Goal: Task Accomplishment & Management: Manage account settings

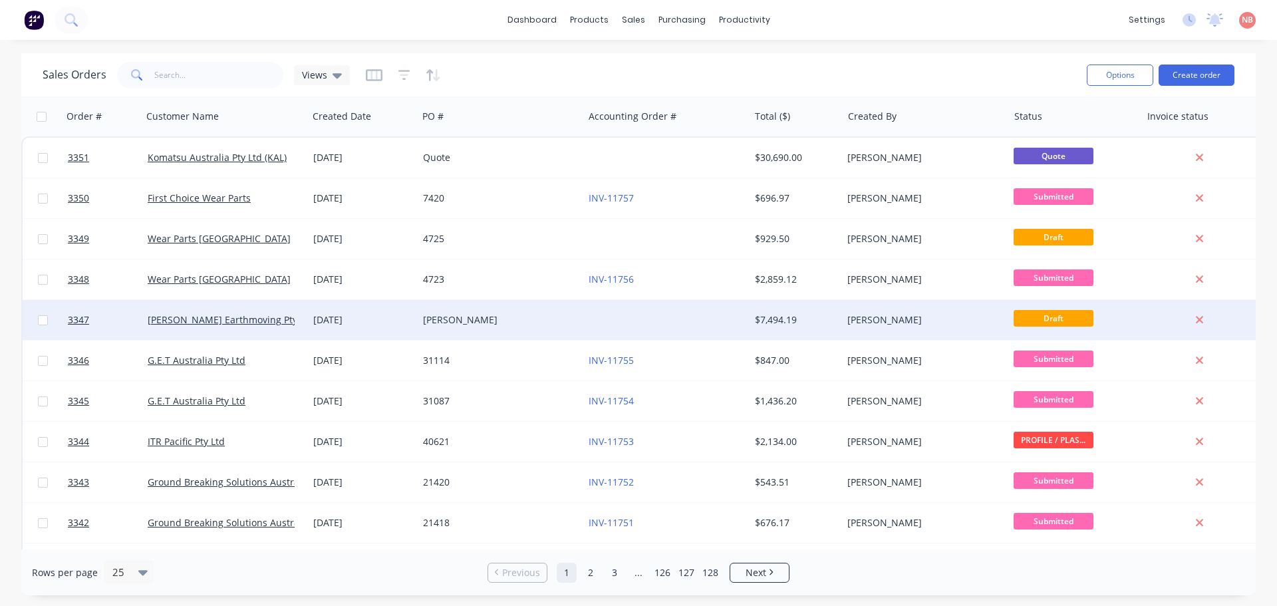
click at [662, 317] on div at bounding box center [666, 320] width 166 height 40
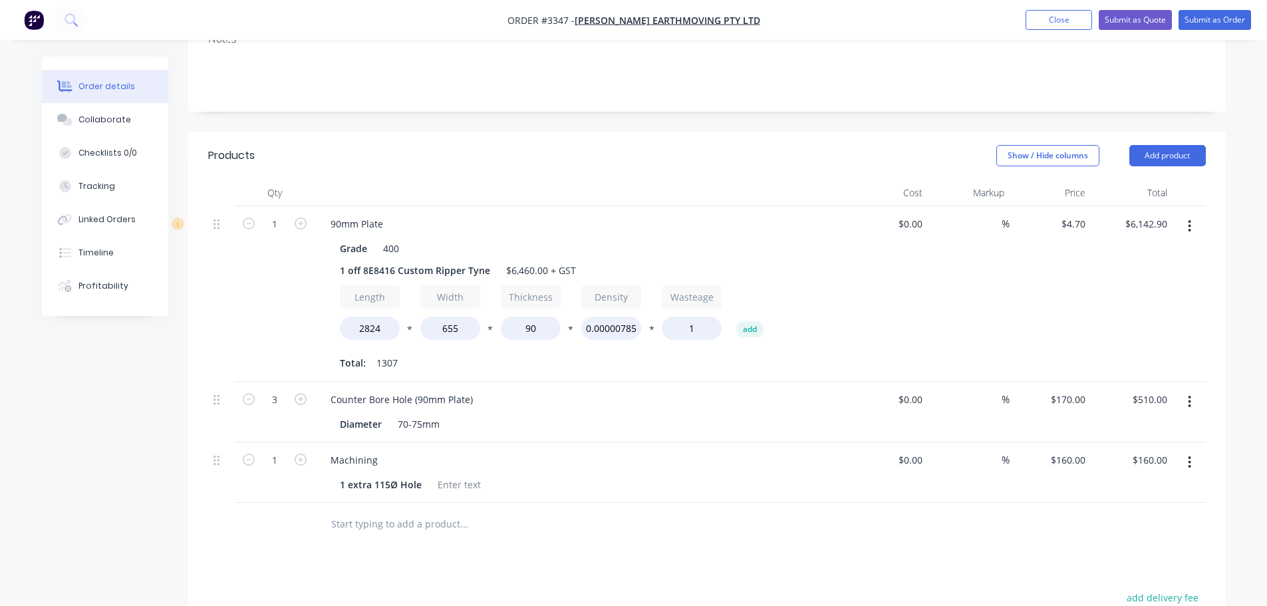
scroll to position [254, 0]
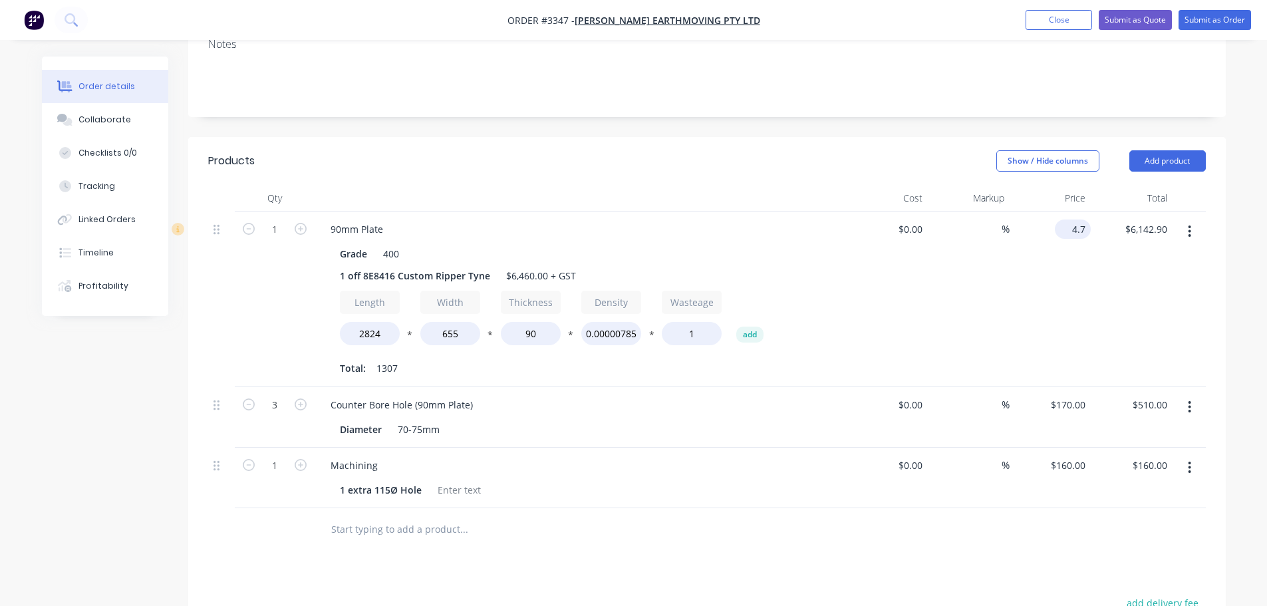
click at [1074, 219] on input "4.7" at bounding box center [1075, 228] width 31 height 19
type input "$4.60"
type input "$6,012.20"
click at [997, 297] on div "%" at bounding box center [969, 299] width 82 height 176
click at [1085, 219] on input "4.6" at bounding box center [1081, 228] width 20 height 19
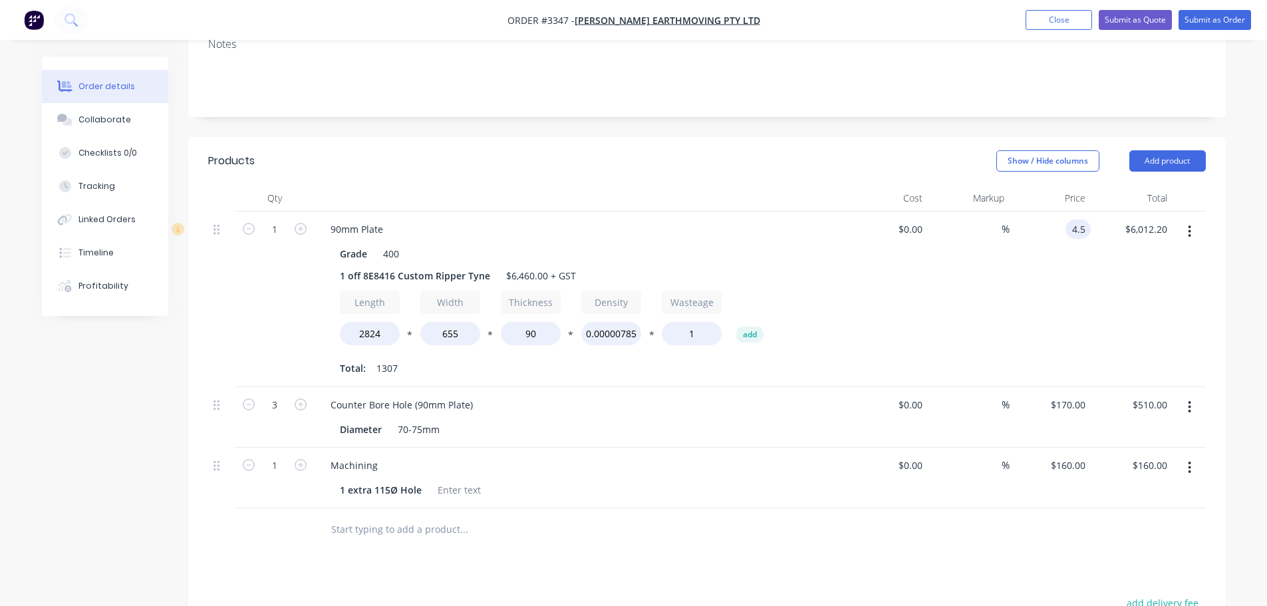
type input "$4.50"
type input "$5,881.50"
click at [1006, 293] on div "%" at bounding box center [969, 299] width 82 height 176
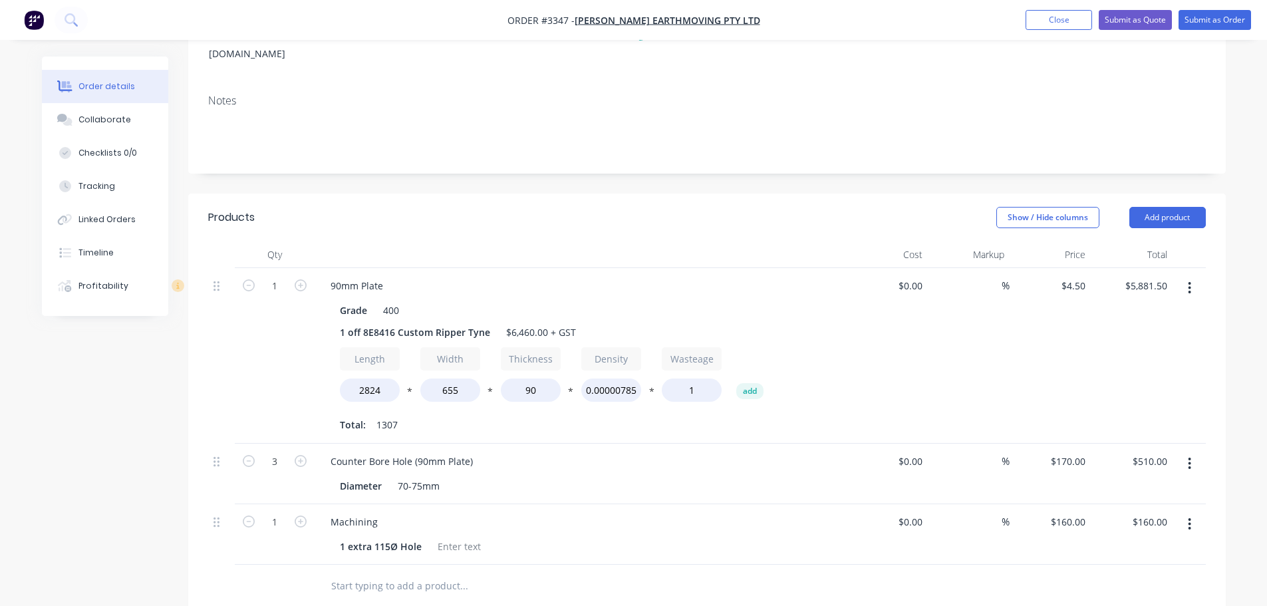
scroll to position [188, 0]
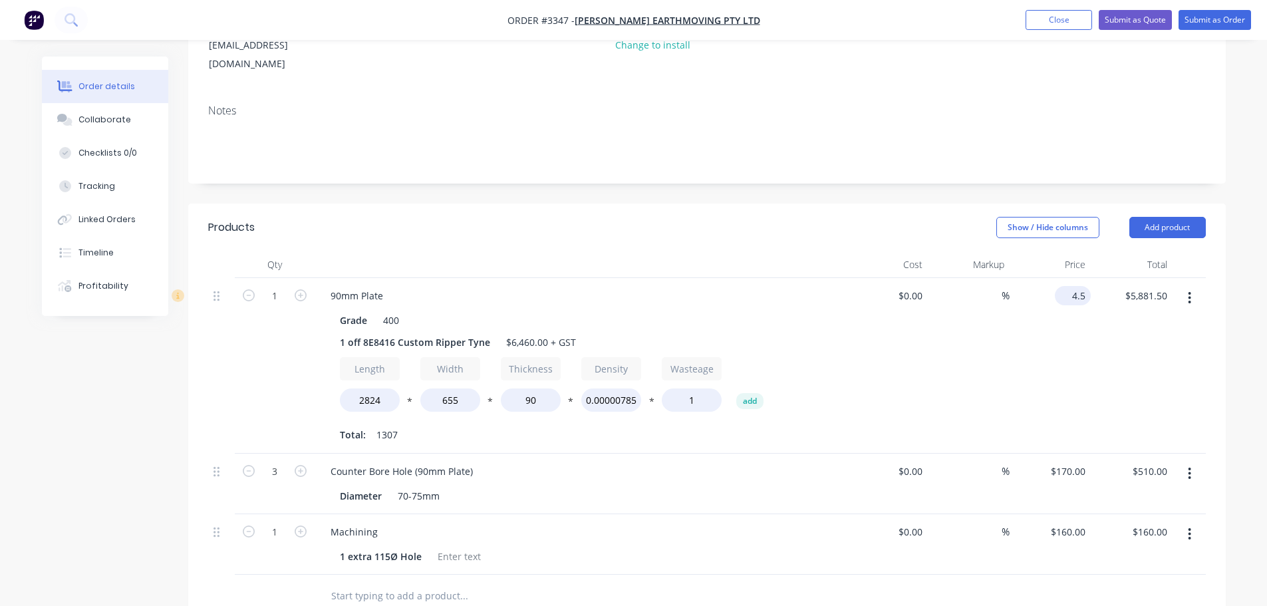
click at [1076, 286] on input "4.5" at bounding box center [1075, 295] width 31 height 19
type input "$4.40"
type input "$5,750.80"
click at [970, 352] on div "%" at bounding box center [969, 366] width 82 height 176
click at [1161, 217] on button "Add product" at bounding box center [1167, 227] width 76 height 21
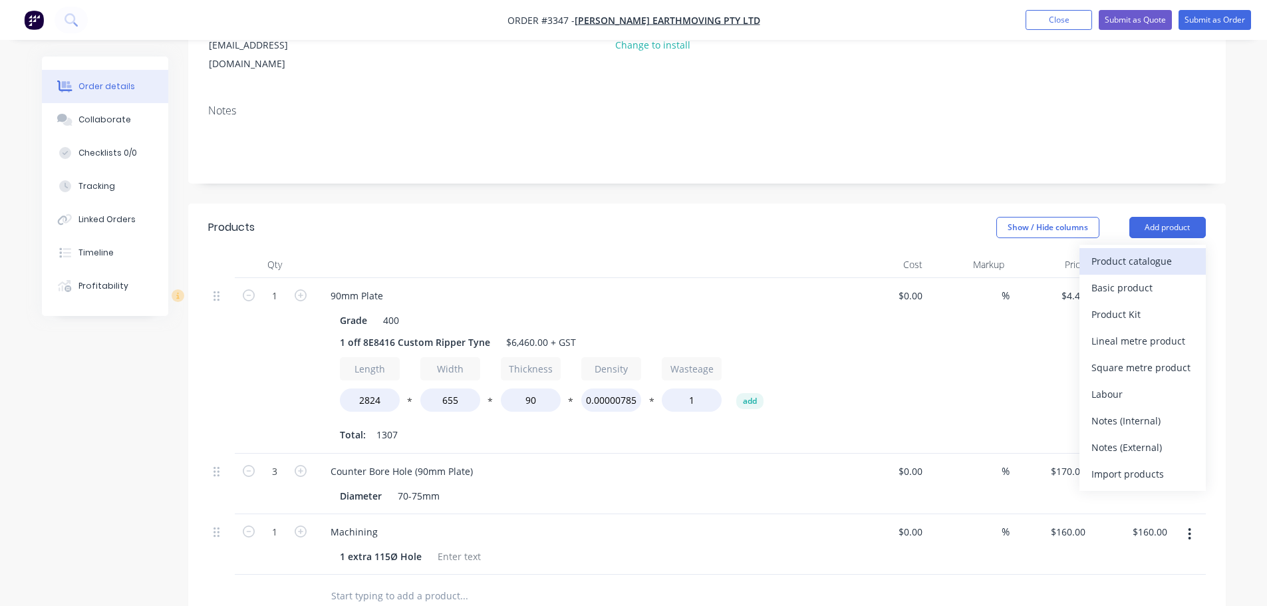
click at [1135, 251] on div "Product catalogue" at bounding box center [1142, 260] width 102 height 19
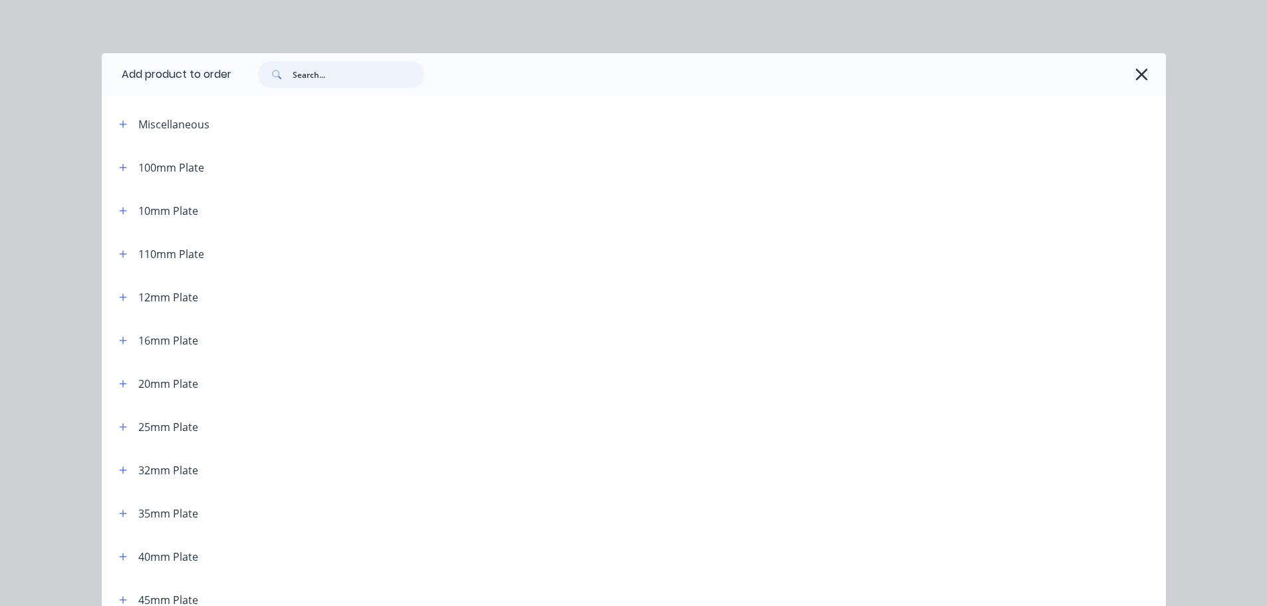
click at [314, 83] on input "text" at bounding box center [359, 74] width 132 height 27
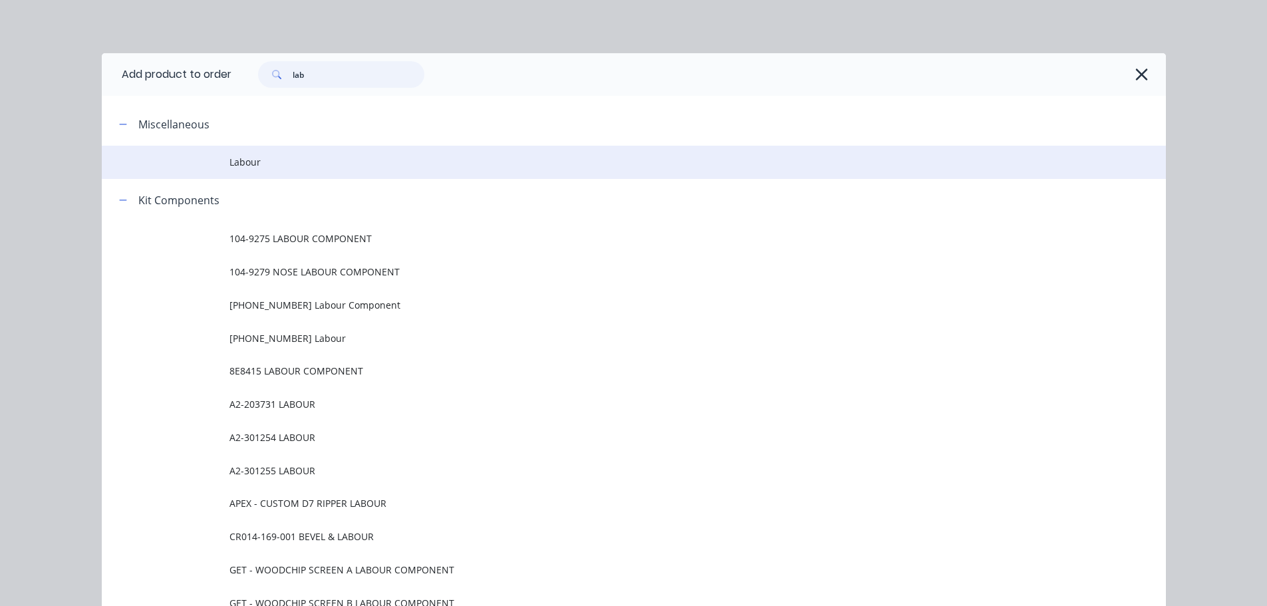
type input "lab"
click at [276, 162] on span "Labour" at bounding box center [603, 162] width 749 height 14
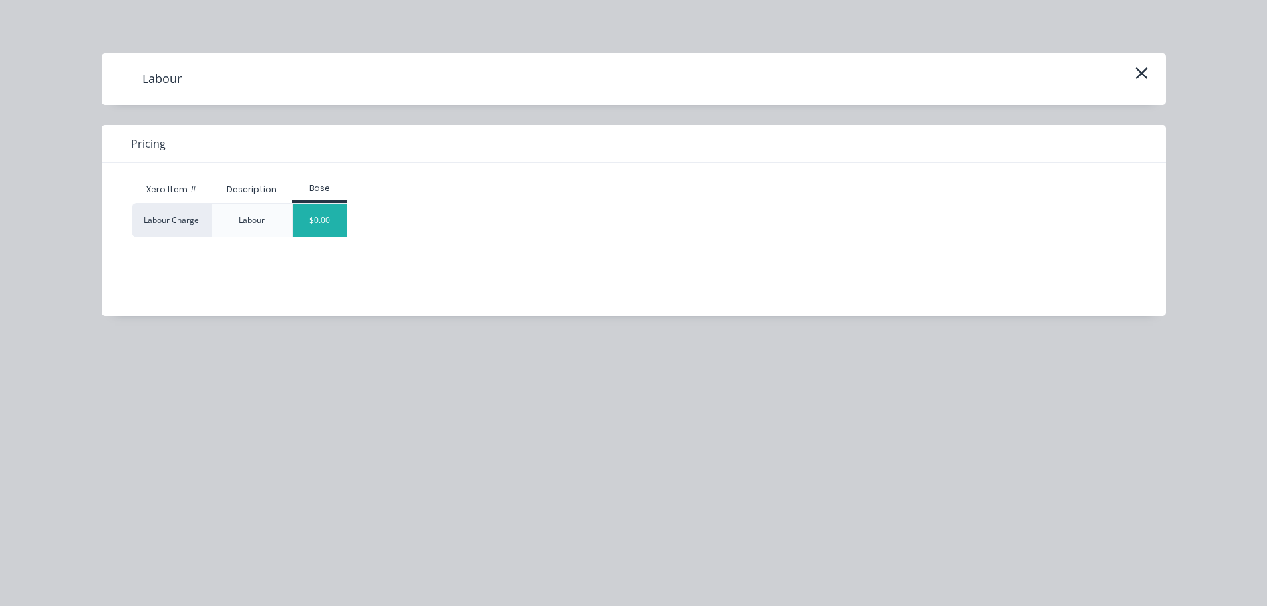
click at [317, 213] on div "$0.00" at bounding box center [320, 220] width 54 height 33
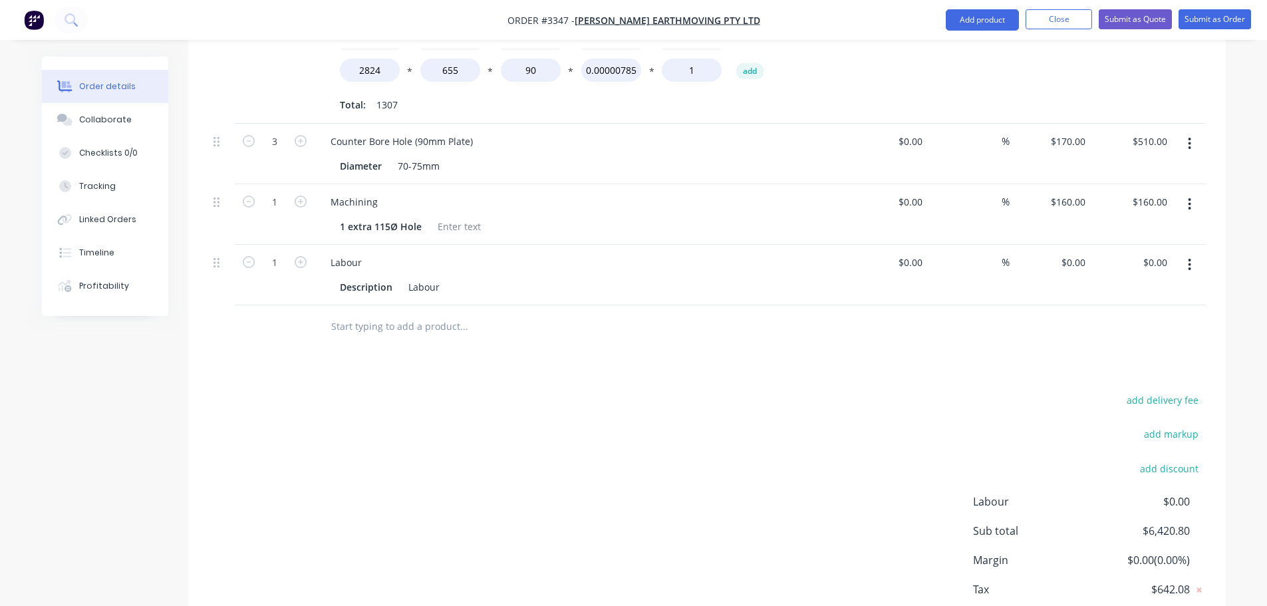
scroll to position [520, 0]
click at [1067, 242] on div "0 0" at bounding box center [1051, 272] width 82 height 61
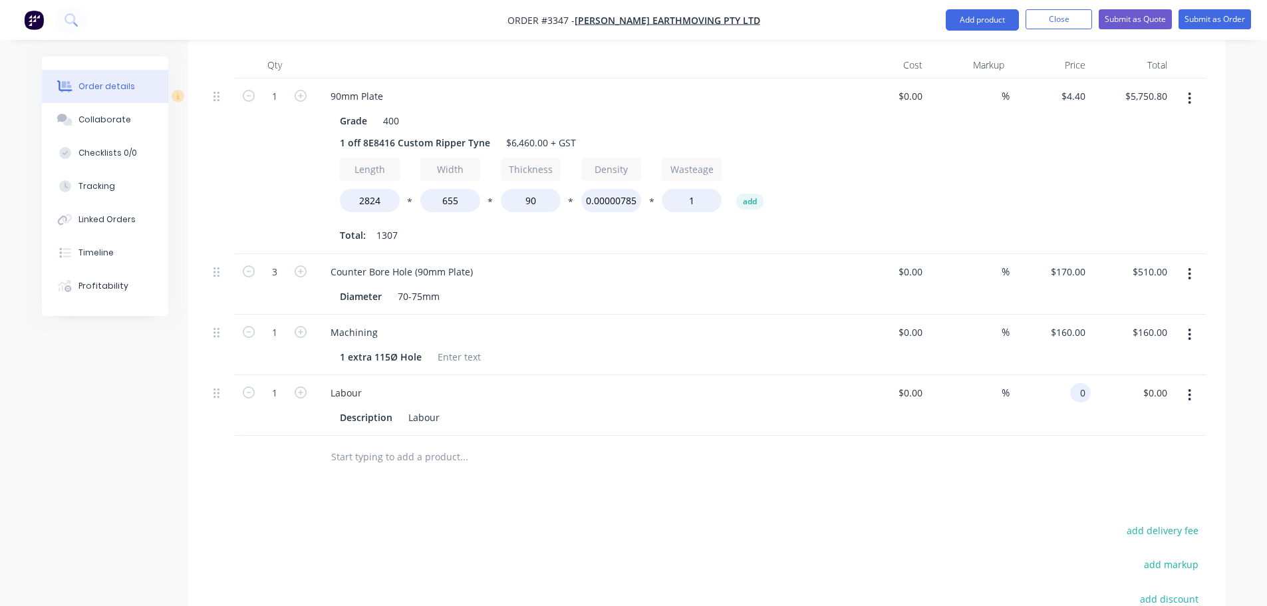
scroll to position [581, 0]
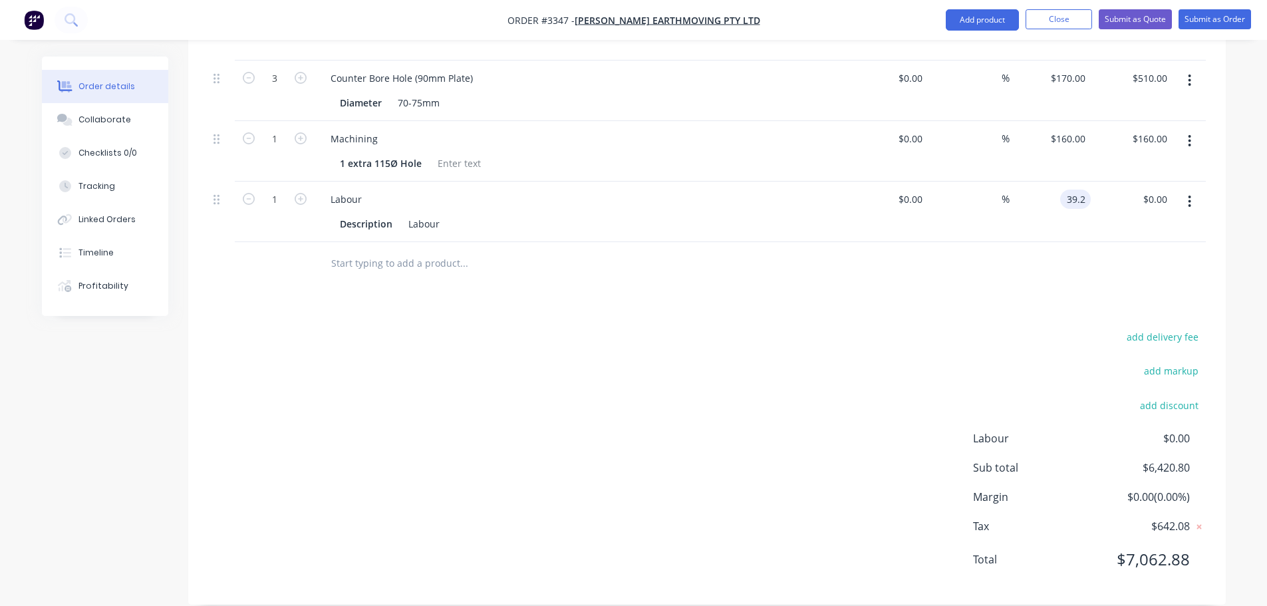
type input "$39.20"
click at [972, 249] on div at bounding box center [707, 263] width 998 height 43
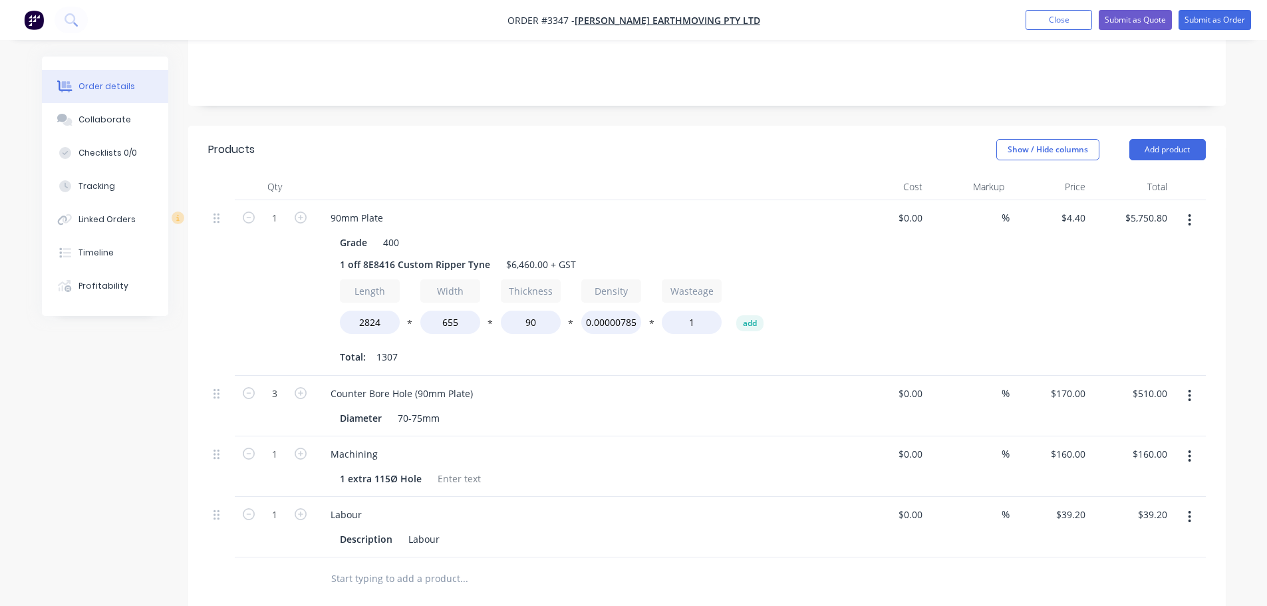
scroll to position [248, 0]
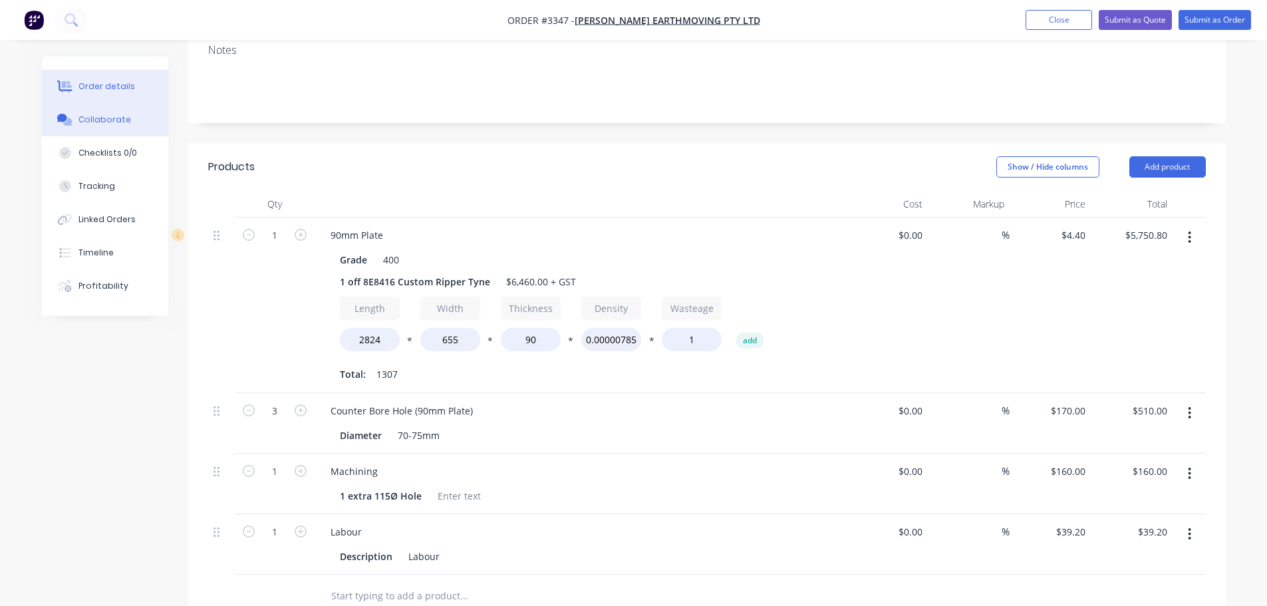
click at [132, 130] on button "Collaborate" at bounding box center [105, 119] width 126 height 33
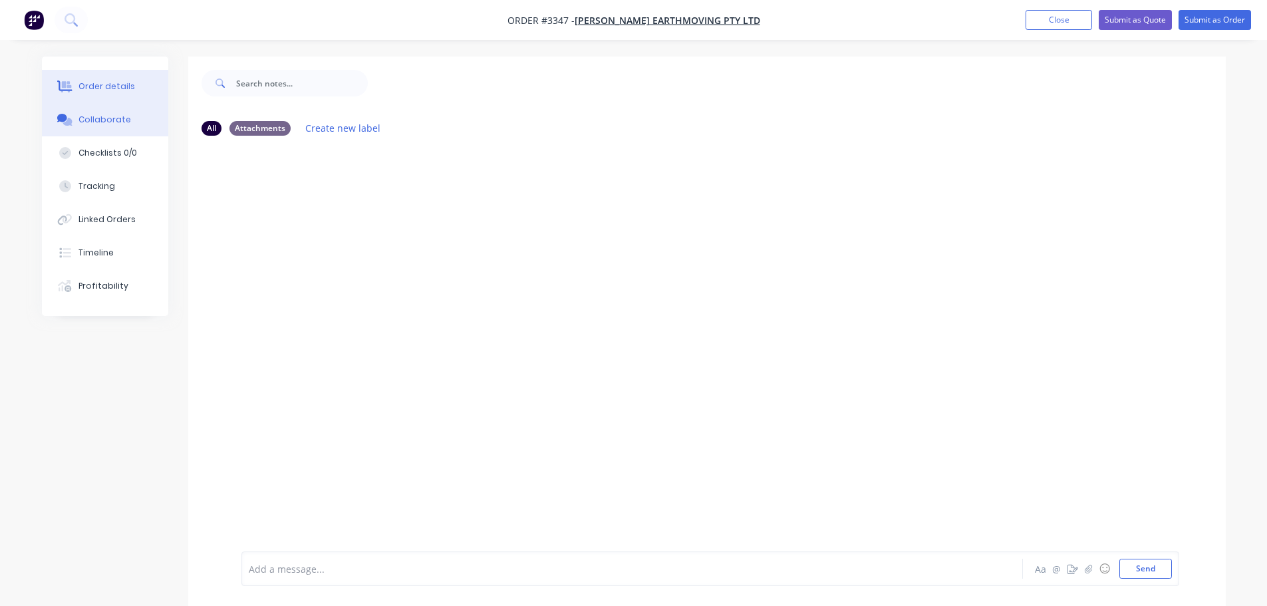
click at [124, 92] on div "Order details" at bounding box center [106, 86] width 57 height 12
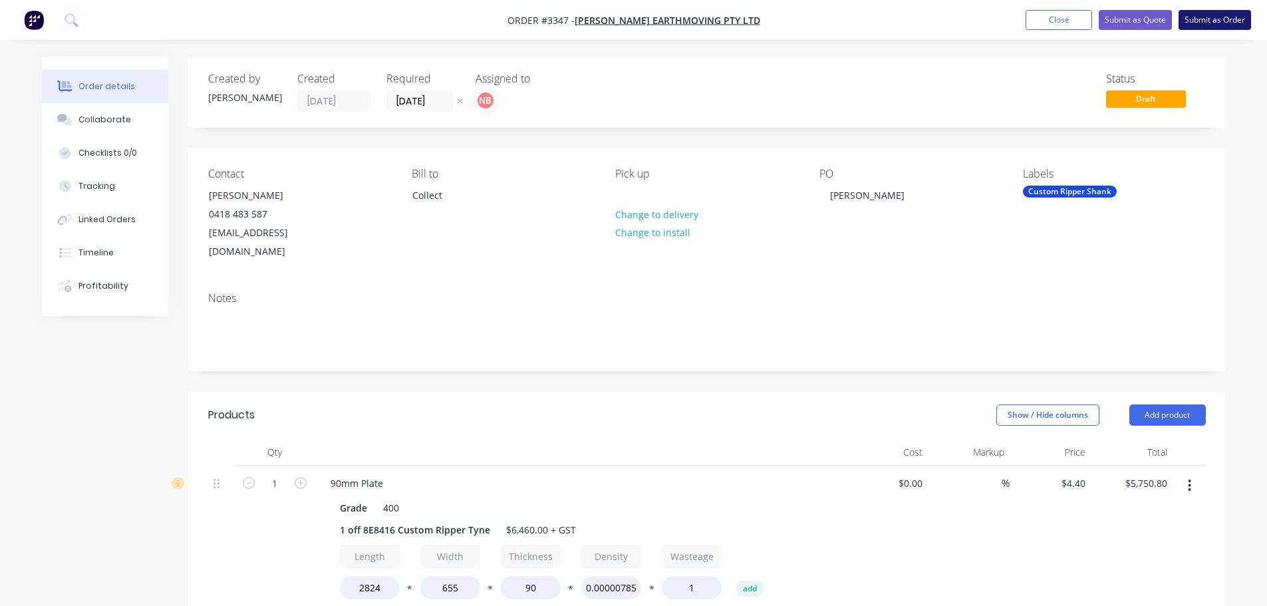
click at [1194, 19] on button "Submit as Order" at bounding box center [1215, 20] width 72 height 20
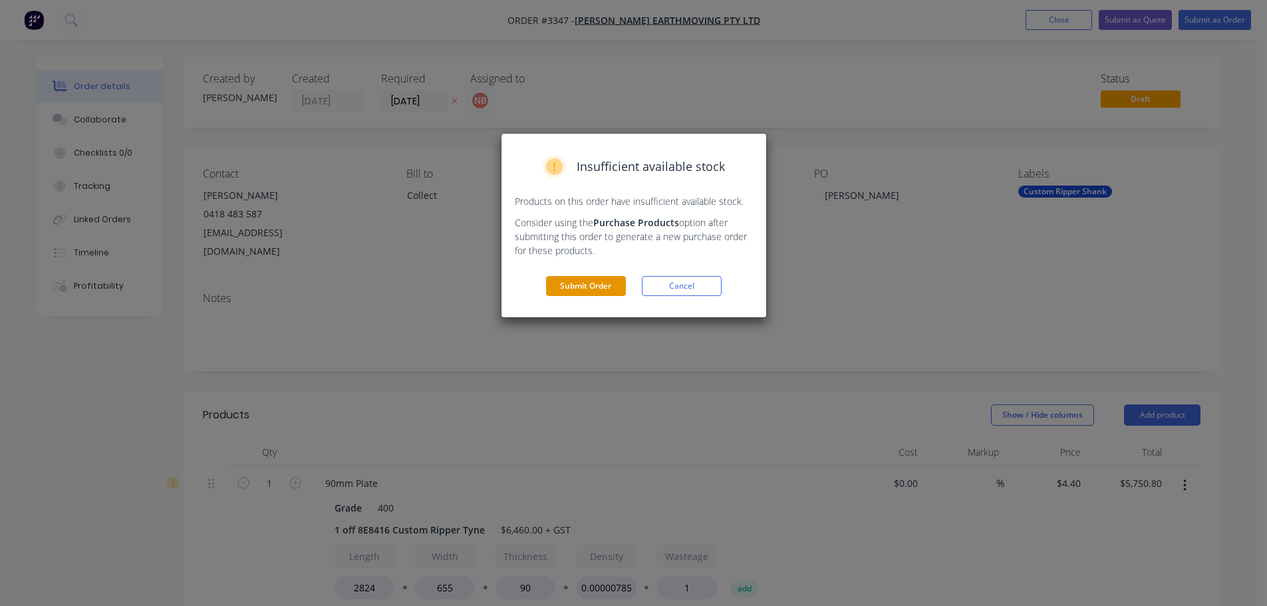
click at [606, 279] on button "Submit Order" at bounding box center [586, 286] width 80 height 20
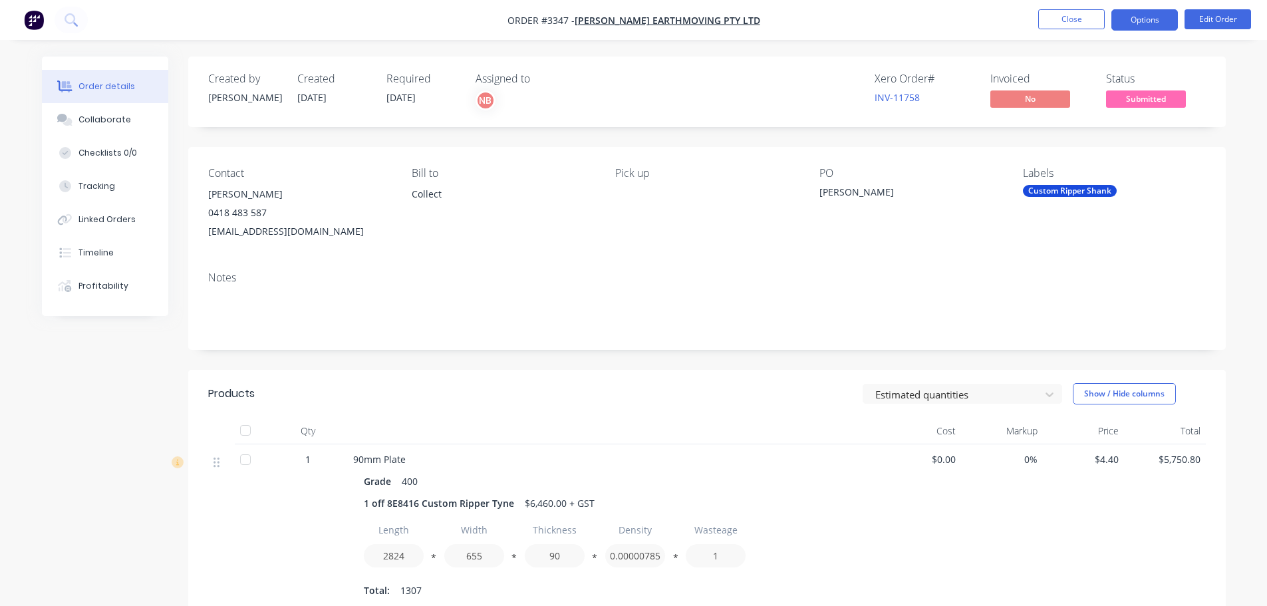
click at [1149, 17] on button "Options" at bounding box center [1144, 19] width 67 height 21
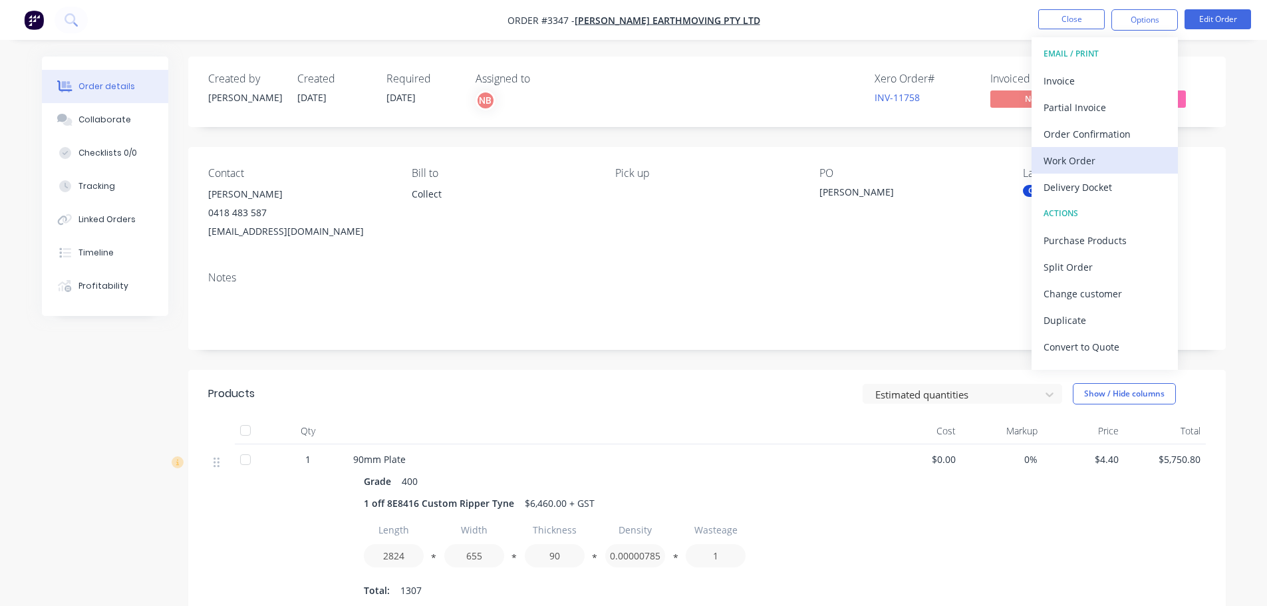
click at [1099, 152] on div "Work Order" at bounding box center [1105, 160] width 122 height 19
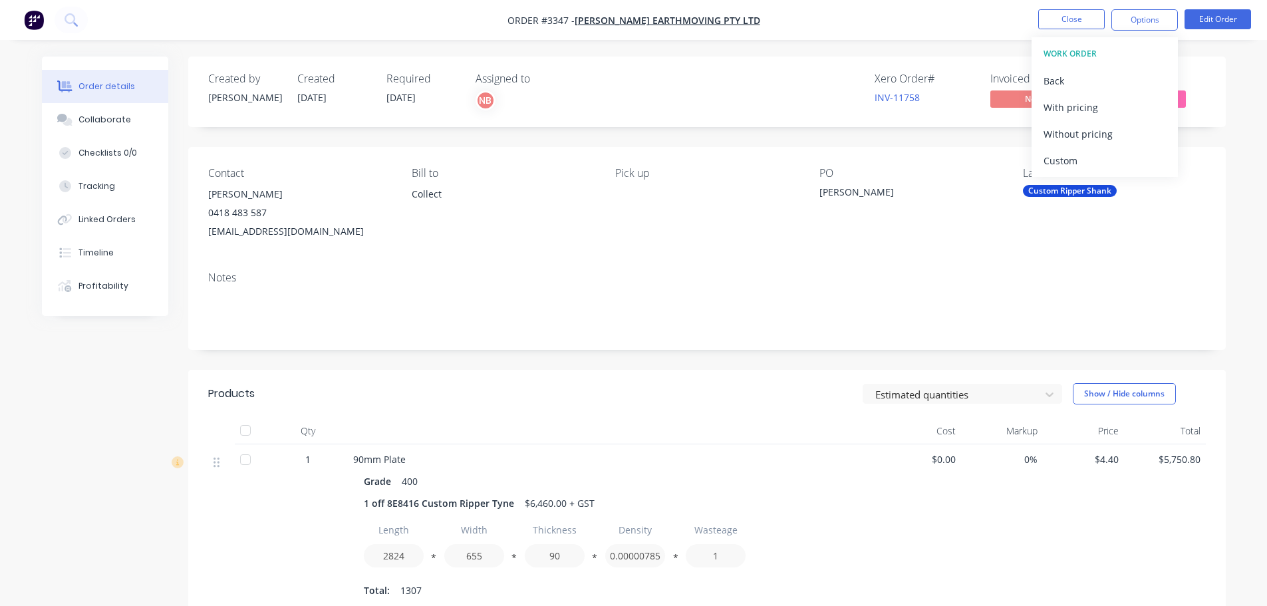
click at [1099, 152] on div "Custom" at bounding box center [1105, 160] width 122 height 19
click at [1098, 140] on div "Without pricing" at bounding box center [1105, 133] width 122 height 19
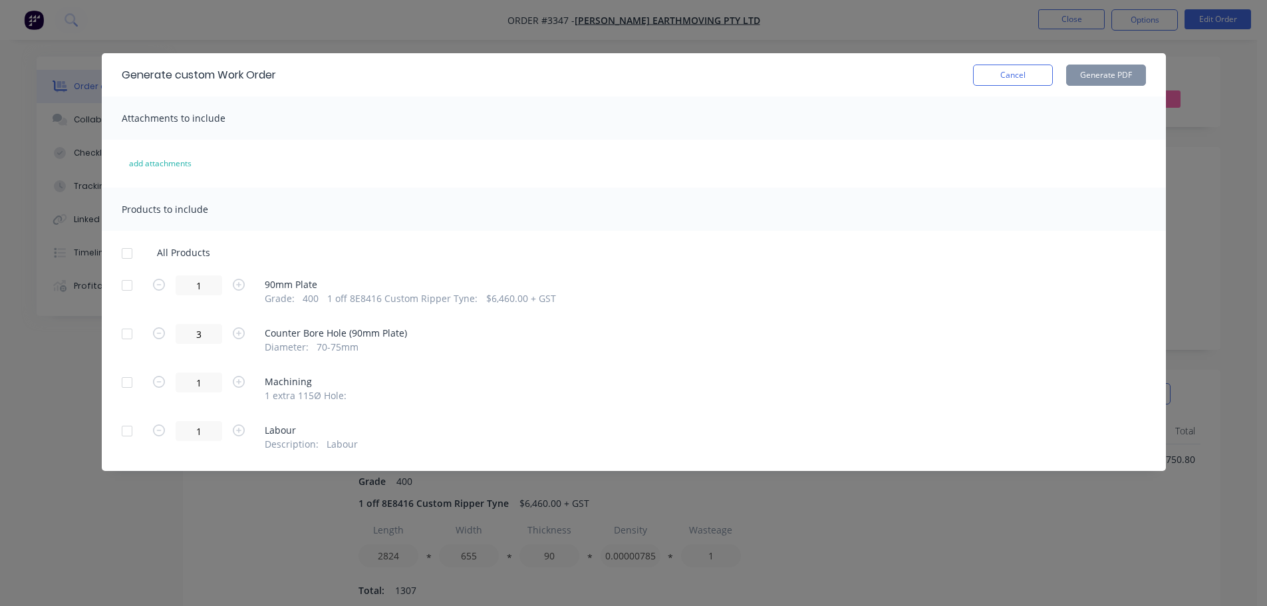
click at [124, 285] on div at bounding box center [127, 285] width 27 height 27
click at [1000, 70] on button "Cancel" at bounding box center [1013, 75] width 80 height 21
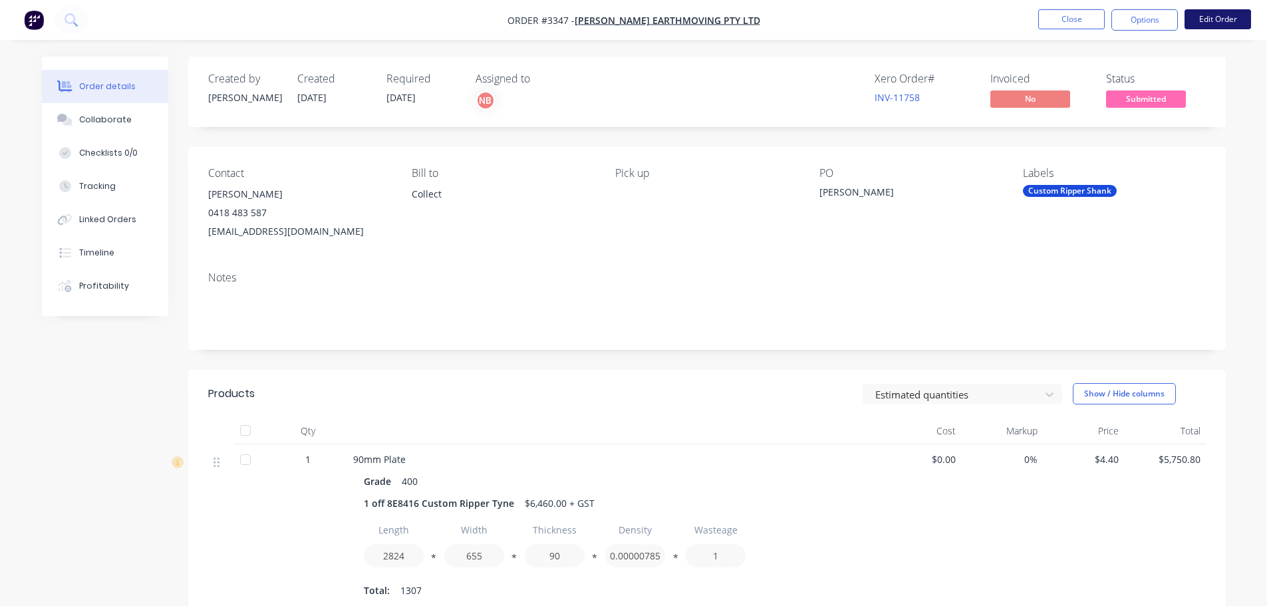
click at [1199, 20] on button "Edit Order" at bounding box center [1217, 19] width 67 height 20
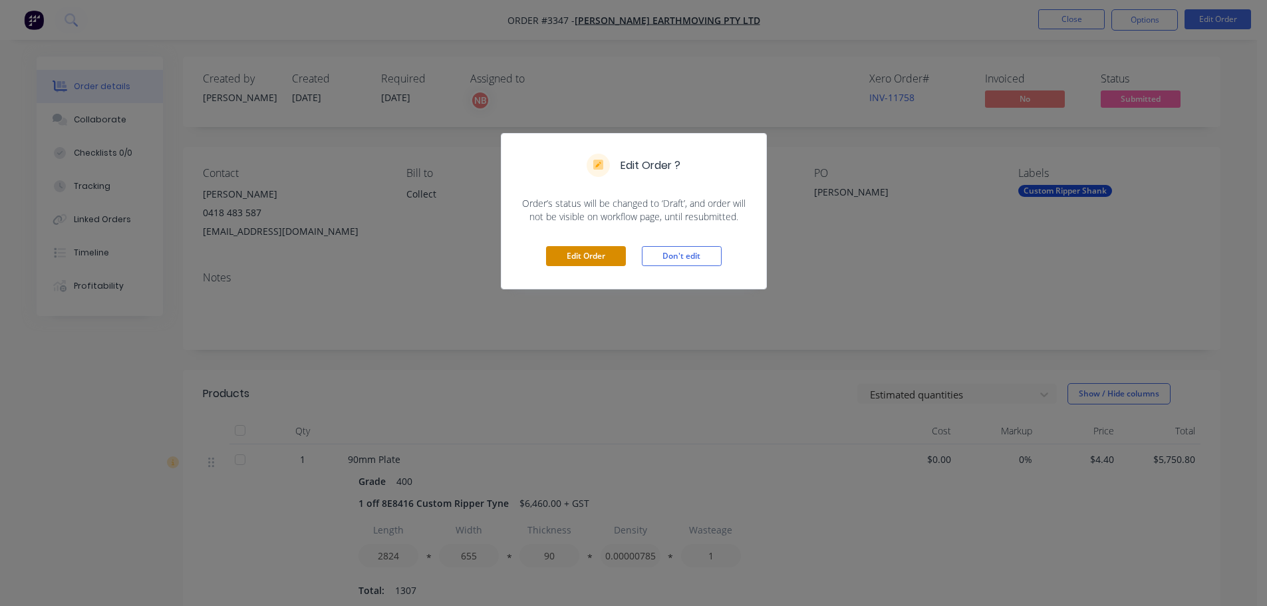
click at [598, 257] on button "Edit Order" at bounding box center [586, 256] width 80 height 20
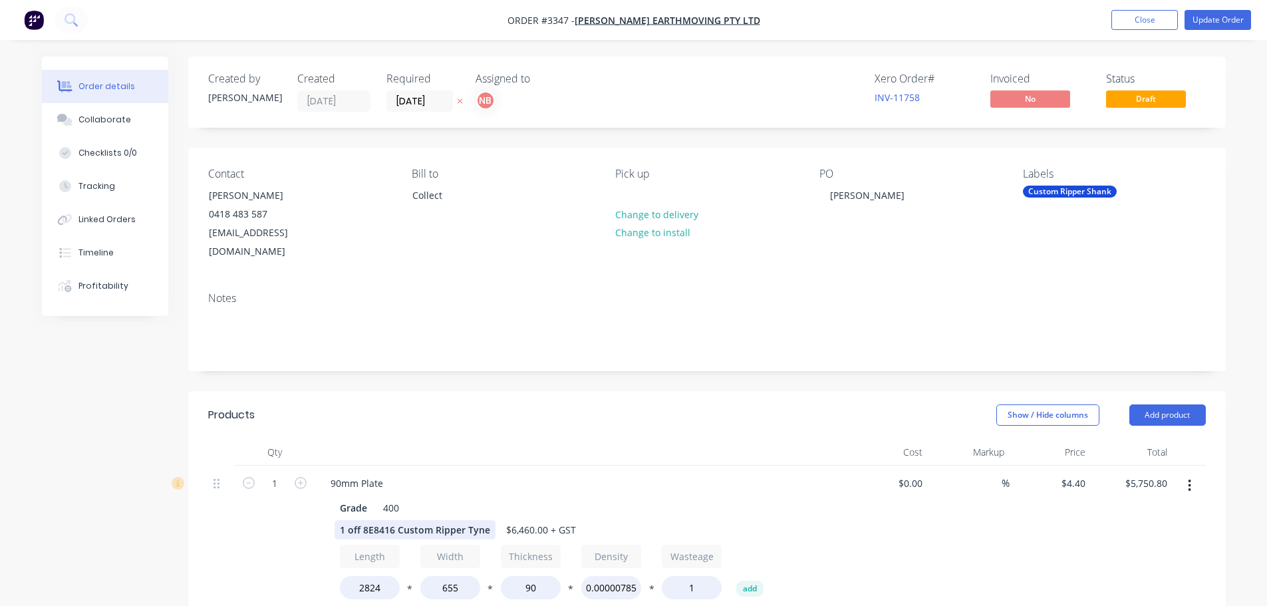
click at [486, 520] on div "1 off 8E8416 Custom Ripper Tyne" at bounding box center [415, 529] width 161 height 19
click at [442, 525] on div "1 off 8E8416 Custom Ripper Tyne c/w 4 x 115Ø Holes & 3 C/Bore Holes" at bounding box center [418, 543] width 166 height 47
click at [573, 404] on div "Show / Hide columns Add product" at bounding box center [812, 414] width 785 height 21
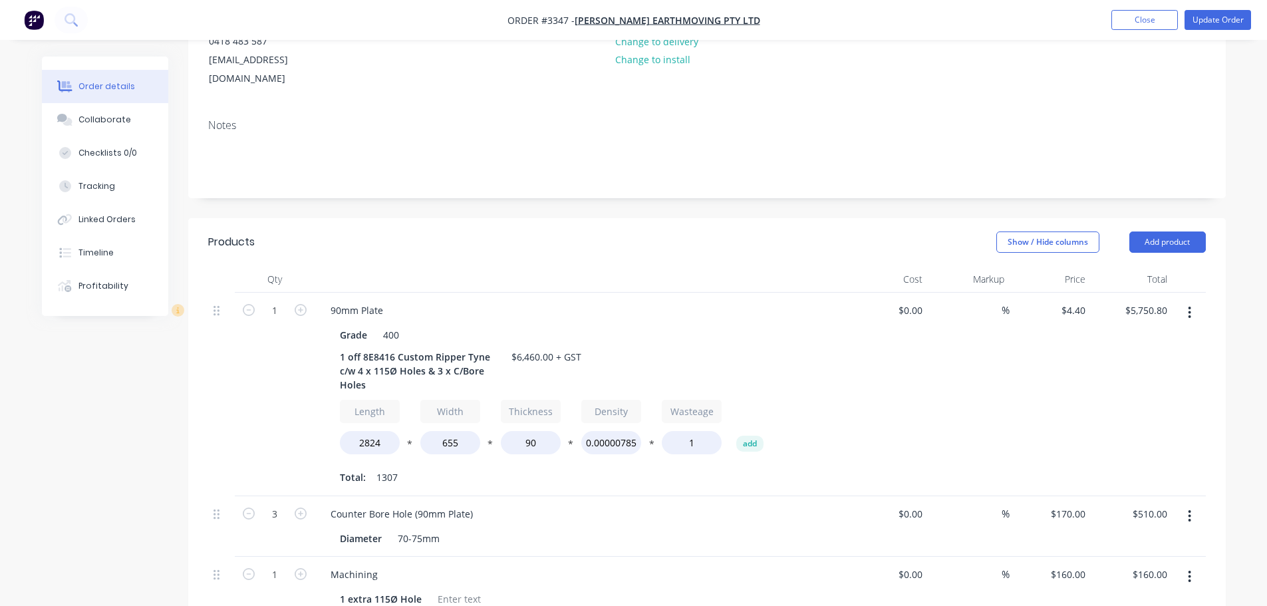
scroll to position [133, 0]
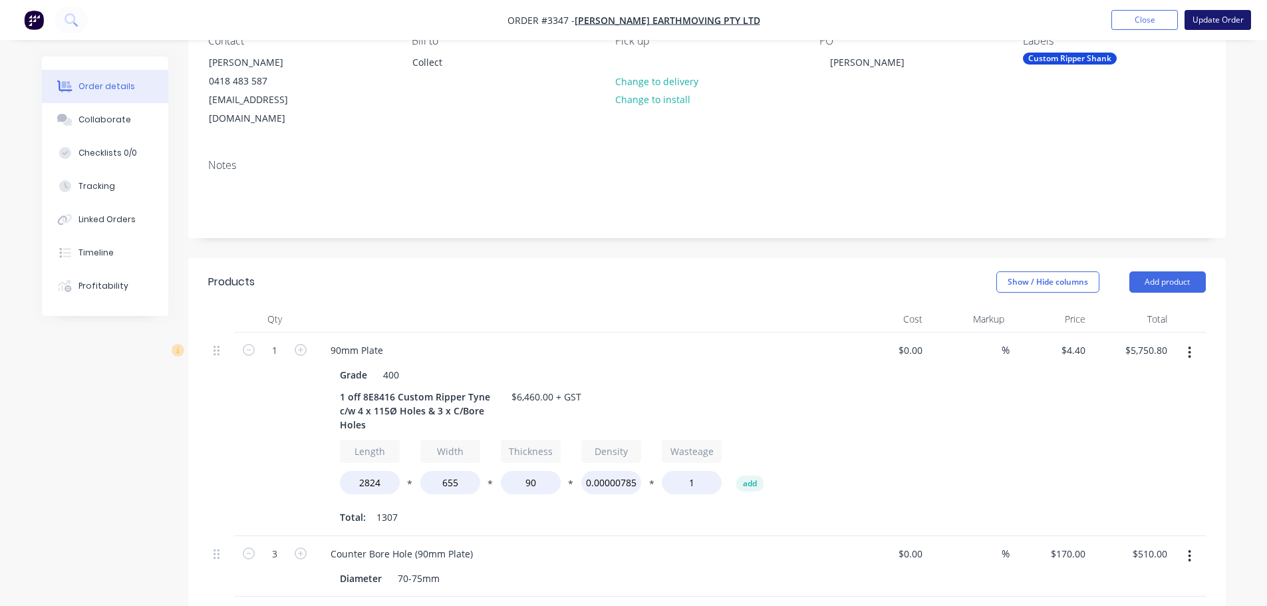
click at [1232, 22] on button "Update Order" at bounding box center [1217, 20] width 67 height 20
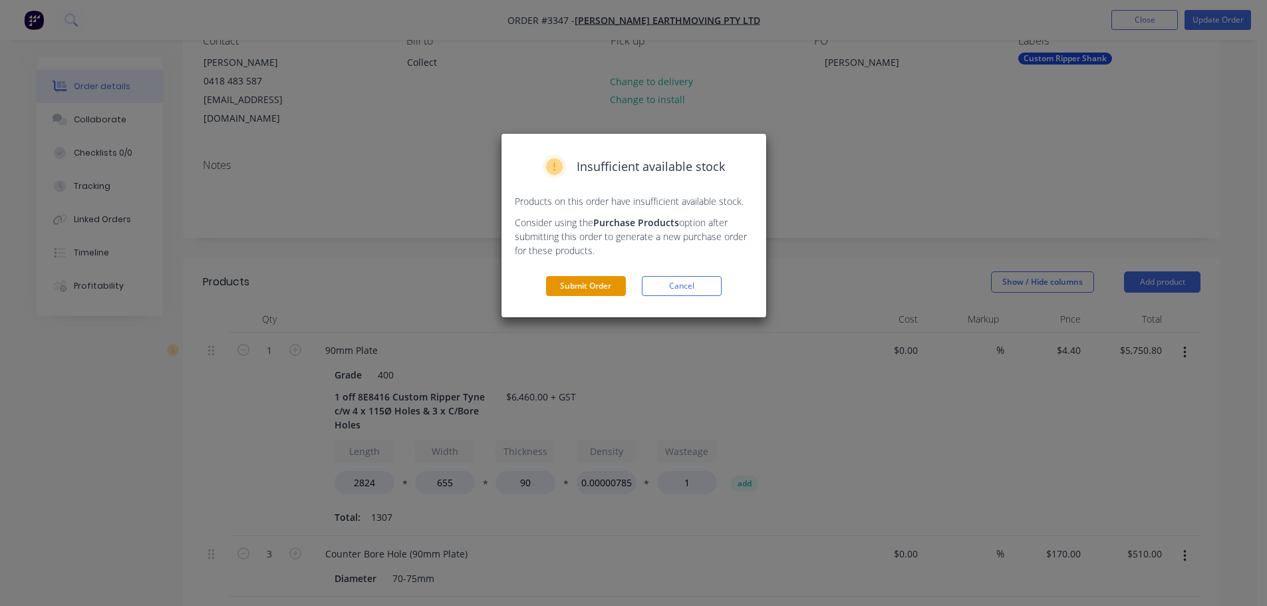
click at [607, 280] on button "Submit Order" at bounding box center [586, 286] width 80 height 20
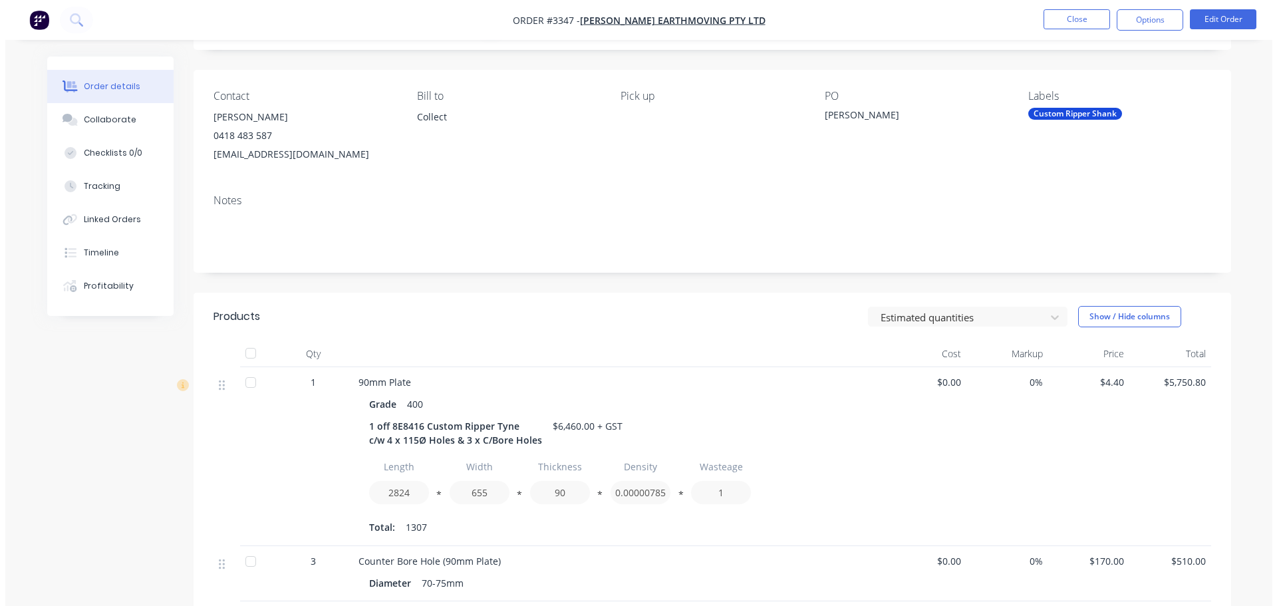
scroll to position [0, 0]
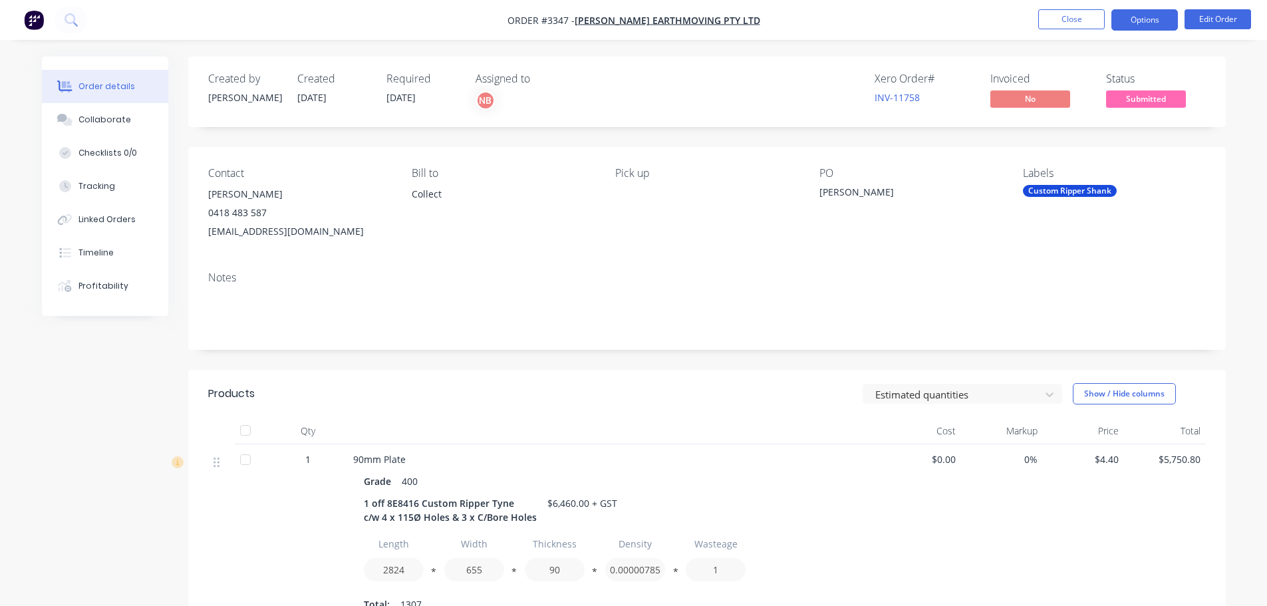
click at [1139, 29] on button "Options" at bounding box center [1144, 19] width 67 height 21
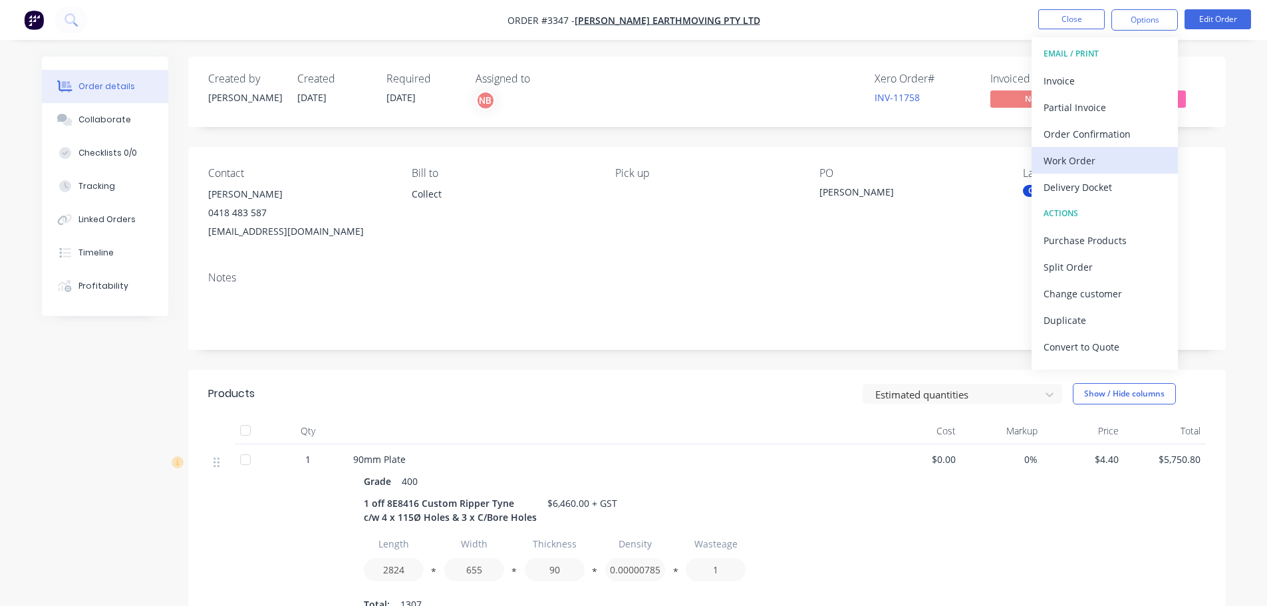
click at [1055, 152] on div "Work Order" at bounding box center [1105, 160] width 122 height 19
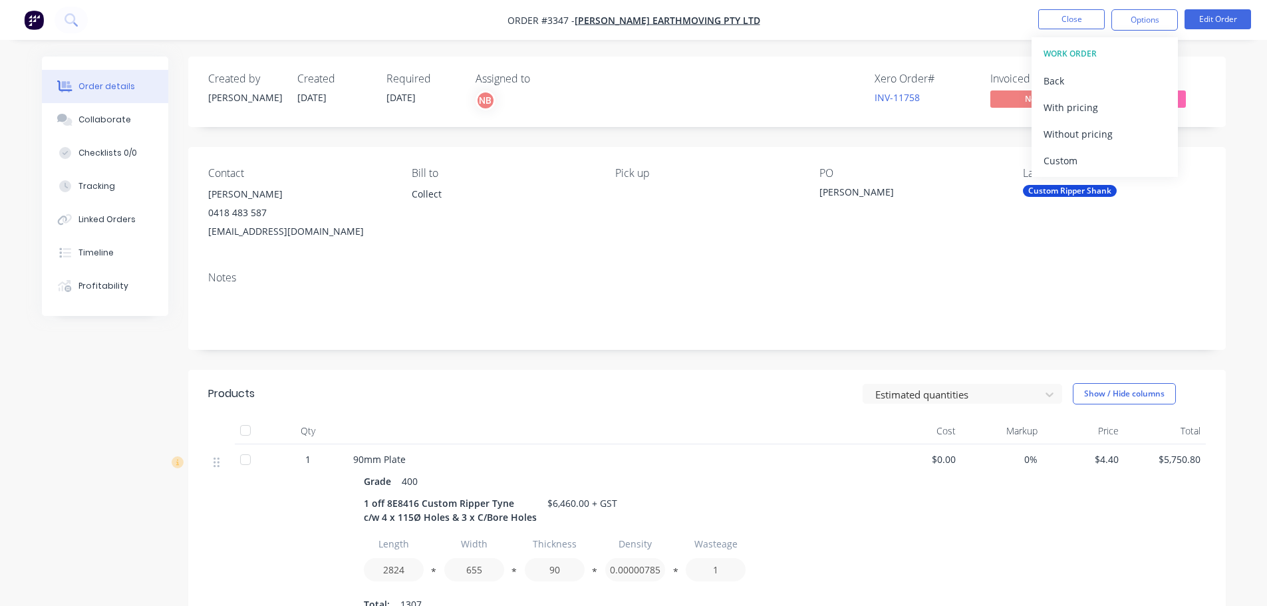
click at [1055, 152] on div "Custom" at bounding box center [1105, 160] width 122 height 19
click at [1055, 133] on div "Without pricing" at bounding box center [1105, 133] width 122 height 19
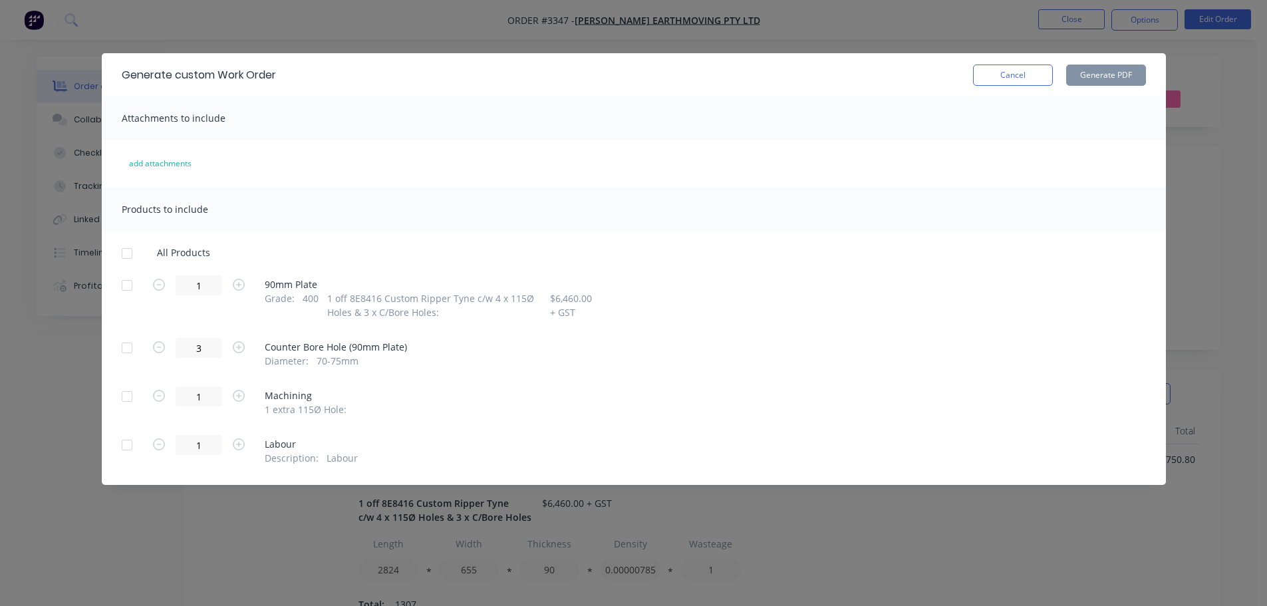
click at [125, 289] on div at bounding box center [127, 285] width 27 height 27
click at [1115, 83] on button "Generate PDF" at bounding box center [1106, 75] width 80 height 21
click at [978, 69] on button "Cancel" at bounding box center [1013, 75] width 80 height 21
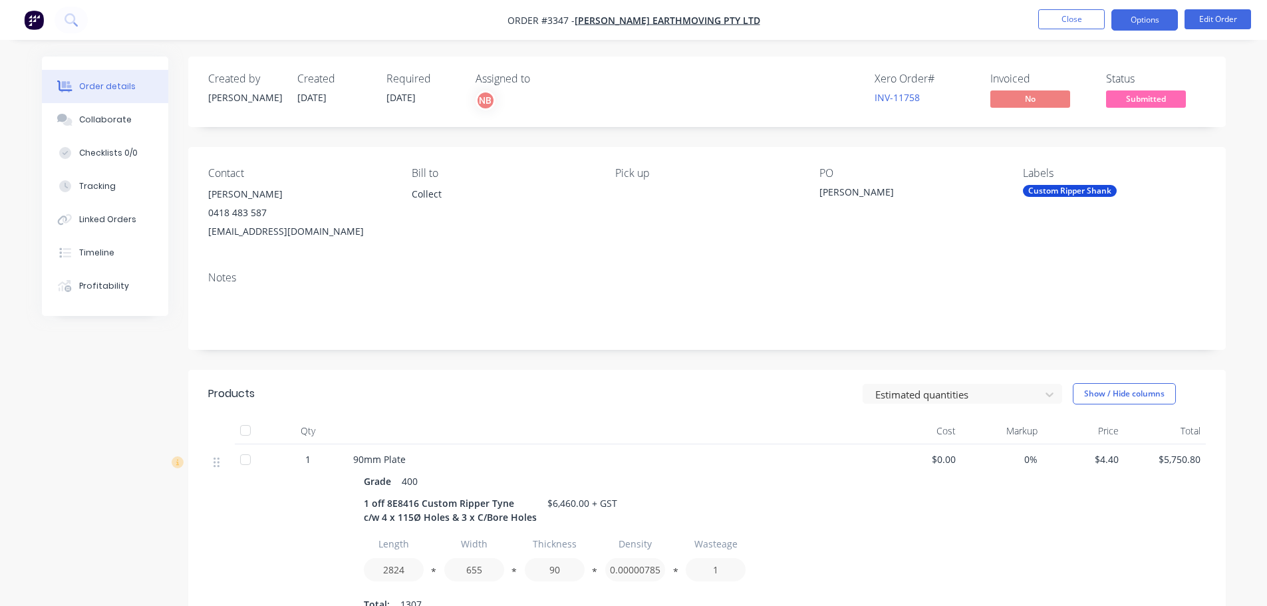
click at [1153, 25] on button "Options" at bounding box center [1144, 19] width 67 height 21
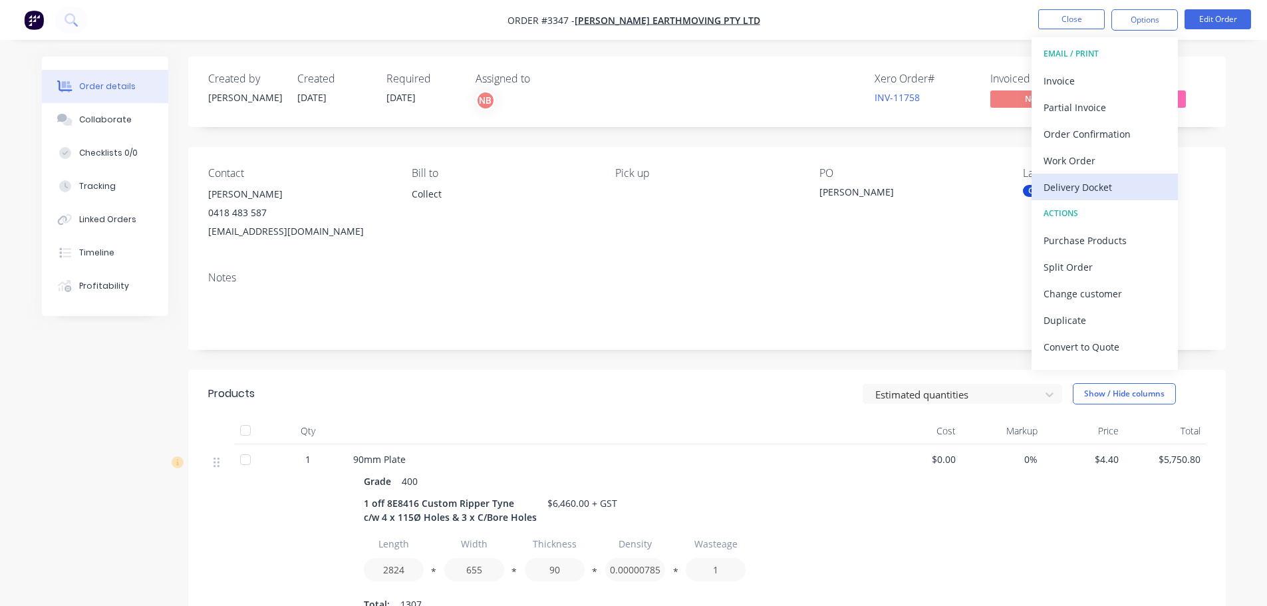
click at [1094, 179] on div "Delivery Docket" at bounding box center [1105, 187] width 122 height 19
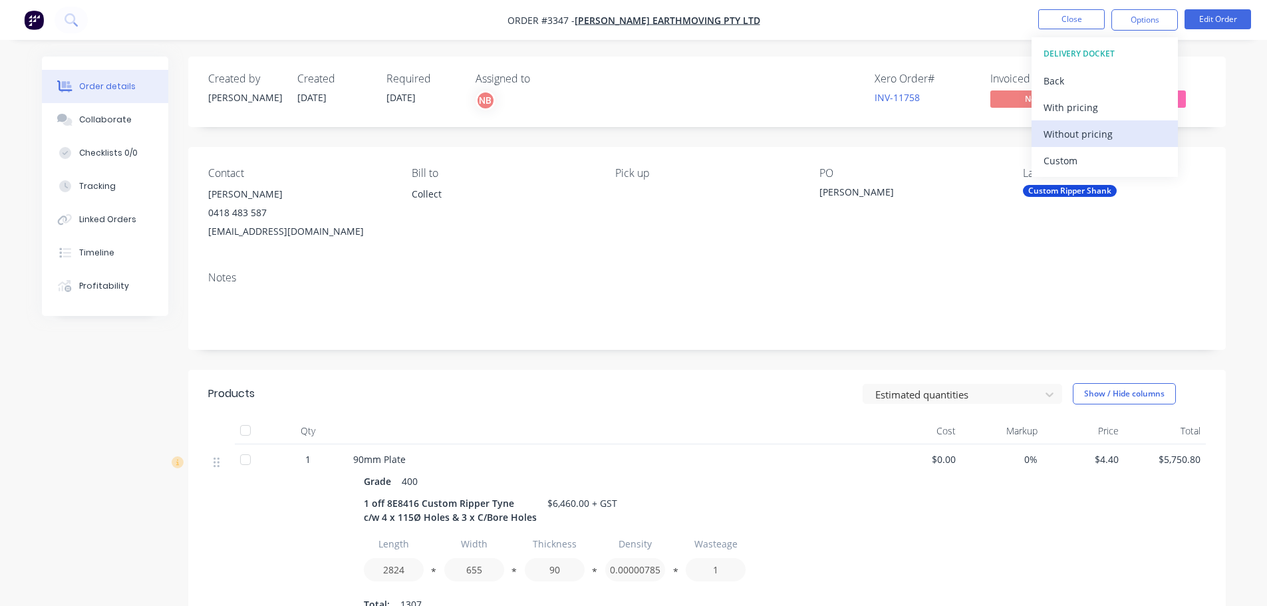
drag, startPoint x: 1094, startPoint y: 177, endPoint x: 1080, endPoint y: 131, distance: 48.0
click at [1087, 158] on div "Custom" at bounding box center [1105, 160] width 122 height 19
click at [1079, 128] on div "Without pricing" at bounding box center [1105, 133] width 122 height 19
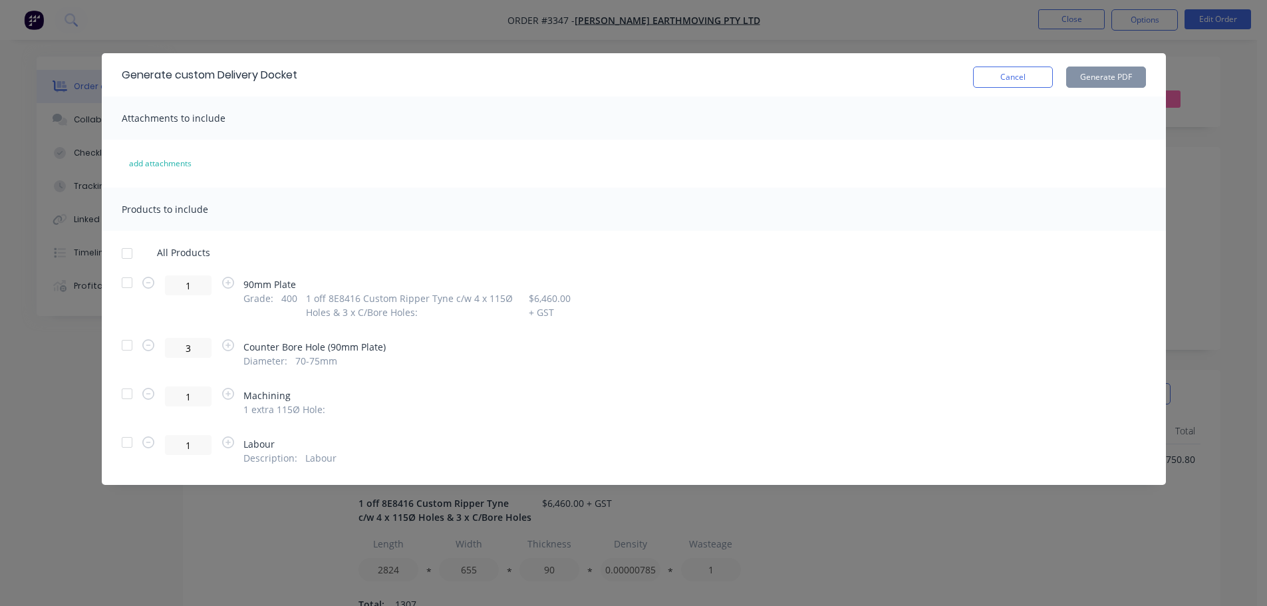
click at [123, 283] on div at bounding box center [127, 282] width 27 height 27
click at [1115, 82] on button "Generate PDF" at bounding box center [1106, 77] width 80 height 21
click at [1018, 80] on button "Cancel" at bounding box center [1013, 77] width 80 height 21
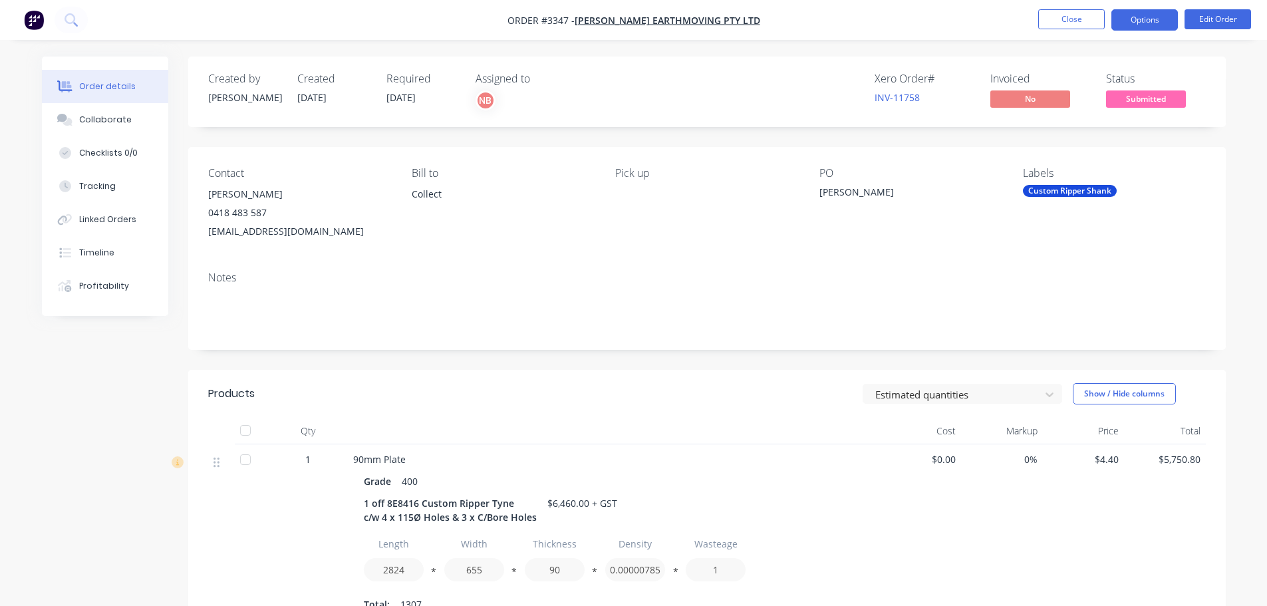
click at [1159, 22] on button "Options" at bounding box center [1144, 19] width 67 height 21
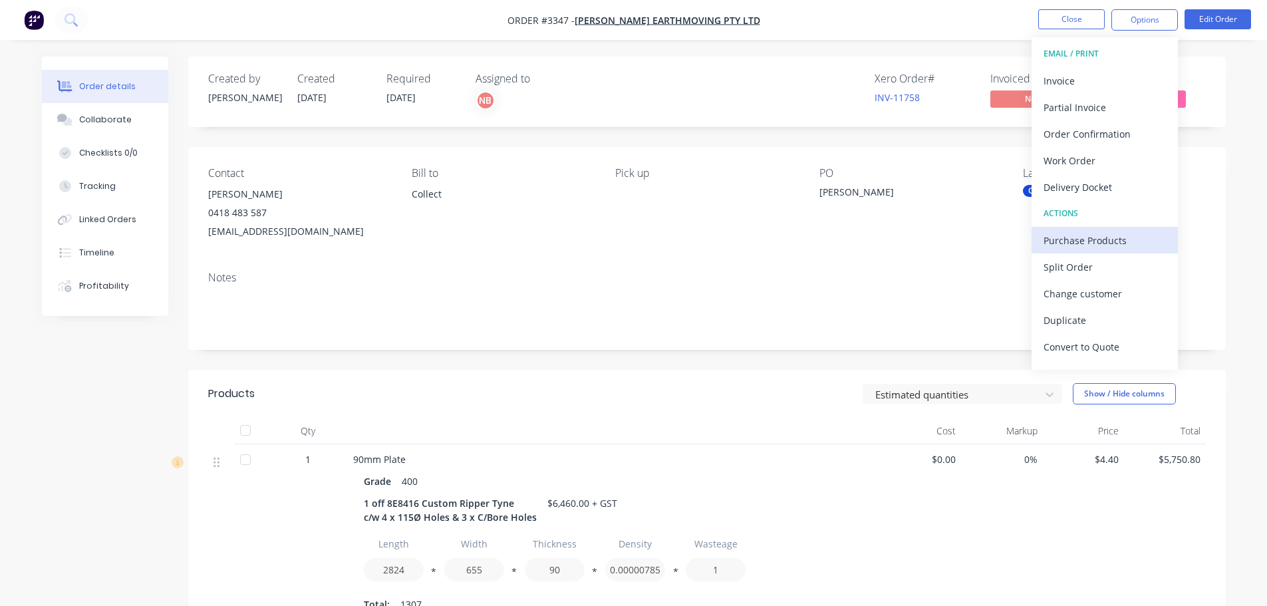
click at [1078, 231] on div "Purchase Products" at bounding box center [1105, 240] width 122 height 19
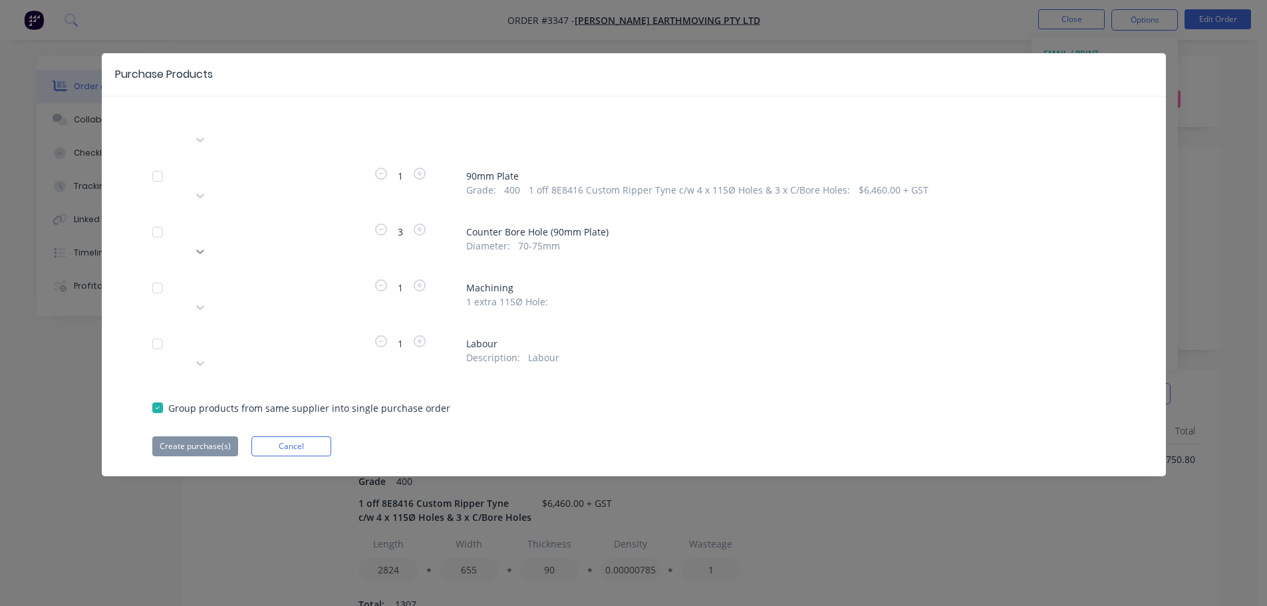
click at [207, 245] on icon at bounding box center [200, 251] width 13 height 13
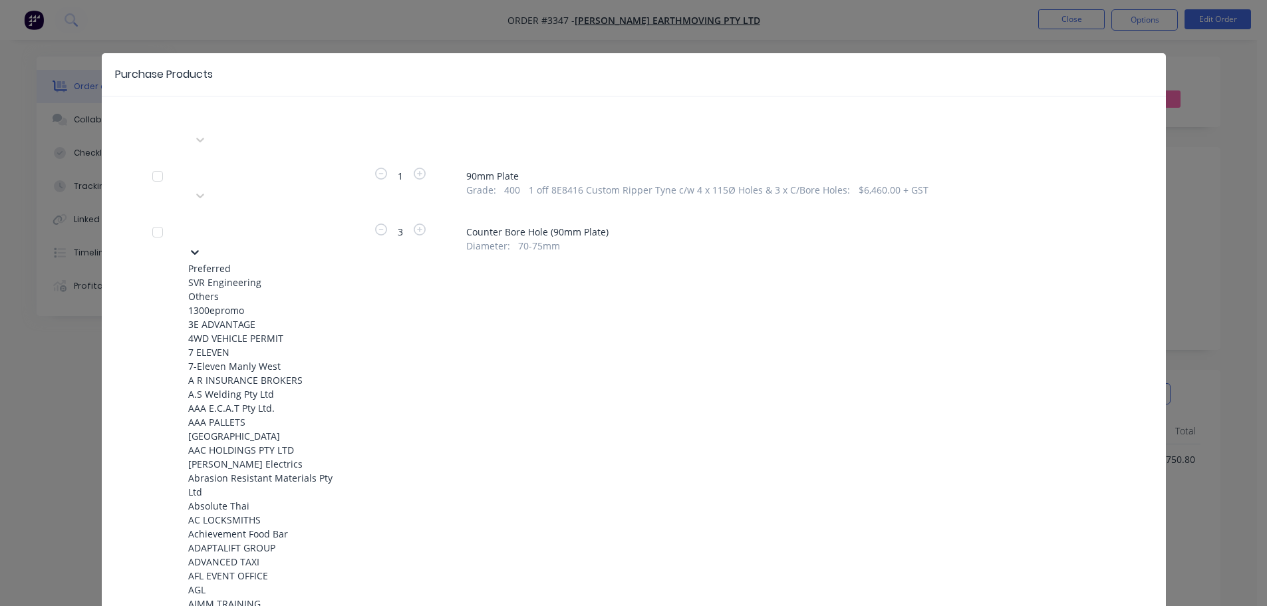
click at [293, 275] on div "SVR Engineering" at bounding box center [261, 282] width 146 height 14
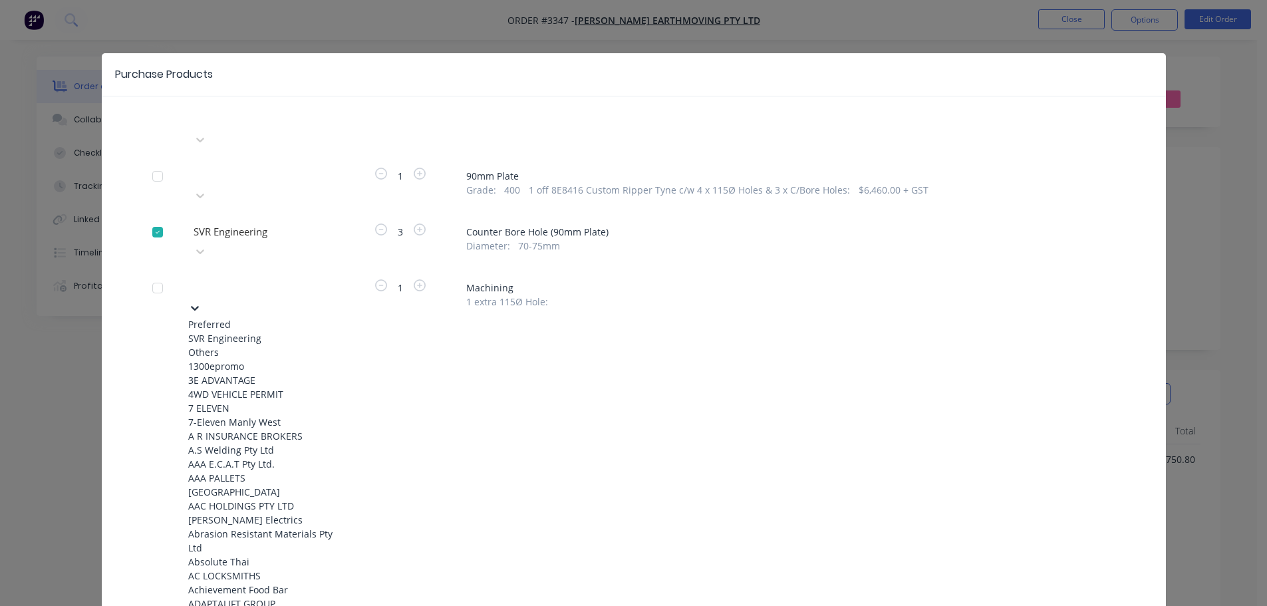
click at [293, 277] on div at bounding box center [288, 285] width 192 height 17
click at [275, 331] on div "SVR Engineering" at bounding box center [261, 338] width 146 height 14
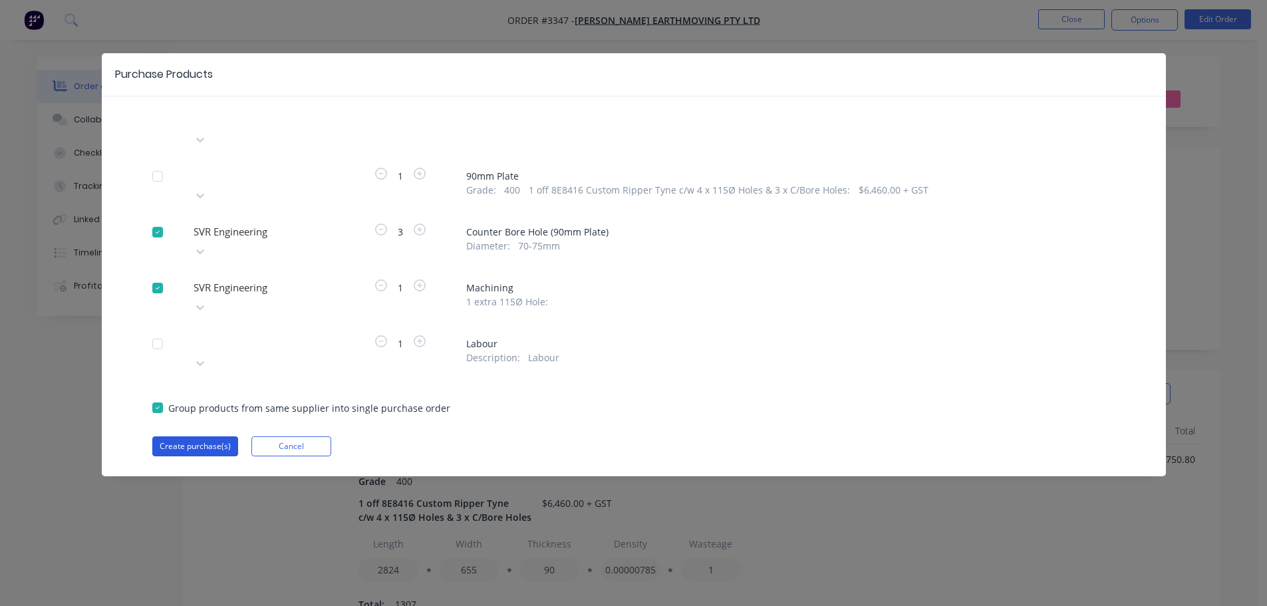
click at [213, 436] on button "Create purchase(s)" at bounding box center [195, 446] width 86 height 20
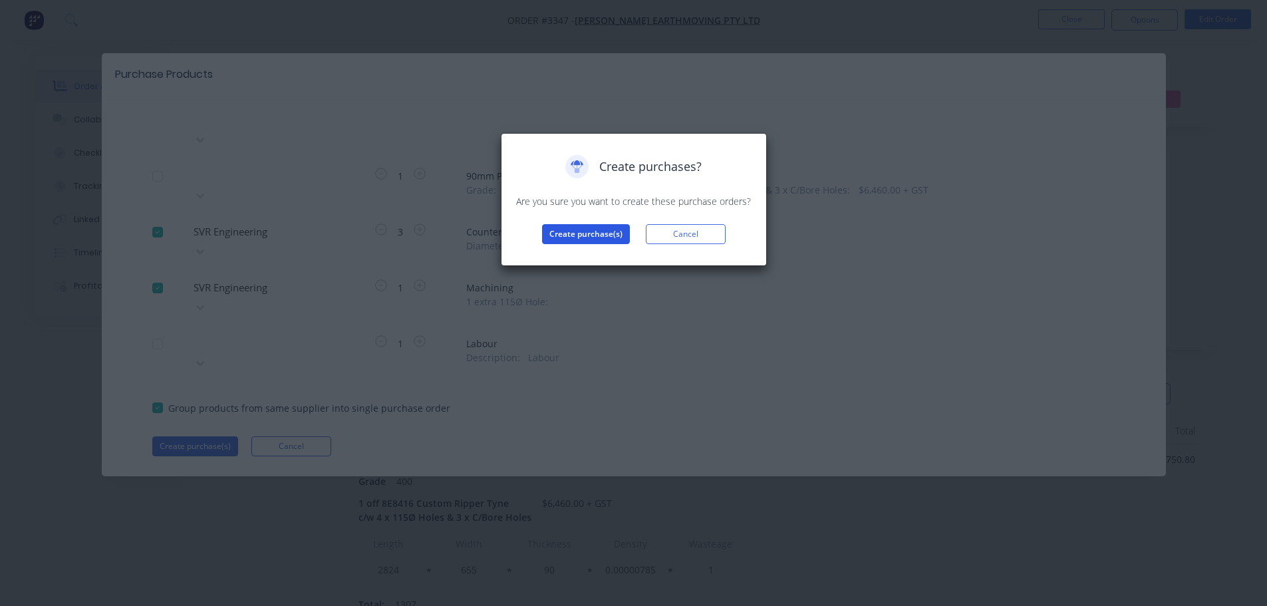
click at [567, 226] on button "Create purchase(s)" at bounding box center [586, 234] width 88 height 20
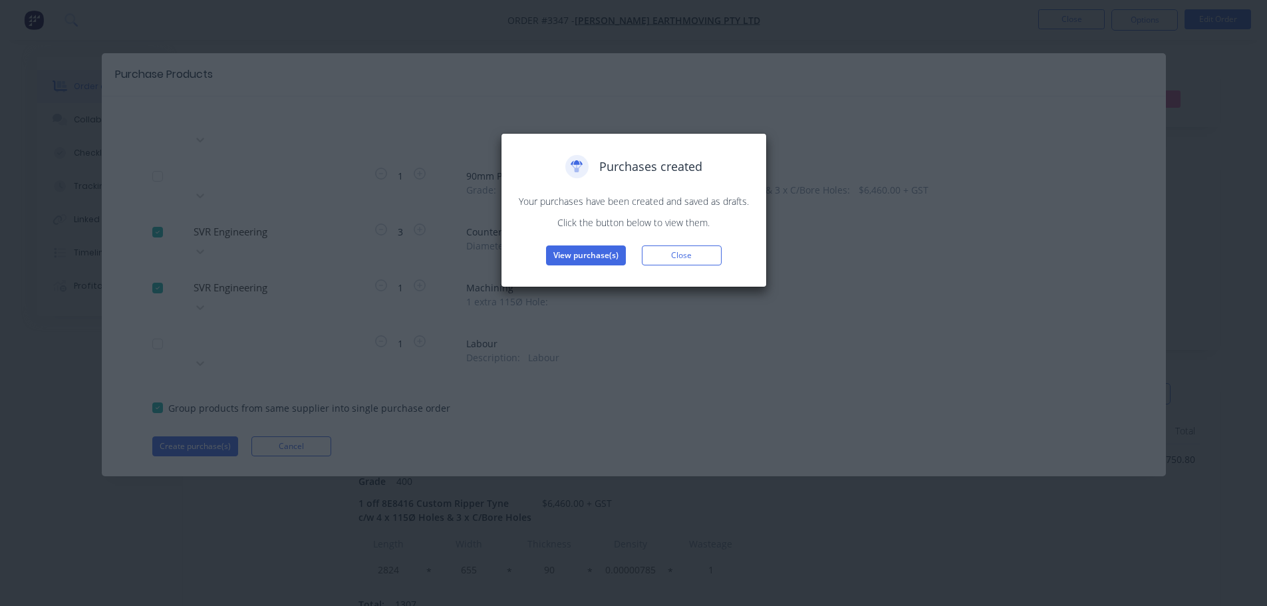
click at [567, 250] on button "View purchase(s)" at bounding box center [586, 255] width 80 height 20
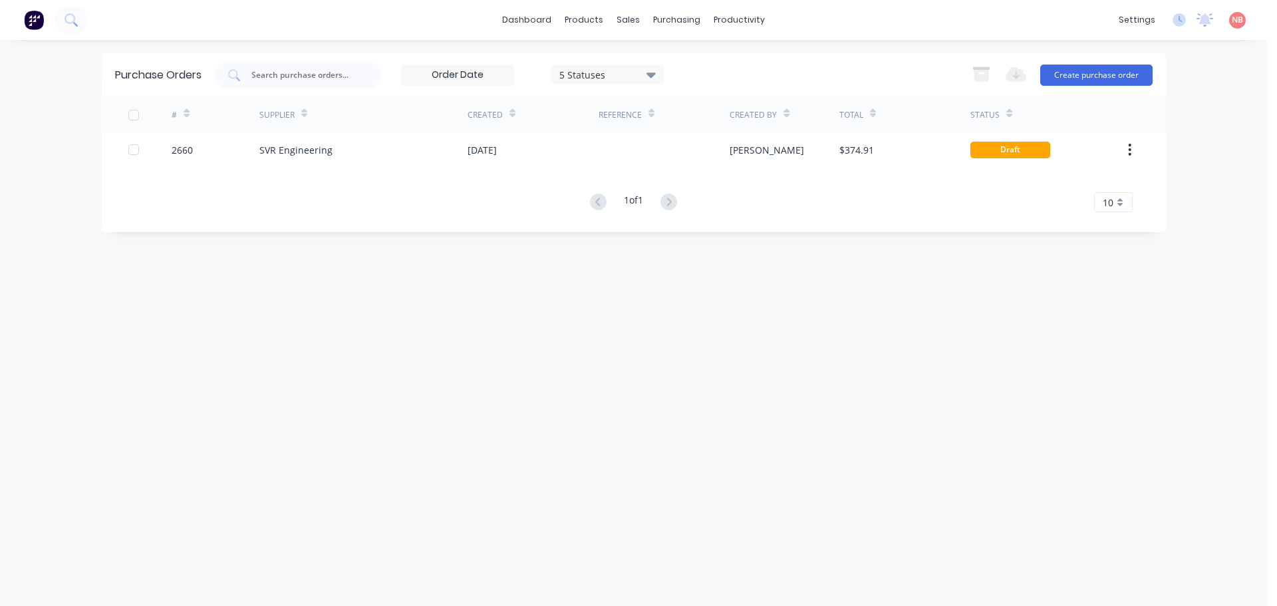
click at [532, 142] on div "[DATE]" at bounding box center [533, 149] width 131 height 33
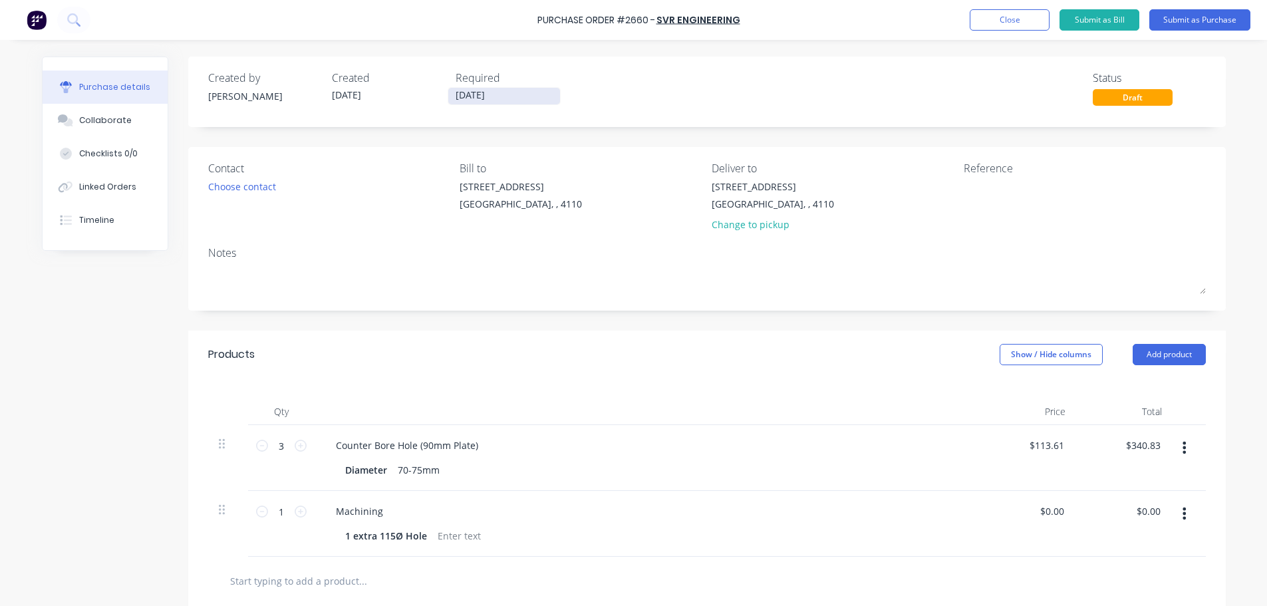
click at [503, 88] on label "[DATE]" at bounding box center [504, 96] width 113 height 18
click at [503, 88] on input "[DATE]" at bounding box center [504, 96] width 112 height 17
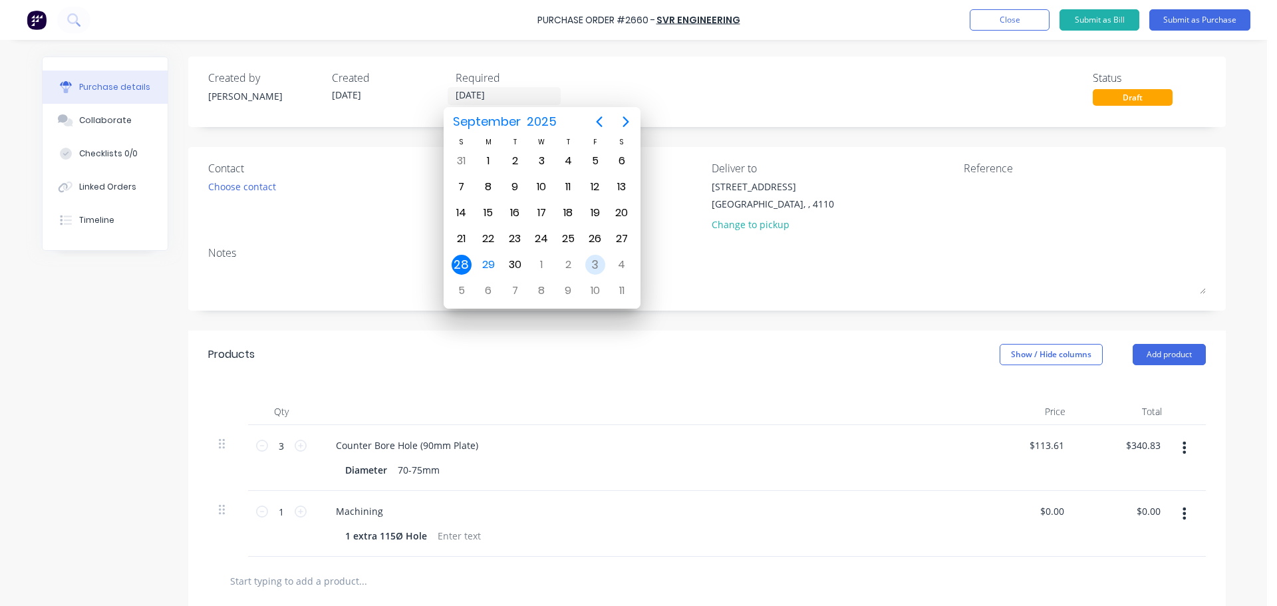
click at [588, 260] on div "3" at bounding box center [595, 265] width 20 height 20
type input "[DATE]"
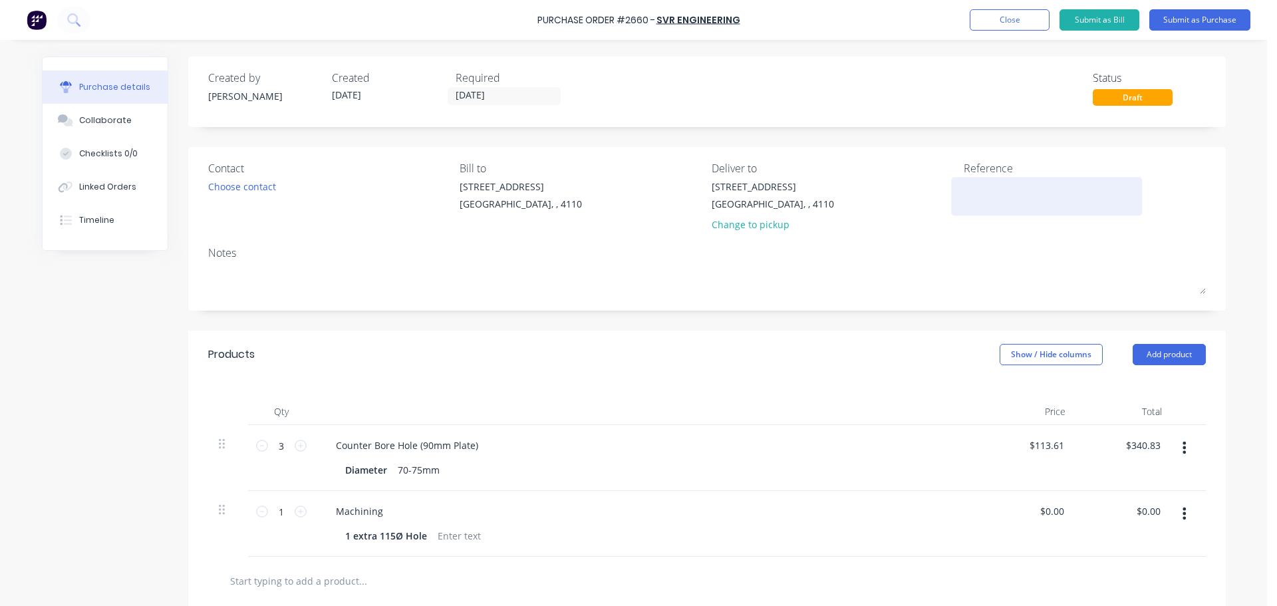
click at [979, 183] on textarea at bounding box center [1047, 195] width 166 height 30
type textarea "[PERSON_NAME]"
click at [1053, 513] on input "0.00" at bounding box center [1054, 510] width 25 height 19
click at [1053, 512] on input "0.00" at bounding box center [1054, 510] width 25 height 19
type input "$110.00"
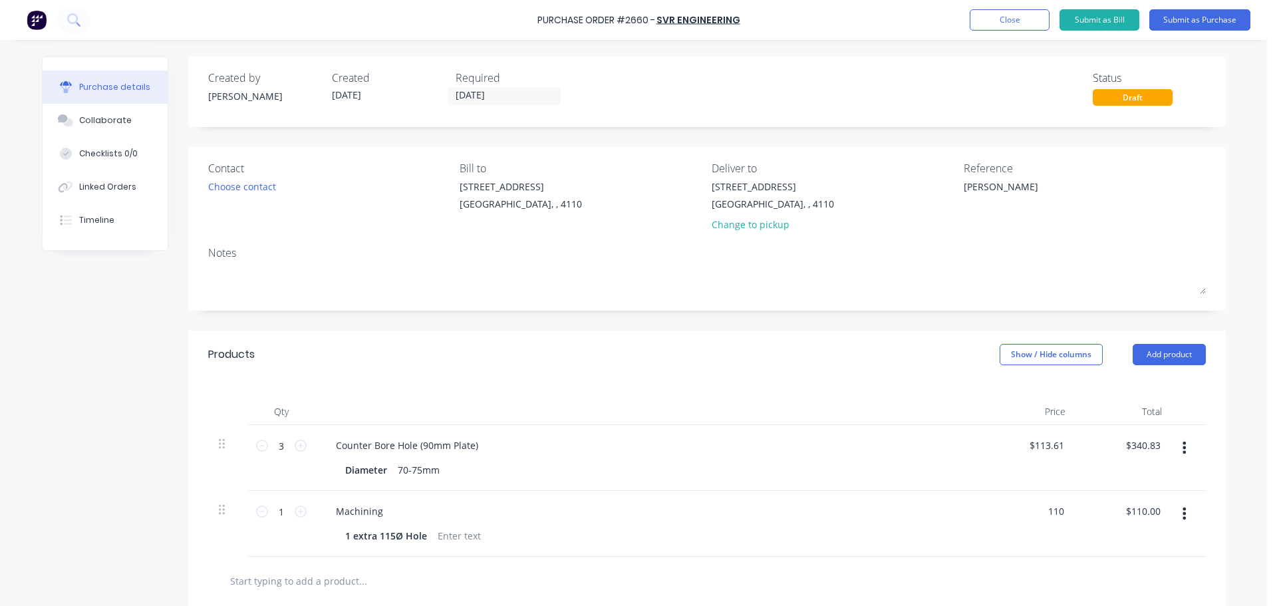
type input "$110.00"
click at [929, 575] on div at bounding box center [707, 580] width 976 height 27
click at [1186, 19] on button "Submit as Purchase" at bounding box center [1199, 19] width 101 height 21
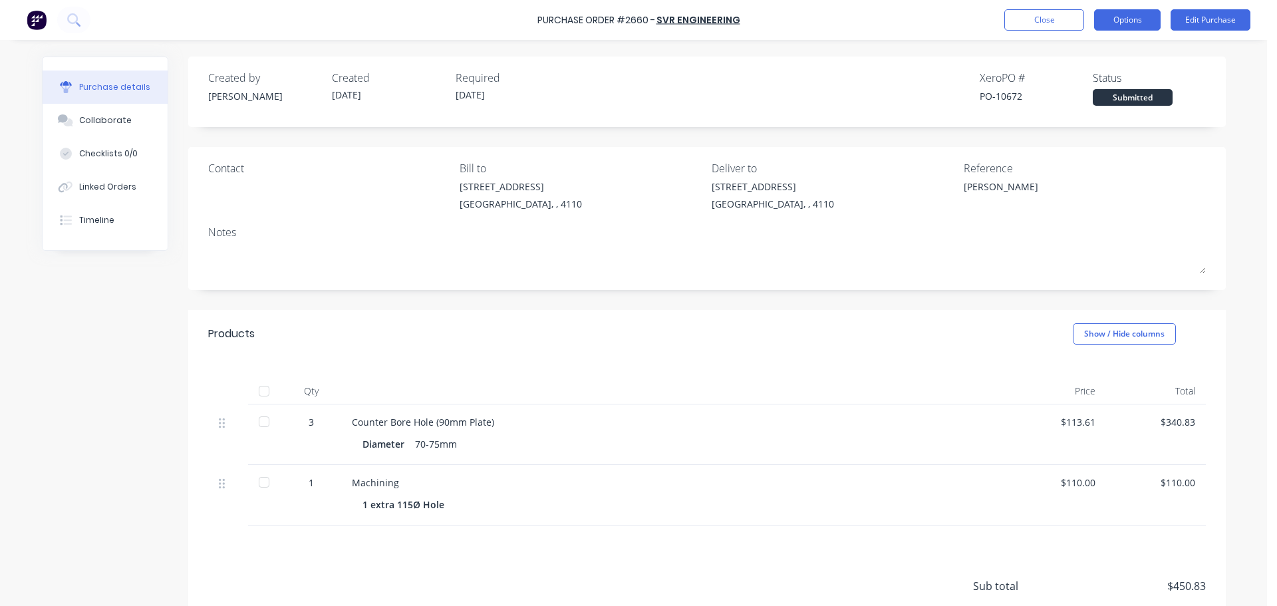
click at [1123, 20] on button "Options" at bounding box center [1127, 19] width 67 height 21
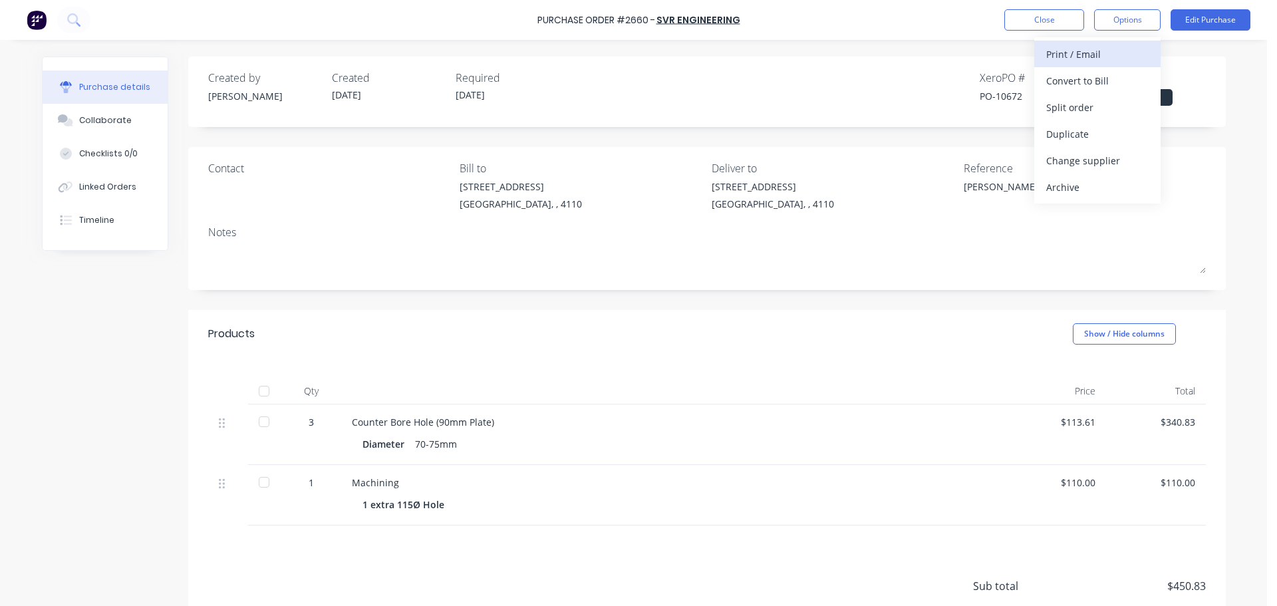
click at [1092, 55] on div "Print / Email" at bounding box center [1097, 54] width 102 height 19
click at [1083, 74] on div "With pricing" at bounding box center [1097, 80] width 102 height 19
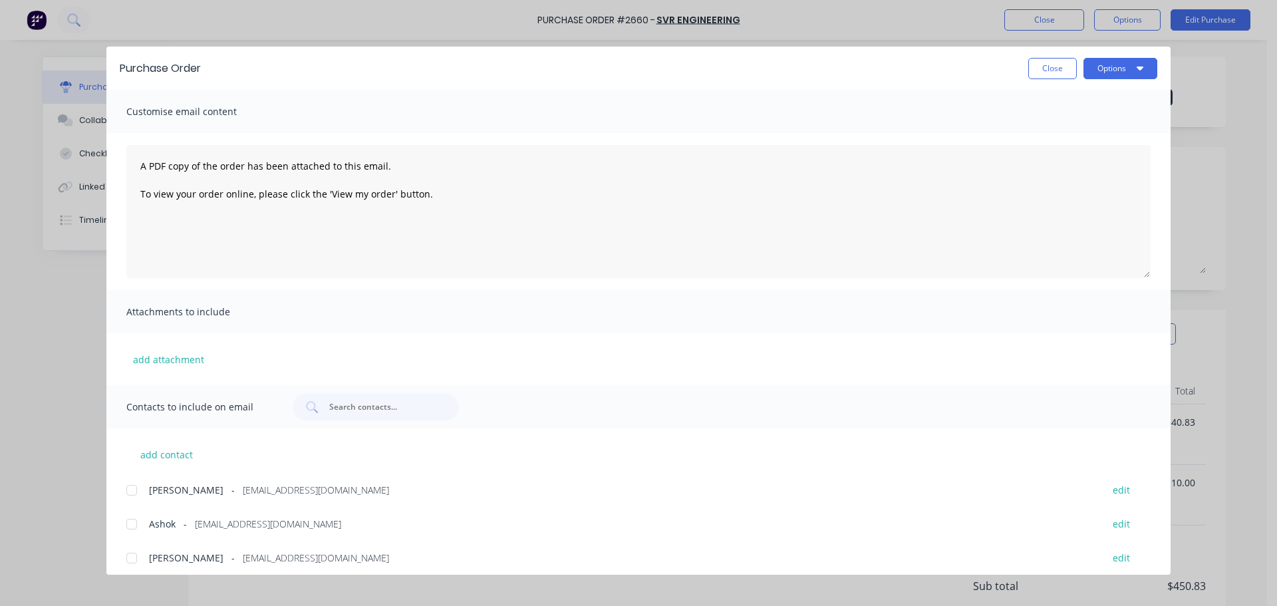
click at [137, 522] on div at bounding box center [131, 524] width 27 height 27
click at [1127, 67] on button "Options" at bounding box center [1120, 68] width 74 height 21
click at [1078, 117] on button "Print" at bounding box center [1094, 129] width 126 height 27
click at [1060, 65] on button "Close" at bounding box center [1052, 68] width 49 height 21
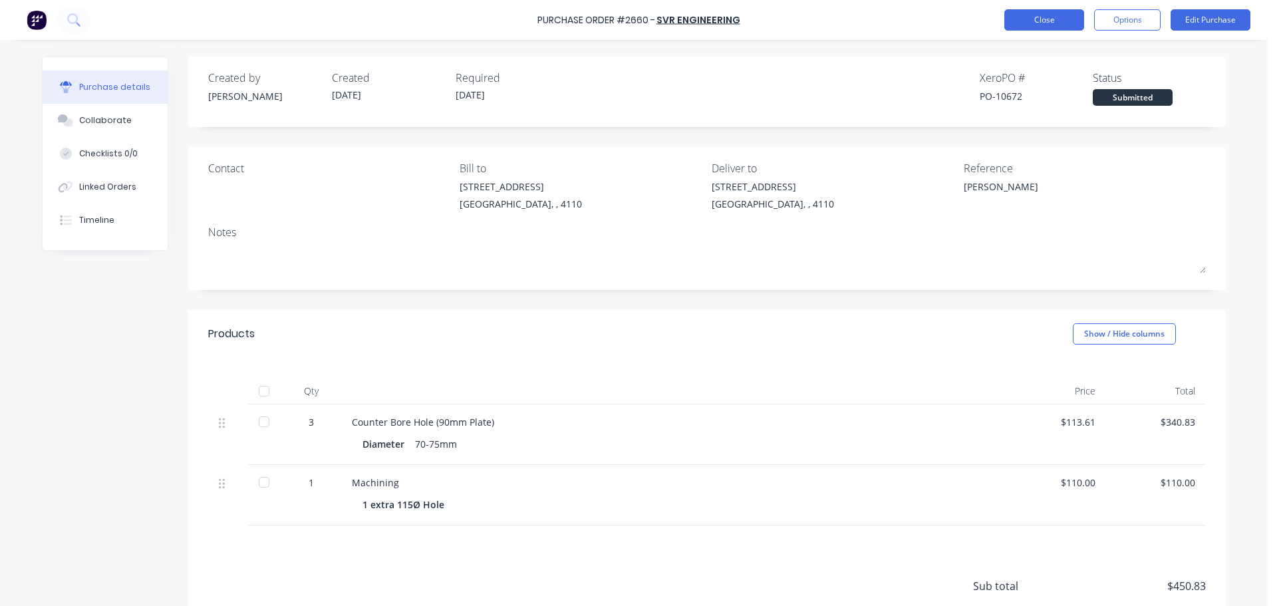
click at [1026, 12] on button "Close" at bounding box center [1044, 19] width 80 height 21
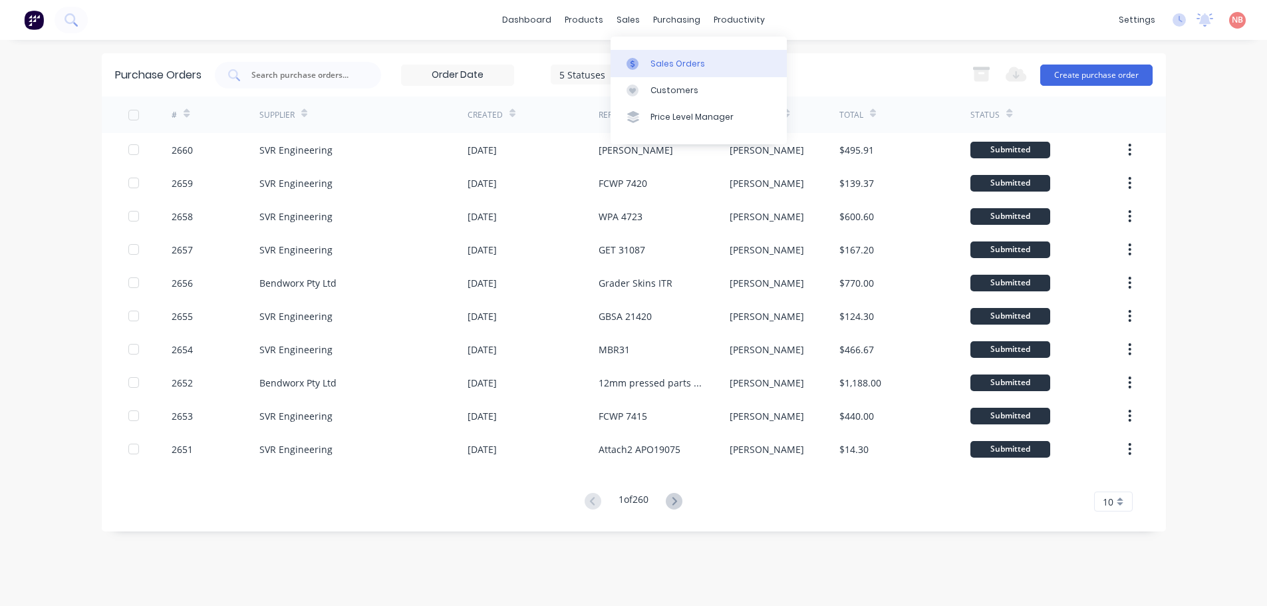
click at [644, 55] on link "Sales Orders" at bounding box center [699, 63] width 176 height 27
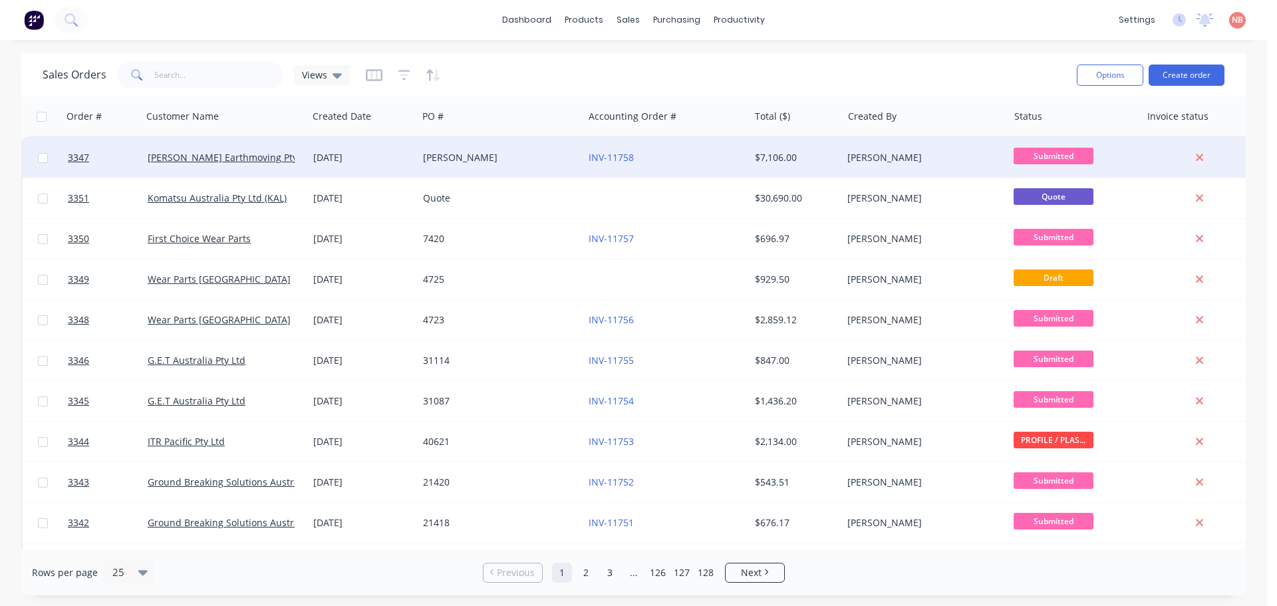
click at [533, 154] on div "[PERSON_NAME]" at bounding box center [497, 157] width 148 height 13
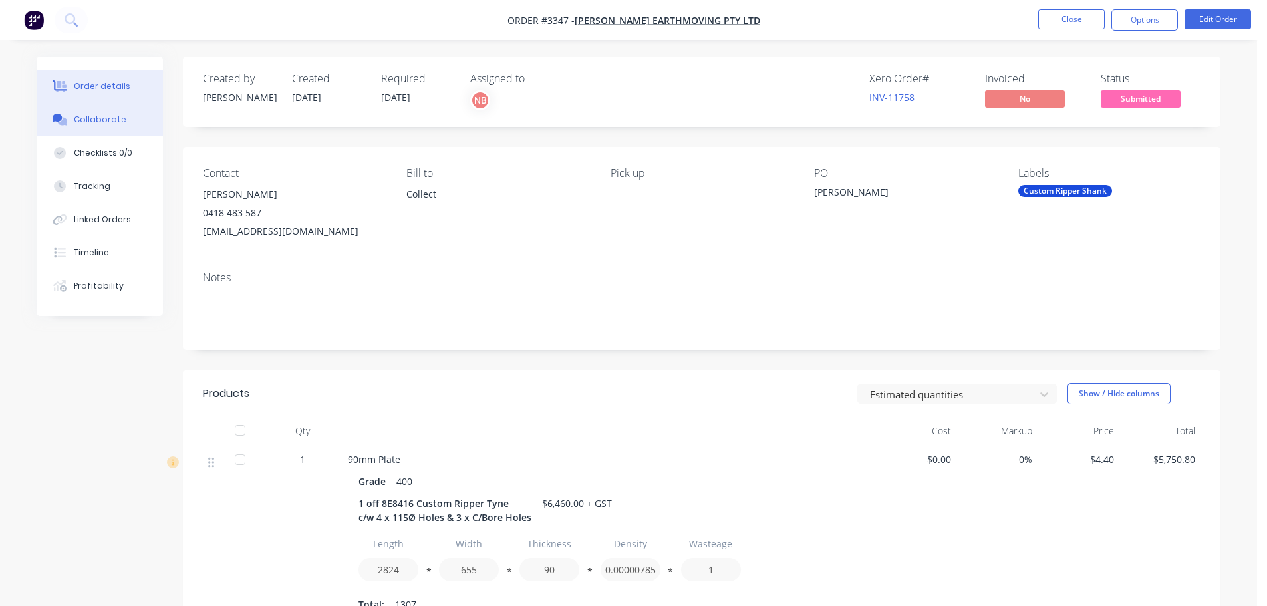
click at [90, 113] on button "Collaborate" at bounding box center [100, 119] width 126 height 33
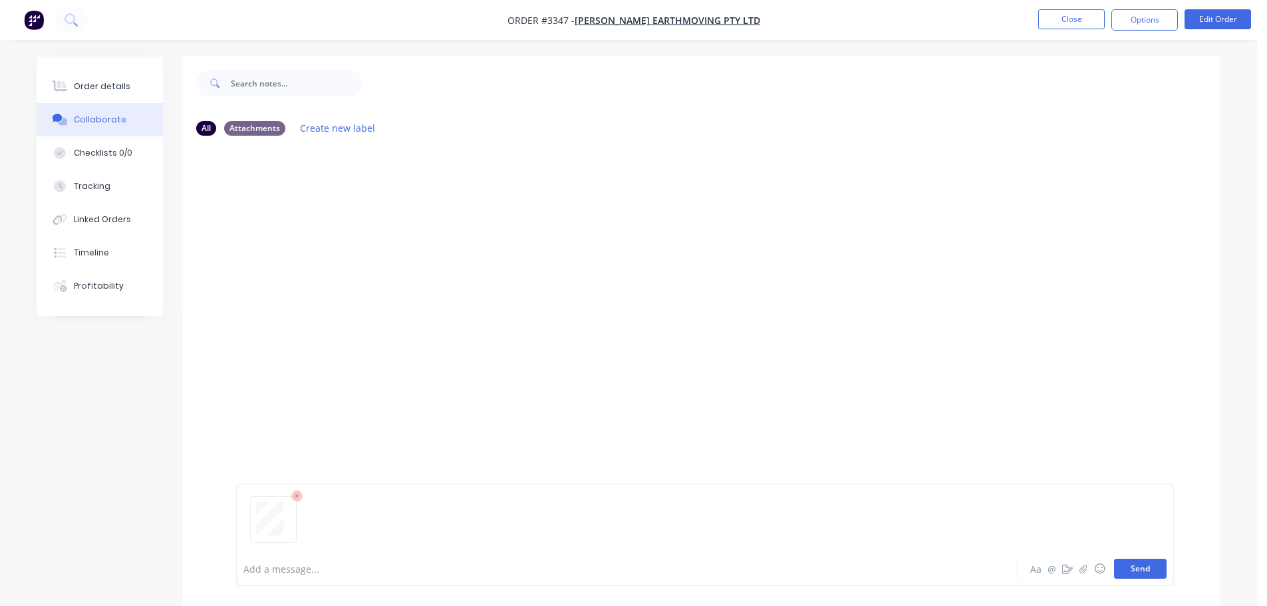
click at [1149, 567] on button "Send" at bounding box center [1140, 569] width 53 height 20
click at [1064, 16] on button "Close" at bounding box center [1071, 19] width 67 height 20
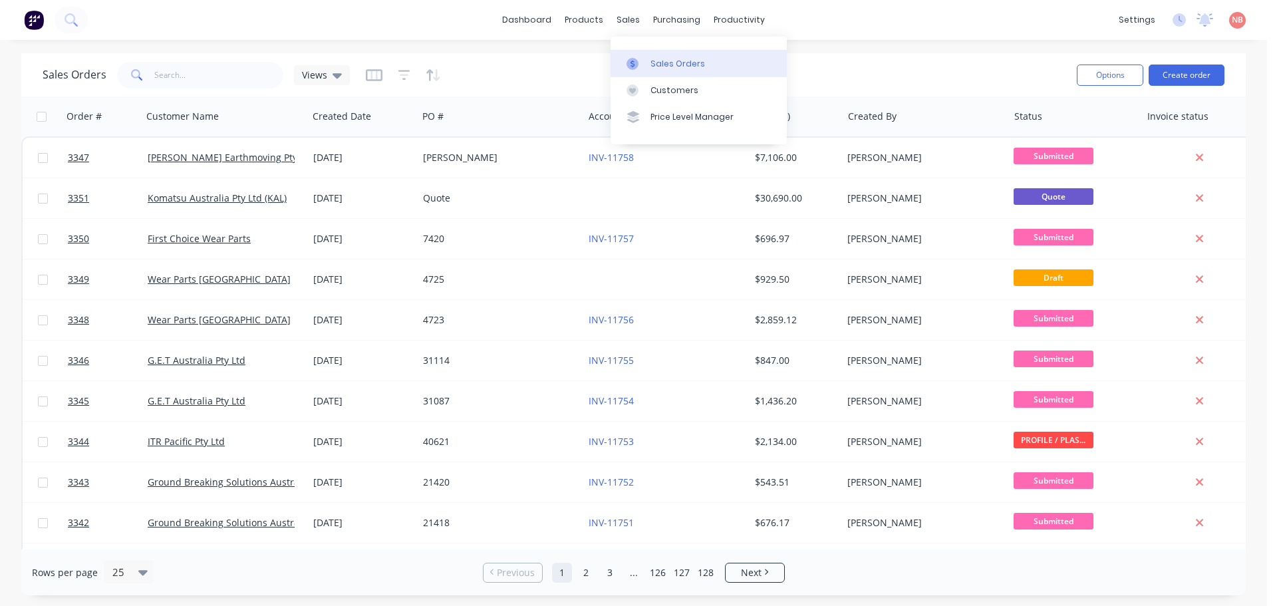
click at [635, 59] on icon at bounding box center [632, 64] width 12 height 12
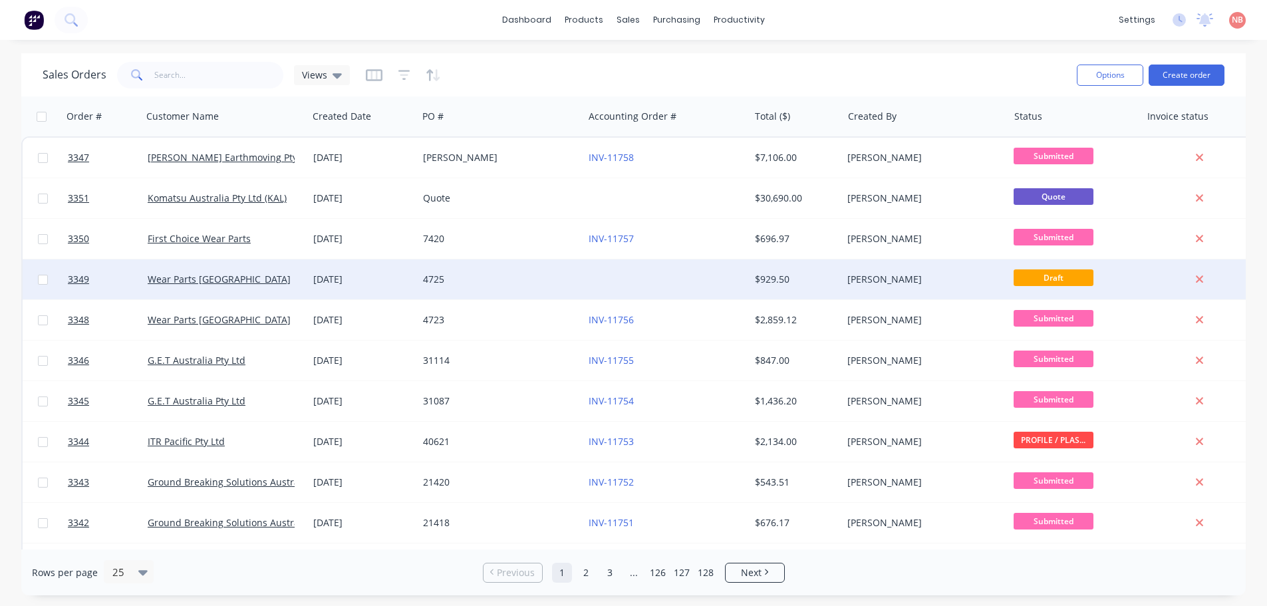
click at [634, 278] on div at bounding box center [666, 279] width 166 height 40
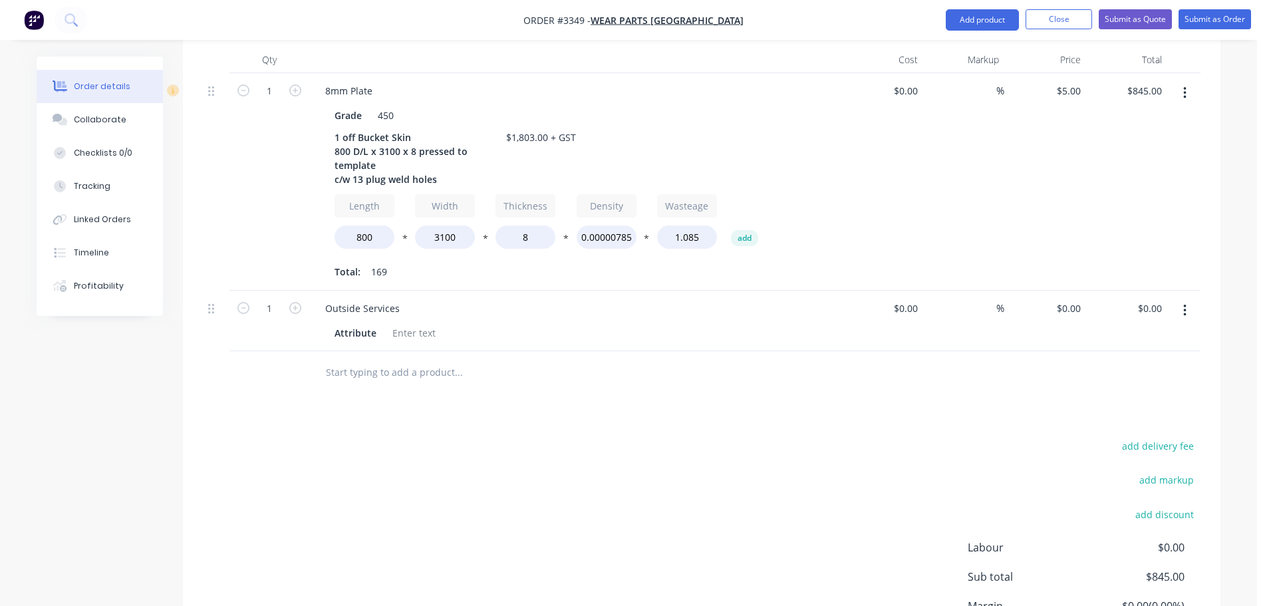
scroll to position [406, 0]
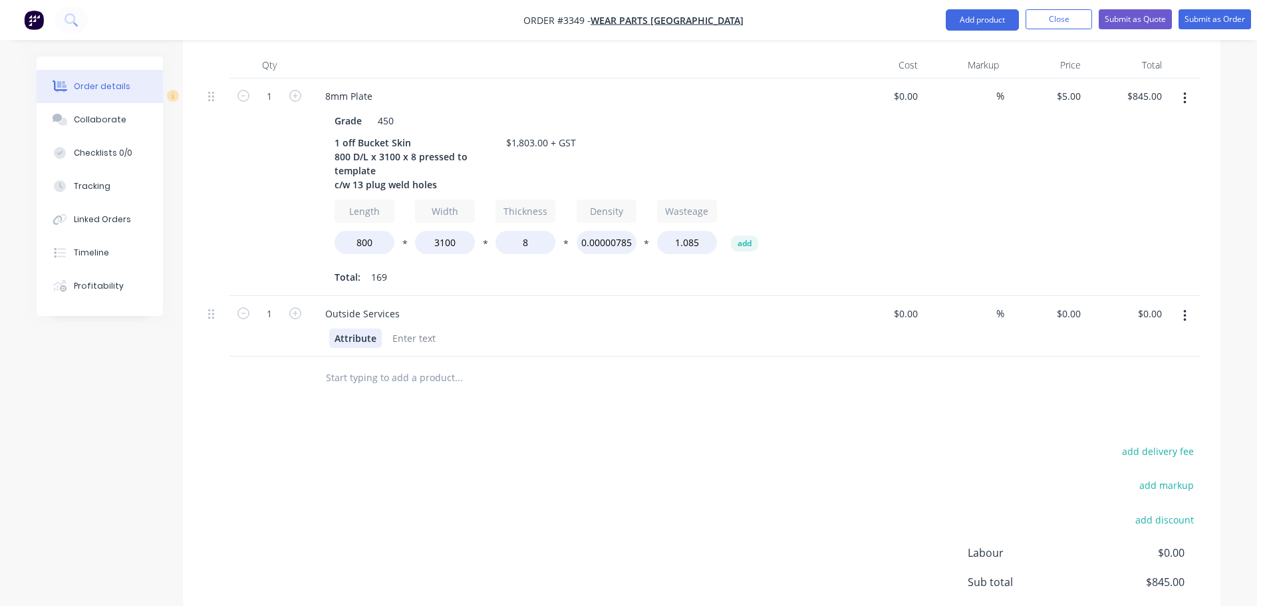
click at [362, 331] on div "Attribute" at bounding box center [355, 338] width 53 height 19
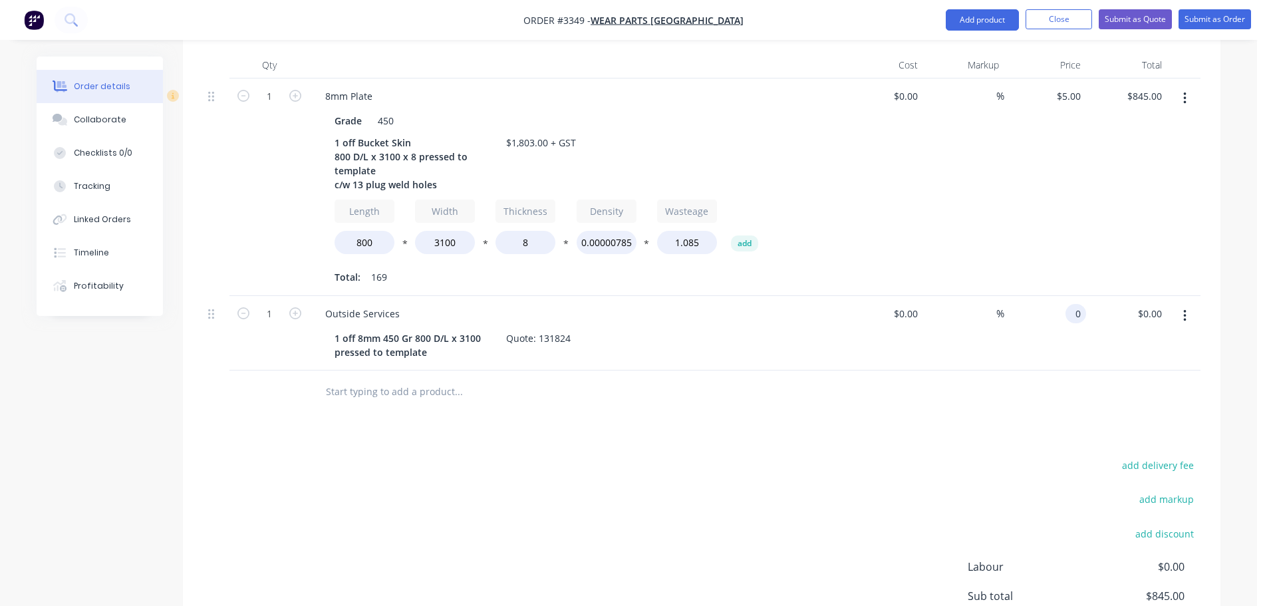
click at [1071, 320] on div "0 0" at bounding box center [1078, 313] width 15 height 19
type input "$975.00"
click at [825, 420] on div "Products Show / Hide columns Add product Qty Cost Markup Price Total 1 8mm Plat…" at bounding box center [702, 368] width 1038 height 729
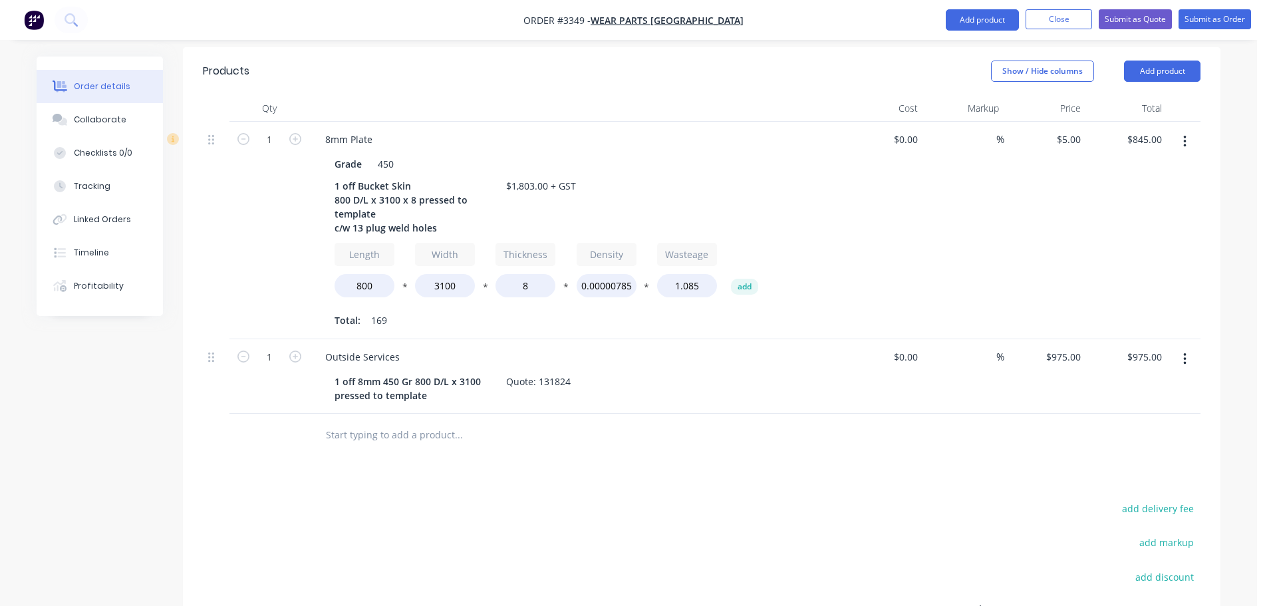
scroll to position [339, 0]
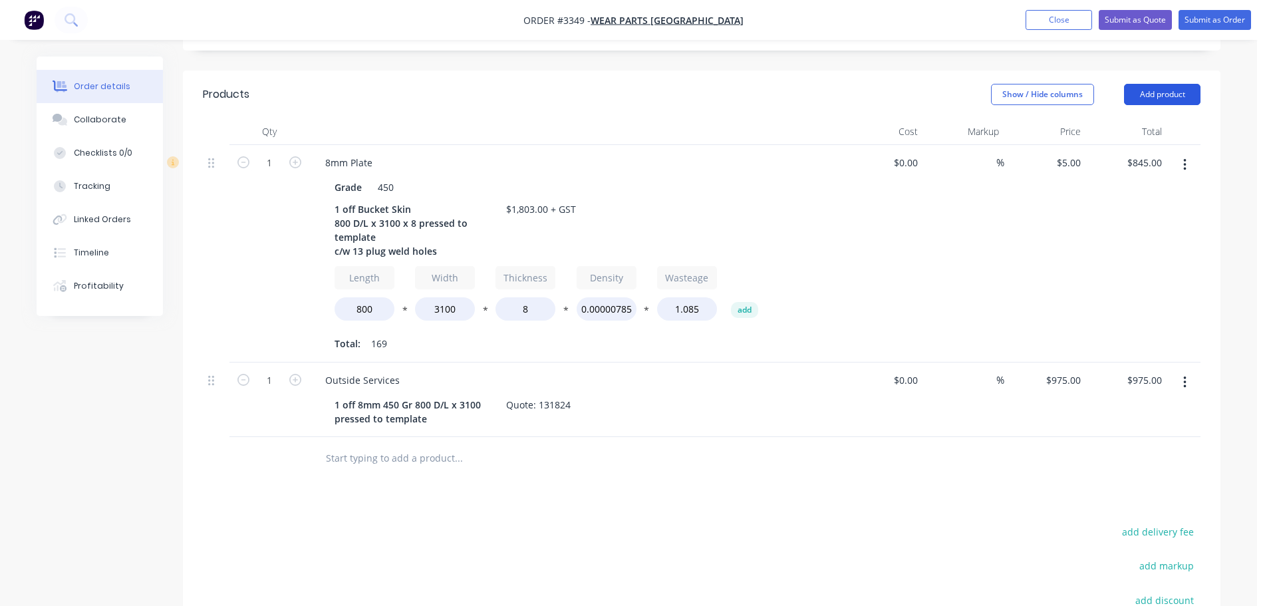
click at [1147, 98] on button "Add product" at bounding box center [1162, 94] width 76 height 21
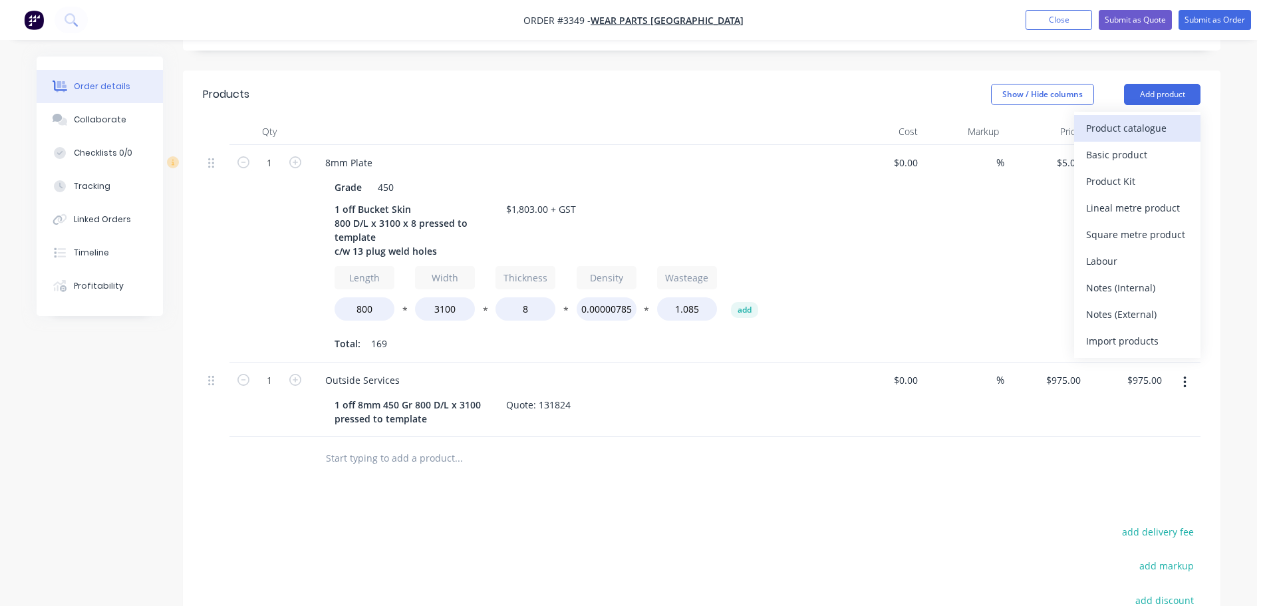
click at [1131, 132] on div "Product catalogue" at bounding box center [1137, 127] width 102 height 19
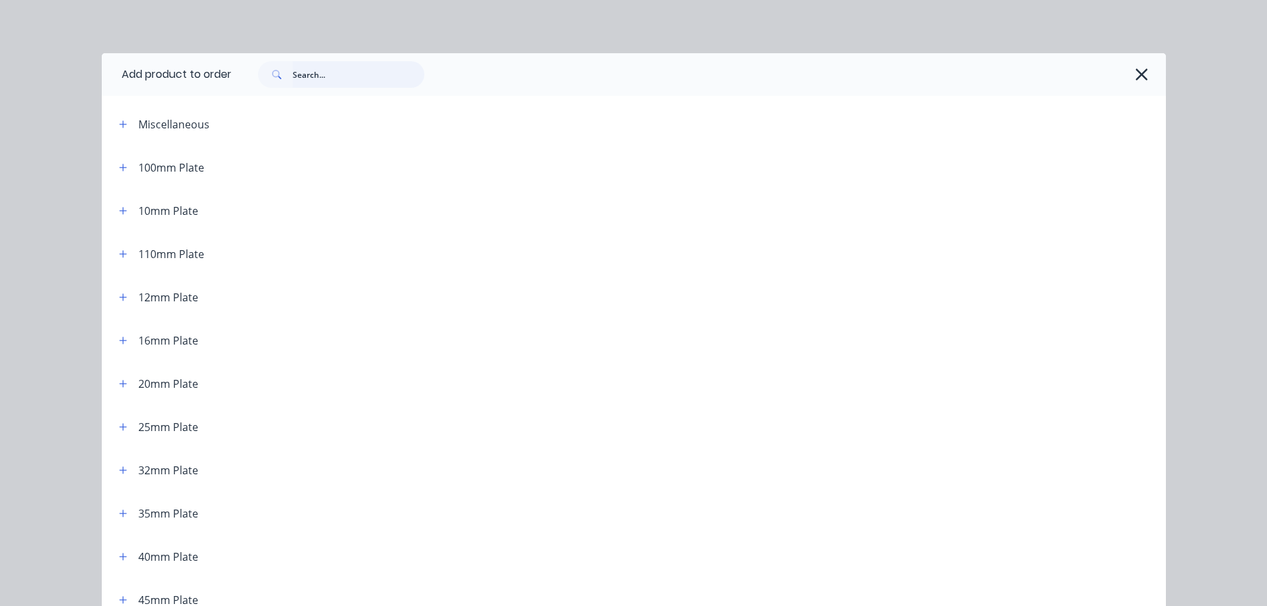
click at [392, 79] on input "text" at bounding box center [359, 74] width 132 height 27
type input "lab"
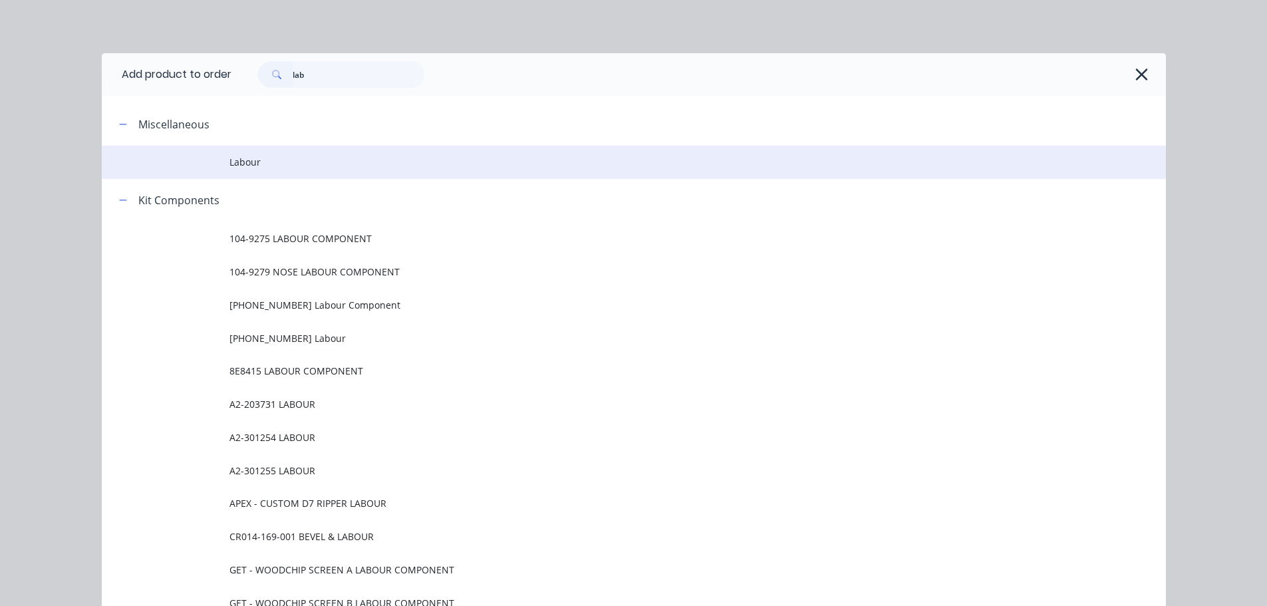
click at [317, 156] on span "Labour" at bounding box center [603, 162] width 749 height 14
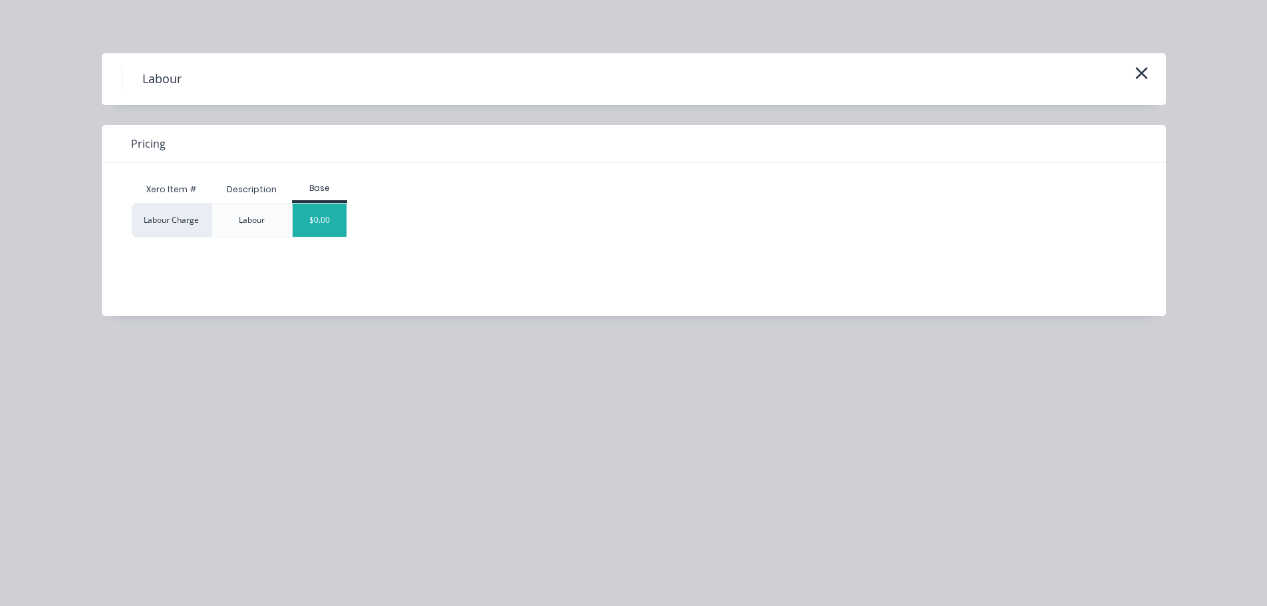
click at [321, 219] on div "$0.00" at bounding box center [320, 220] width 54 height 33
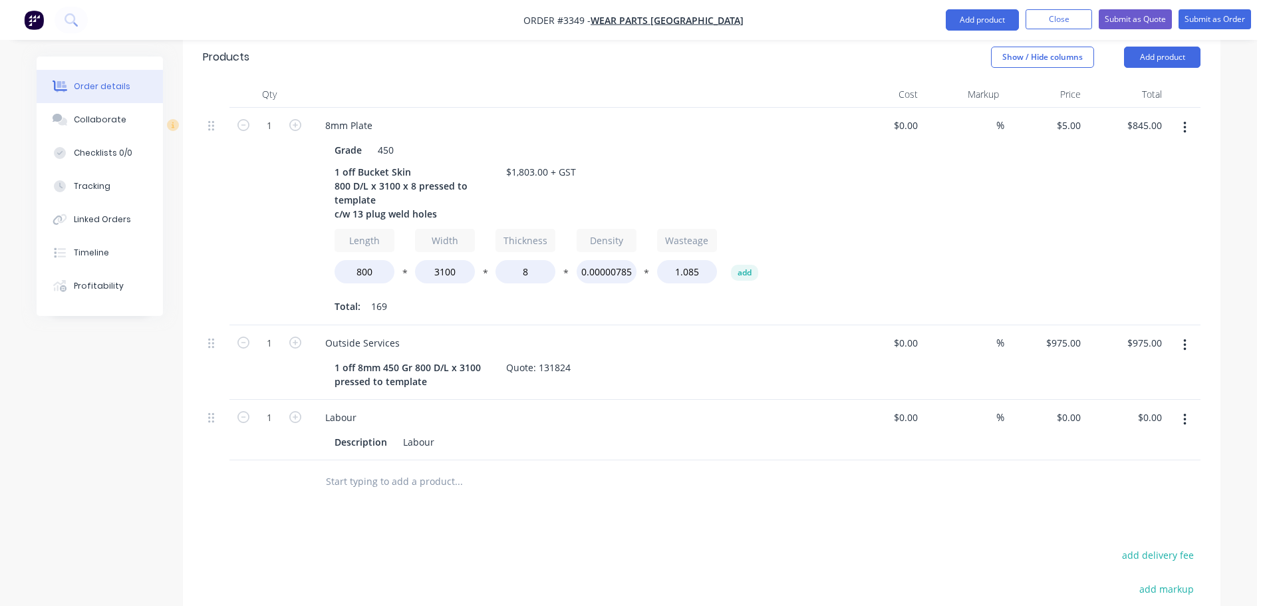
scroll to position [347, 0]
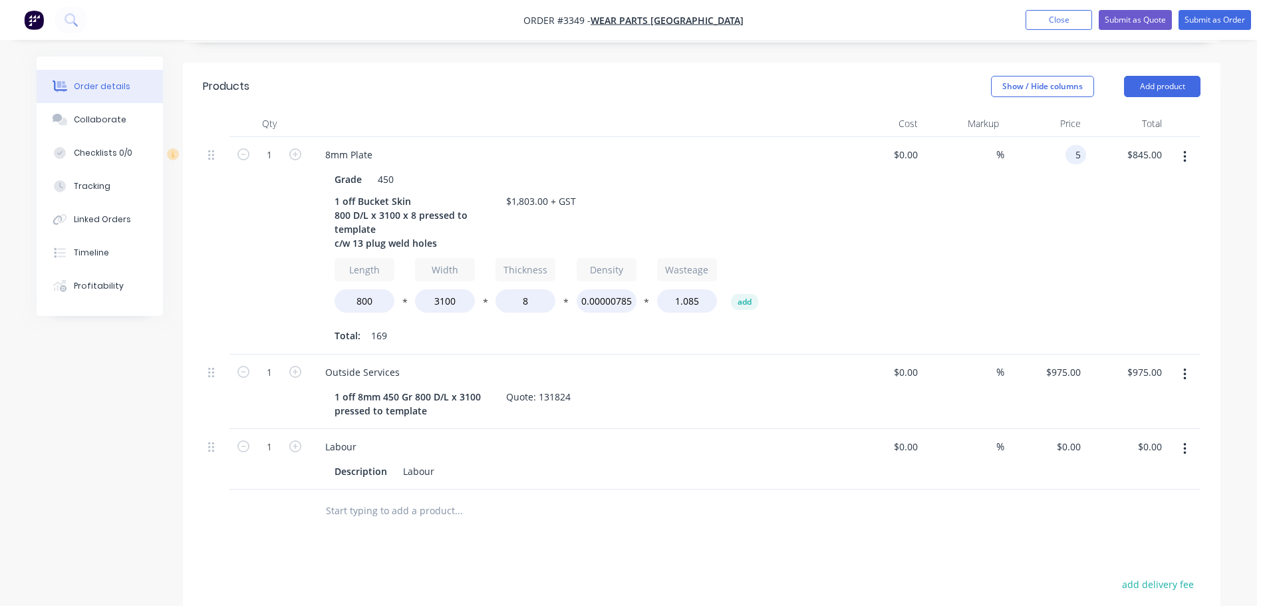
click at [1074, 152] on input "5" at bounding box center [1078, 154] width 15 height 19
type input "$4.50"
type input "$760.50"
click at [972, 229] on div "%" at bounding box center [964, 245] width 82 height 217
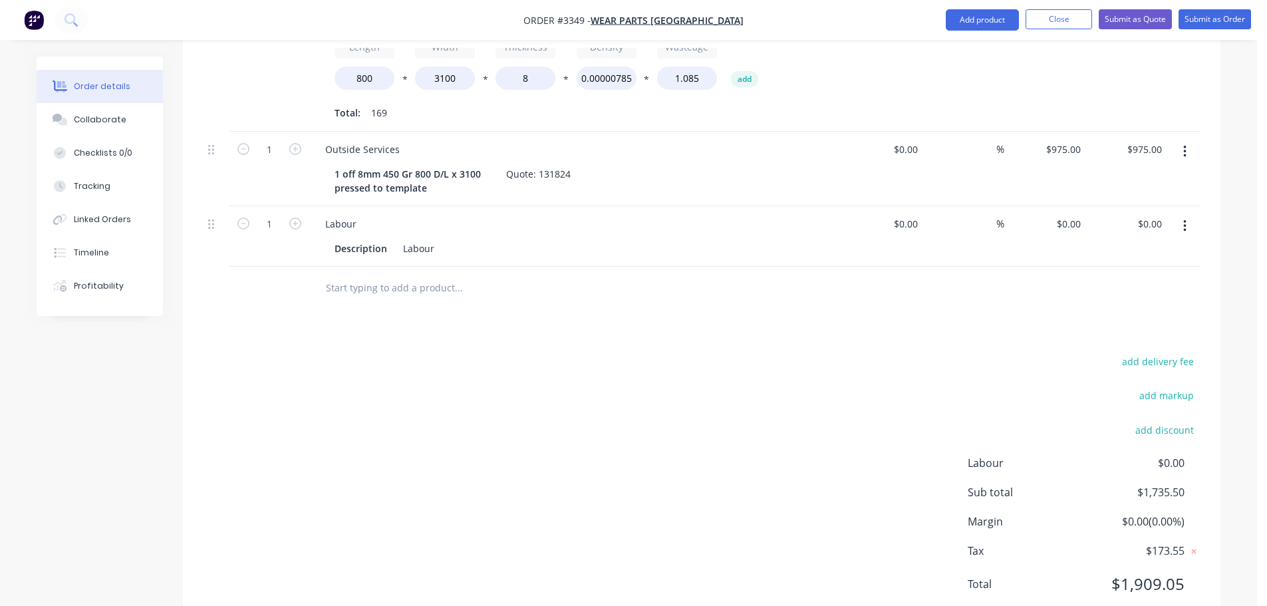
scroll to position [613, 0]
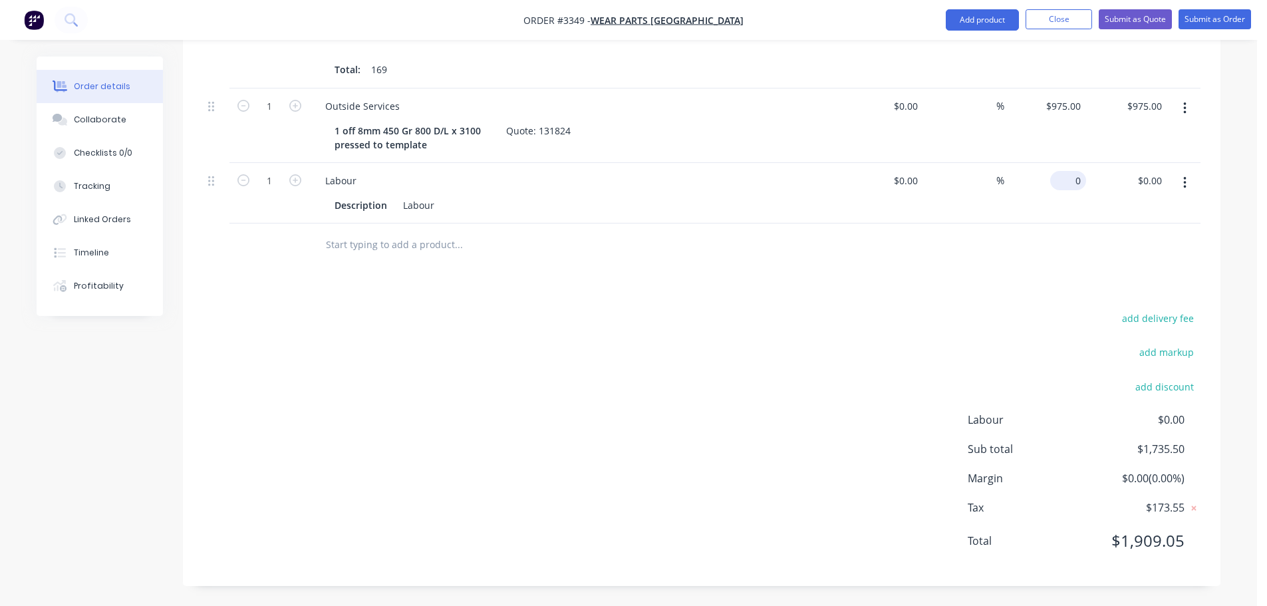
click at [1074, 181] on input "0" at bounding box center [1070, 180] width 31 height 19
type input "$67.50"
click at [959, 306] on div "Products Show / Hide columns Add product Qty Cost Markup Price Total 1 8mm Plat…" at bounding box center [702, 190] width 1038 height 789
click at [61, 109] on button "Collaborate" at bounding box center [100, 119] width 126 height 33
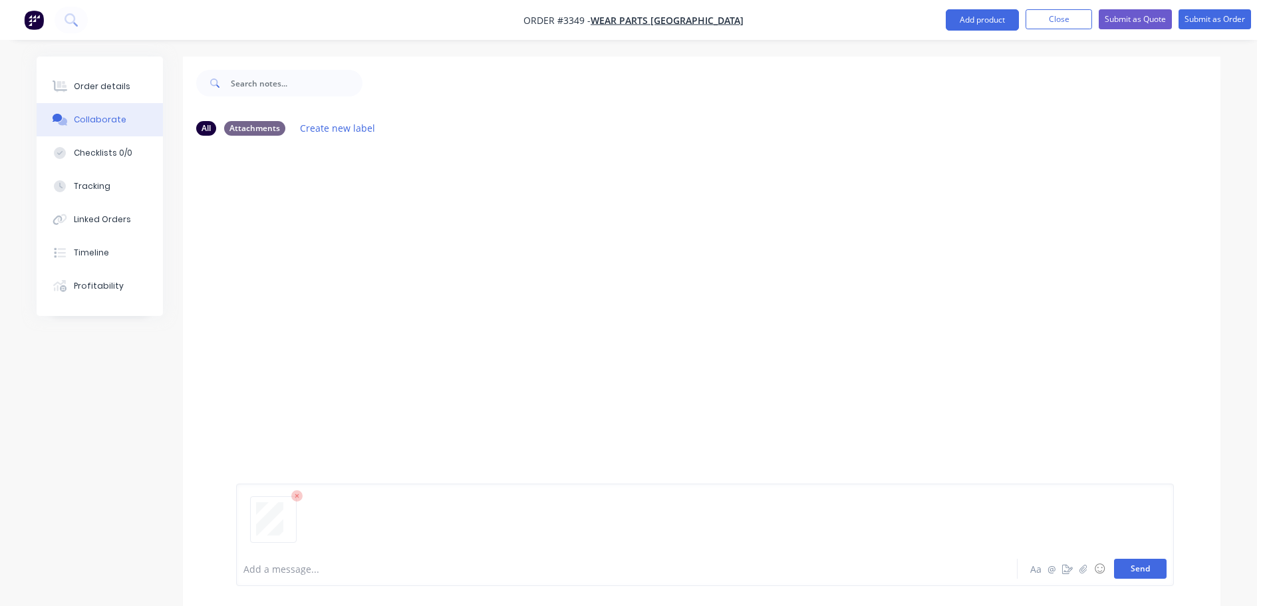
click at [1135, 567] on button "Send" at bounding box center [1140, 569] width 53 height 20
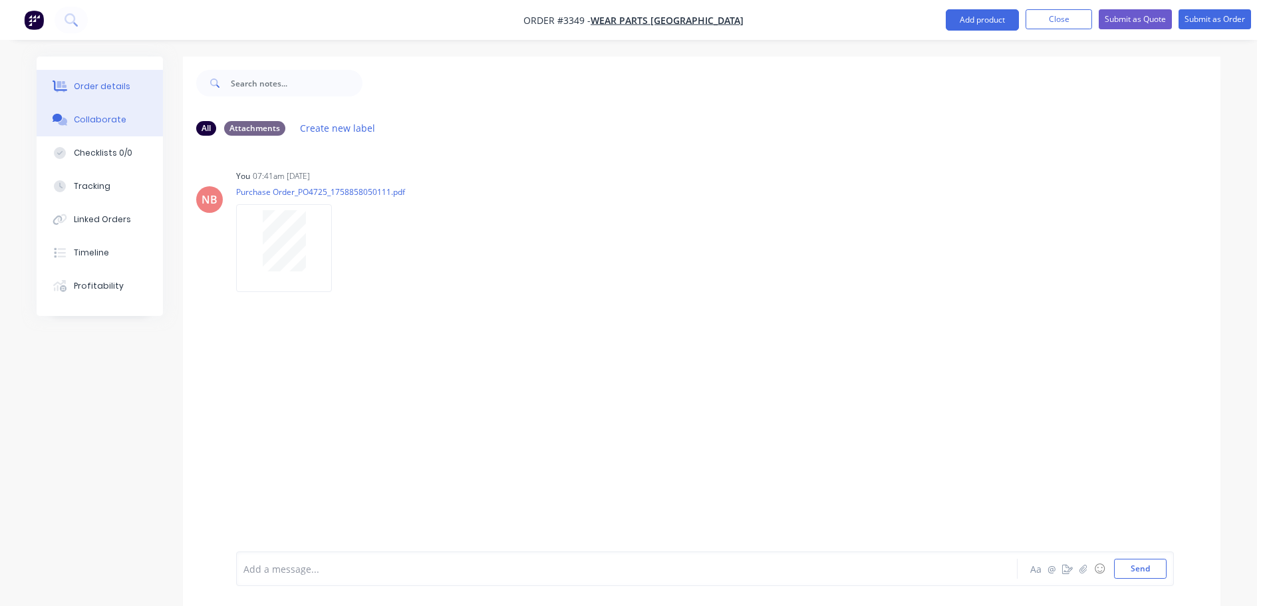
click at [131, 84] on button "Order details" at bounding box center [100, 86] width 126 height 33
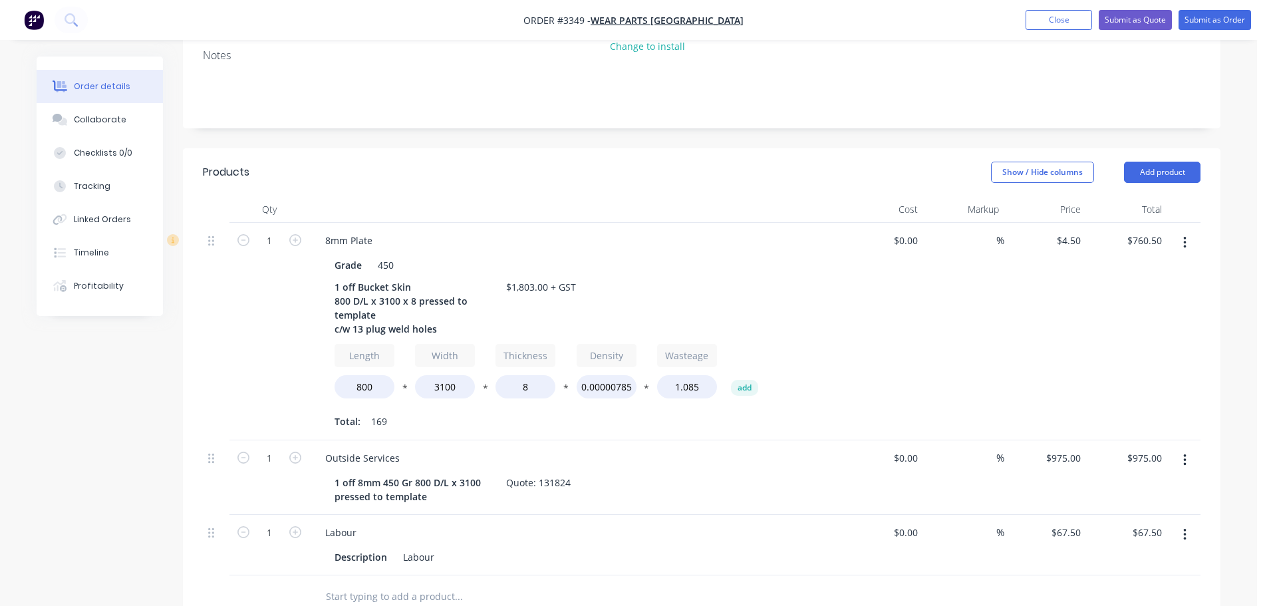
scroll to position [67, 0]
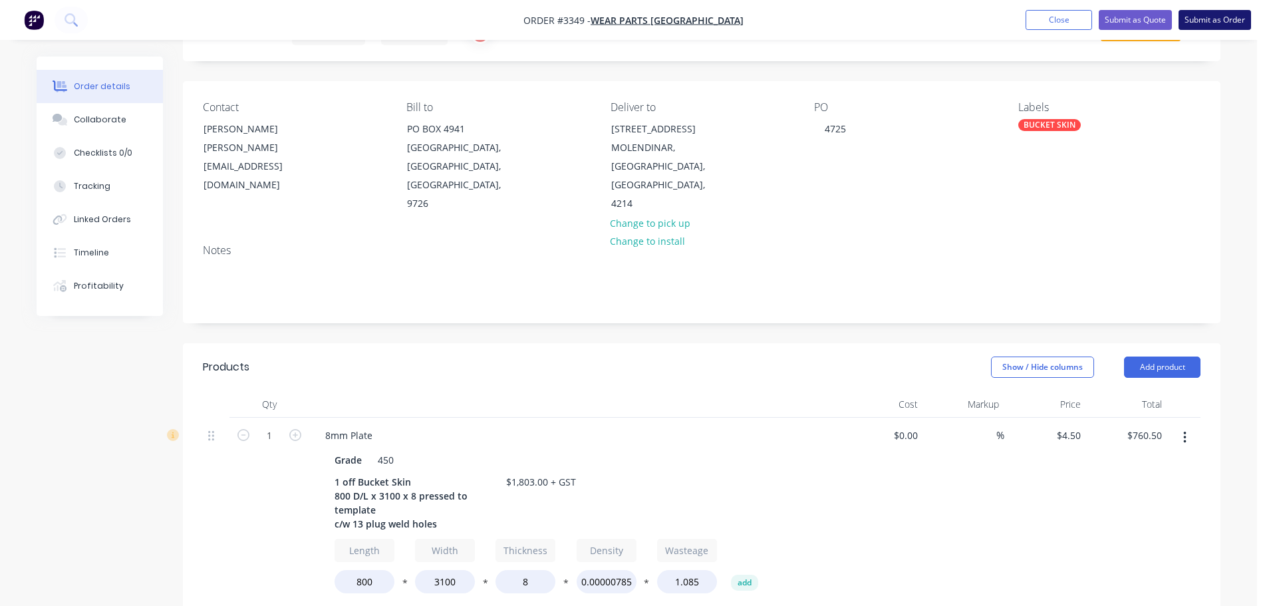
click at [1200, 19] on button "Submit as Order" at bounding box center [1215, 20] width 72 height 20
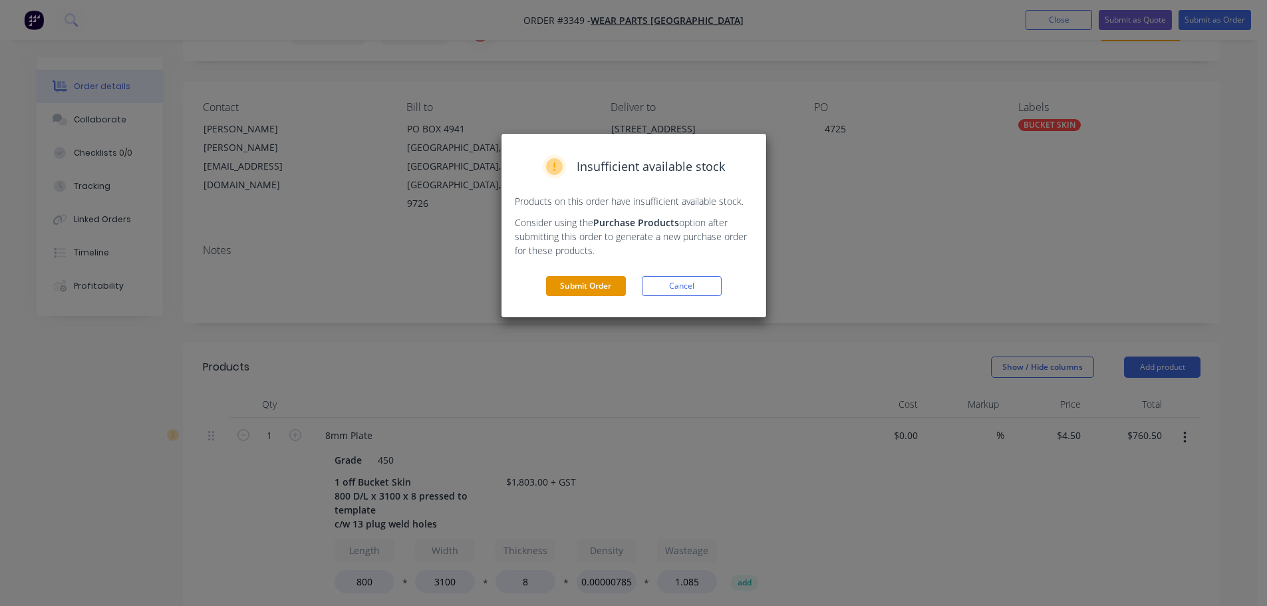
click at [603, 285] on button "Submit Order" at bounding box center [586, 286] width 80 height 20
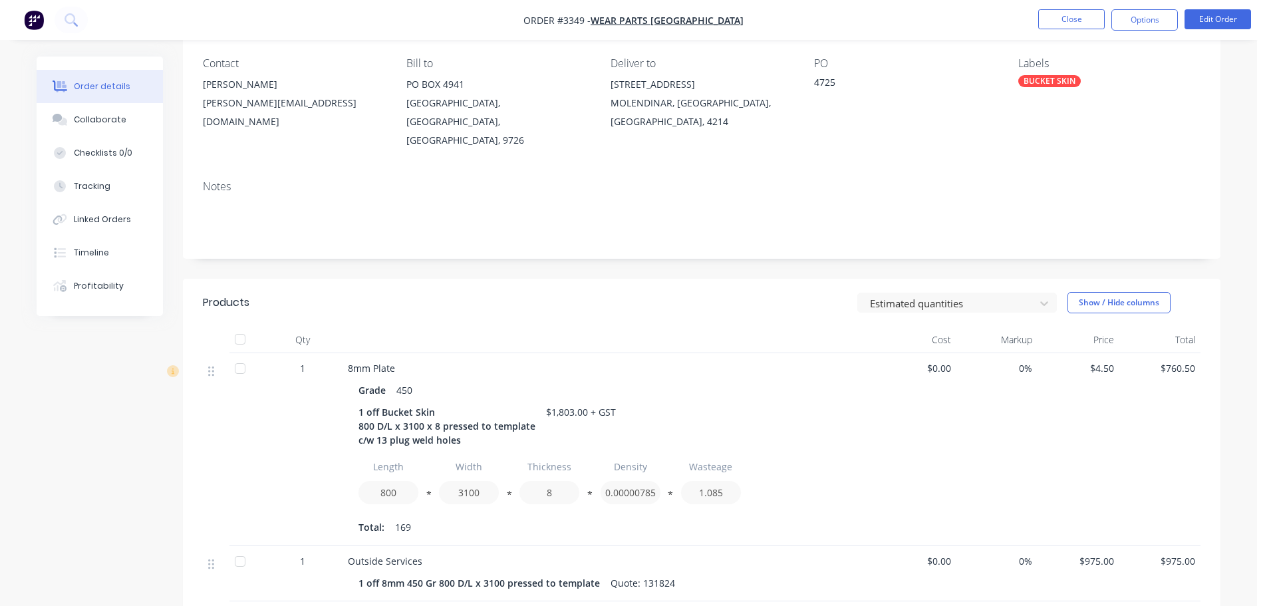
scroll to position [0, 0]
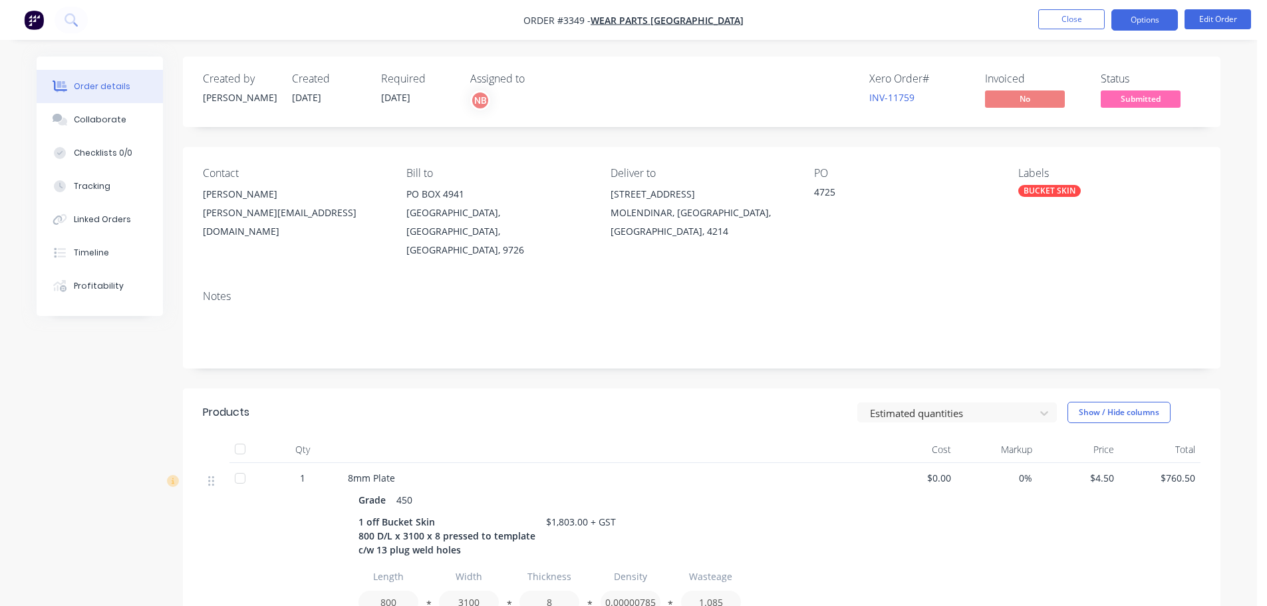
click at [1141, 18] on button "Options" at bounding box center [1144, 19] width 67 height 21
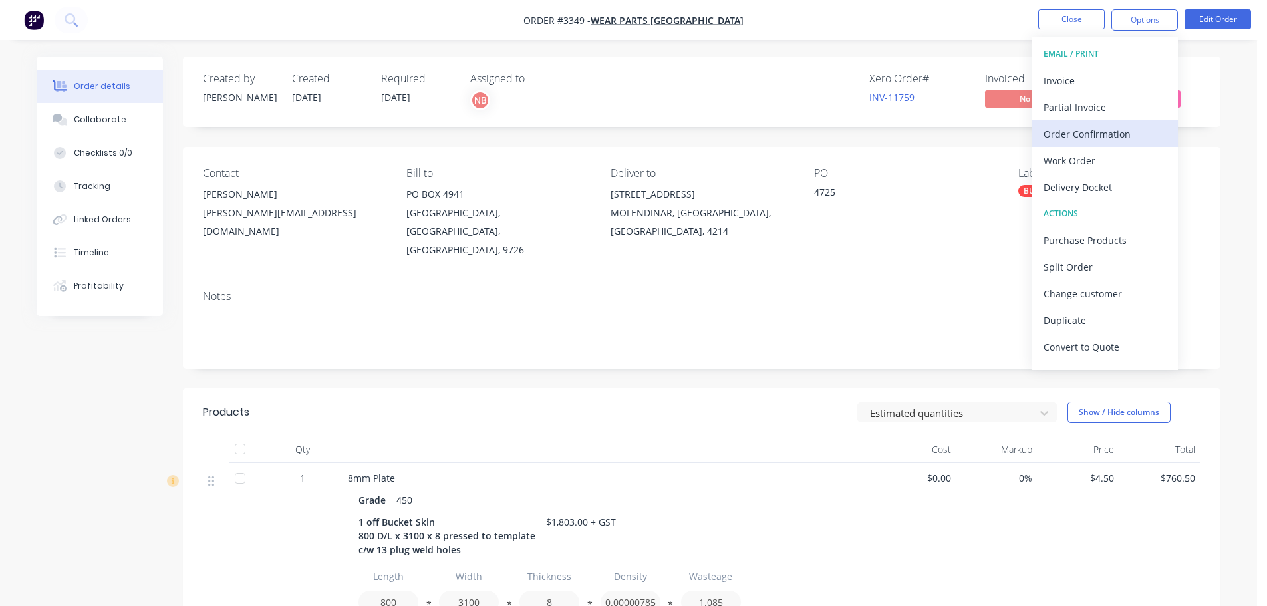
click at [1093, 135] on div "Order Confirmation" at bounding box center [1105, 133] width 122 height 19
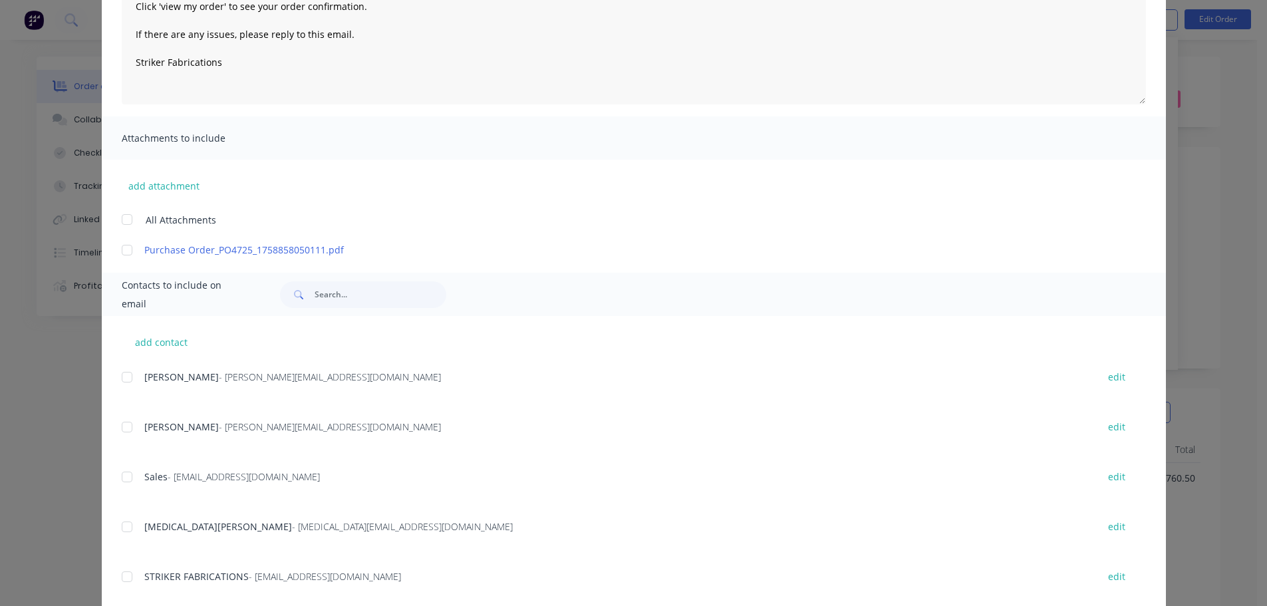
scroll to position [410, 0]
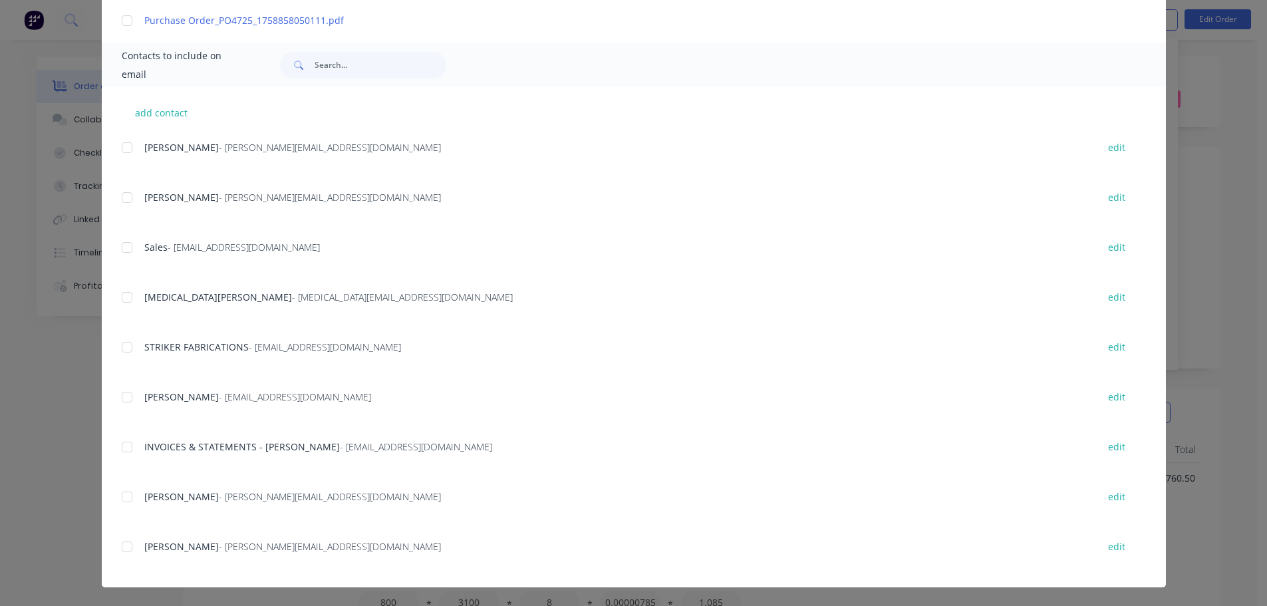
click at [126, 548] on div at bounding box center [127, 546] width 27 height 27
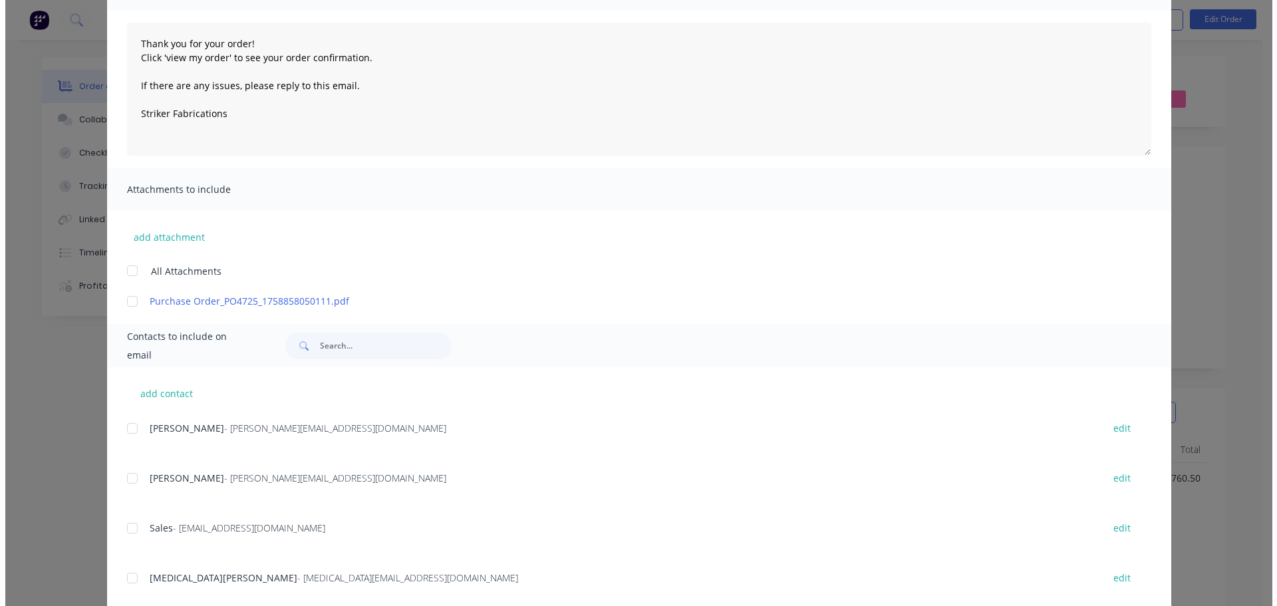
scroll to position [0, 0]
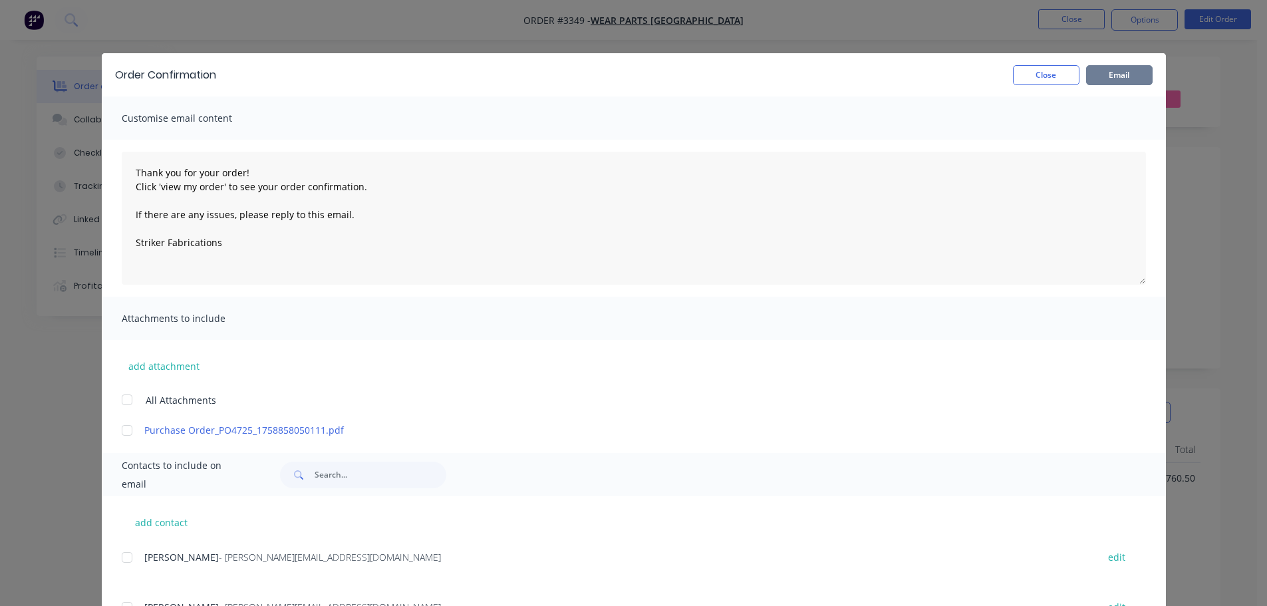
click at [1141, 78] on button "Email" at bounding box center [1119, 75] width 67 height 20
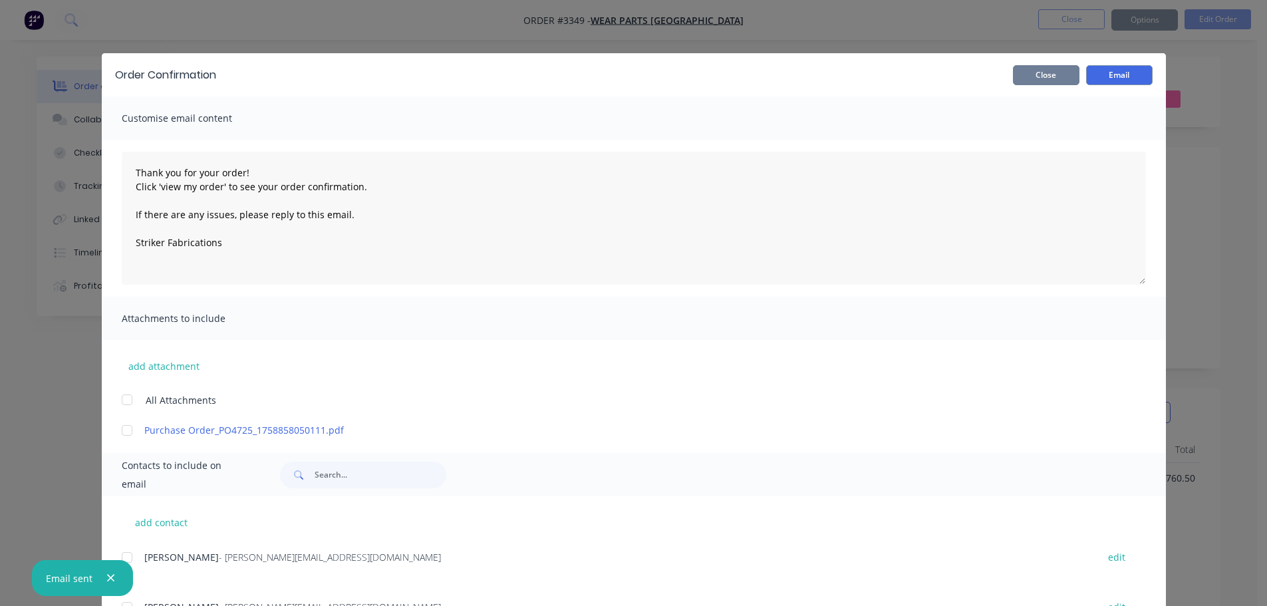
click at [1042, 78] on button "Close" at bounding box center [1046, 75] width 67 height 20
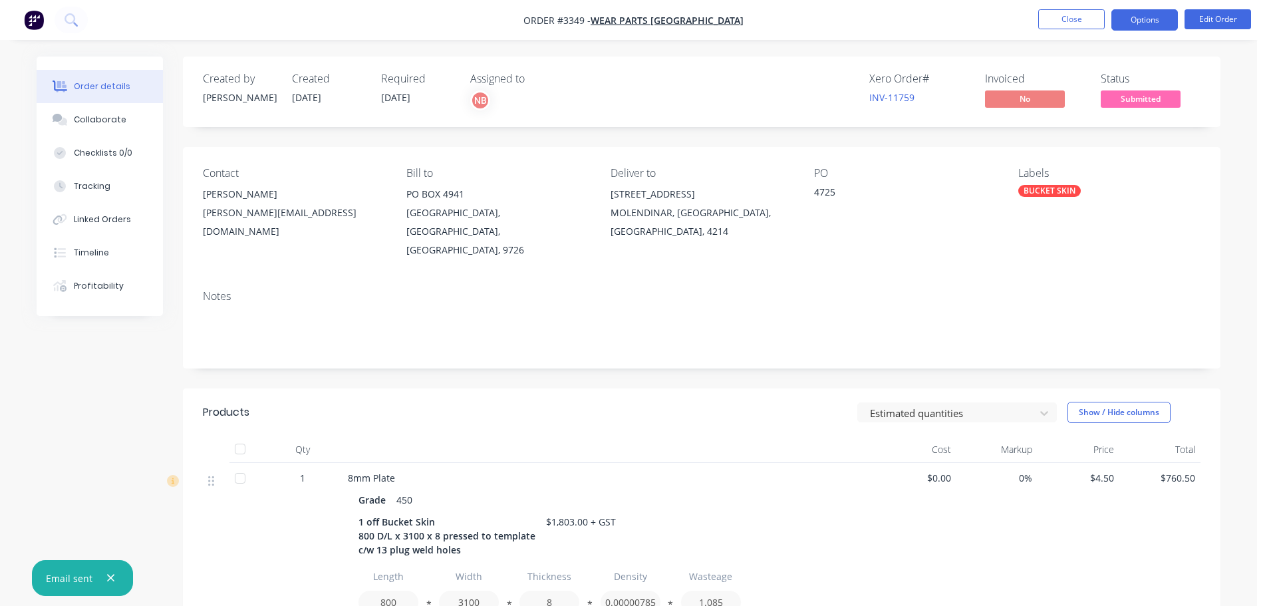
click at [1123, 23] on button "Options" at bounding box center [1144, 19] width 67 height 21
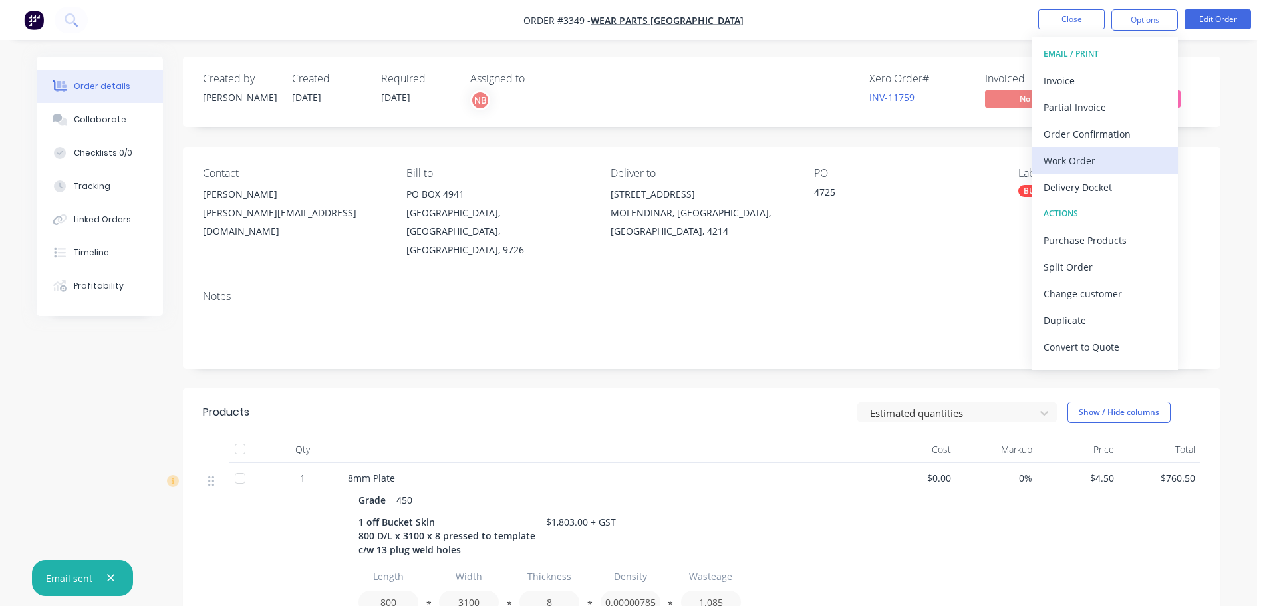
click at [1070, 158] on div "Work Order" at bounding box center [1105, 160] width 122 height 19
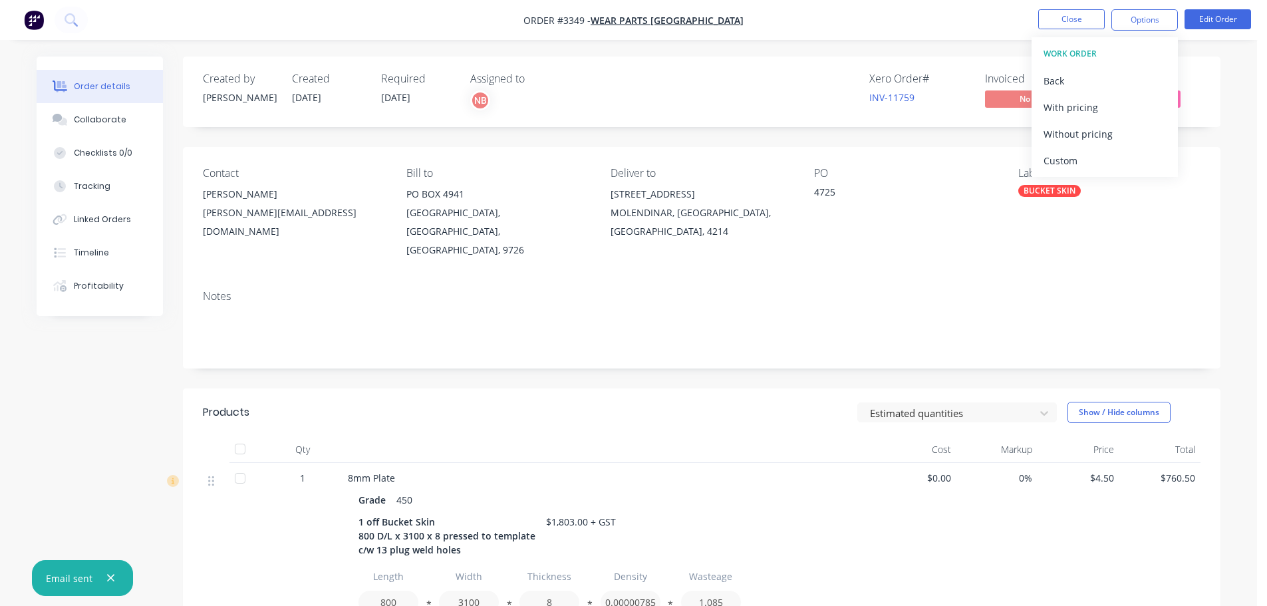
click at [1070, 158] on div "Custom" at bounding box center [1105, 160] width 122 height 19
click at [1067, 136] on div "Without pricing" at bounding box center [1105, 133] width 122 height 19
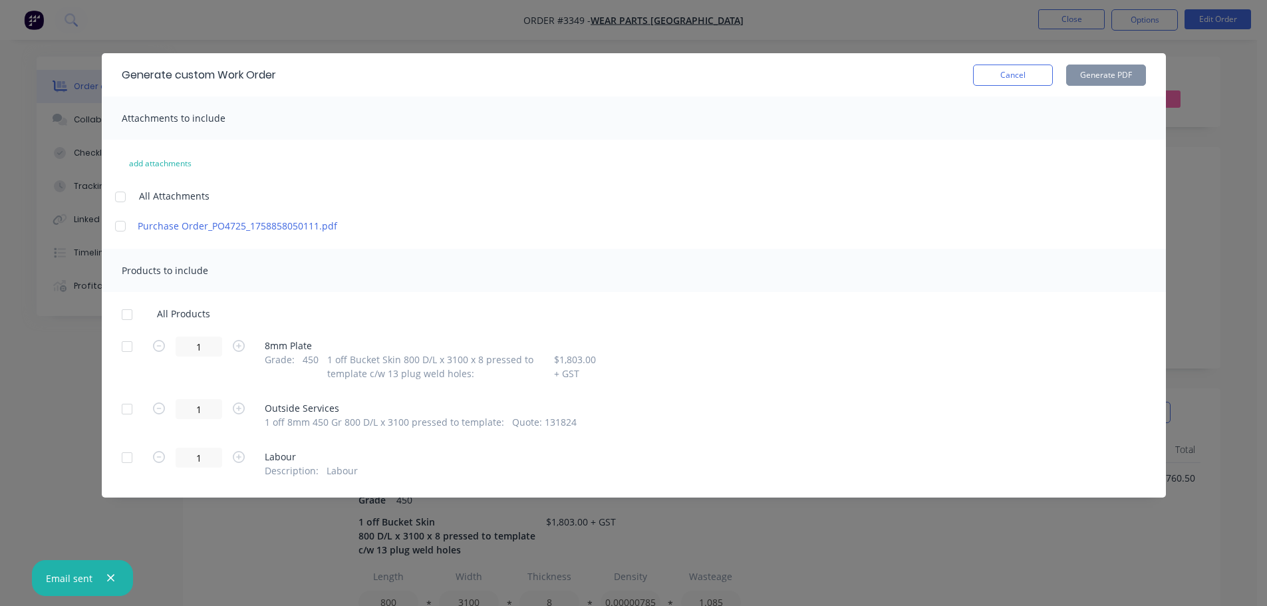
click at [140, 349] on div "1 8mm Plate Grade : 450 1 off Bucket Skin 800 D/L x 3100 x 8 pressed to templat…" at bounding box center [634, 359] width 1024 height 44
click at [132, 347] on div at bounding box center [127, 346] width 27 height 27
click at [1121, 76] on button "Generate PDF" at bounding box center [1106, 75] width 80 height 21
click at [997, 67] on button "Cancel" at bounding box center [1013, 75] width 80 height 21
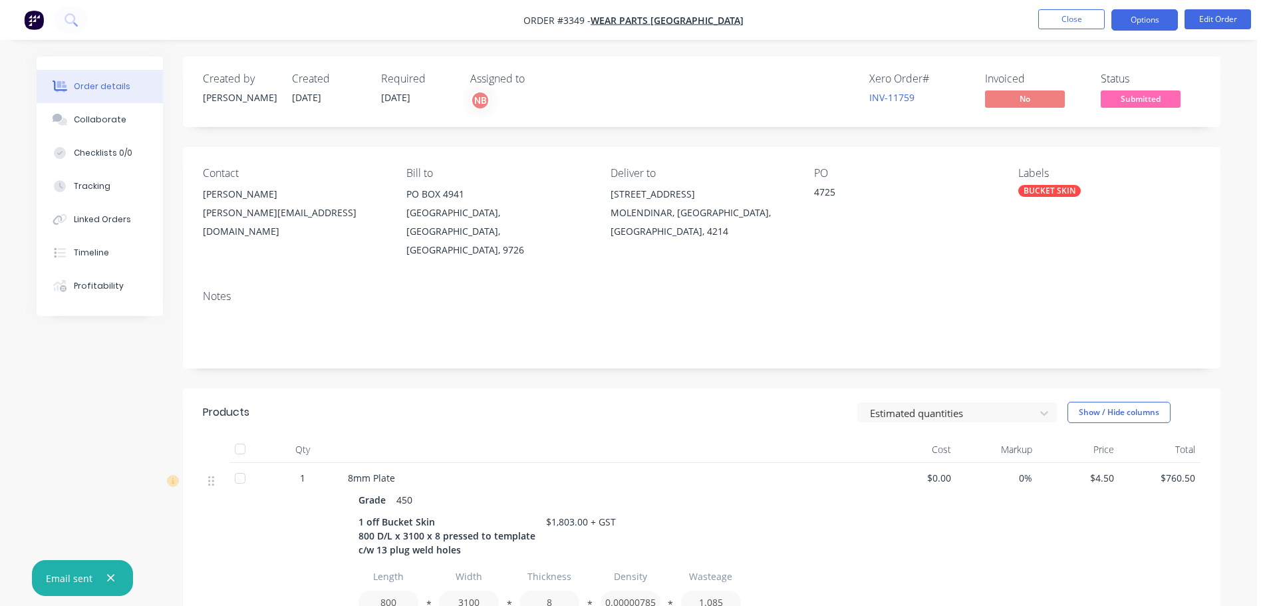
click at [1159, 21] on button "Options" at bounding box center [1144, 19] width 67 height 21
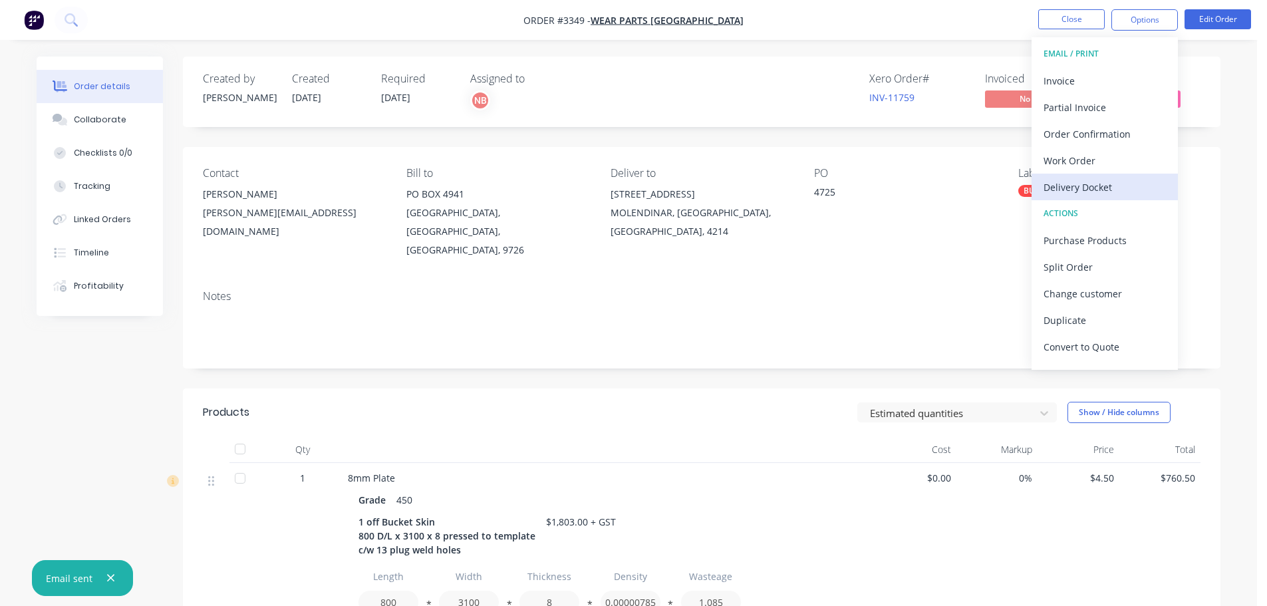
click at [1103, 180] on div "Delivery Docket" at bounding box center [1105, 187] width 122 height 19
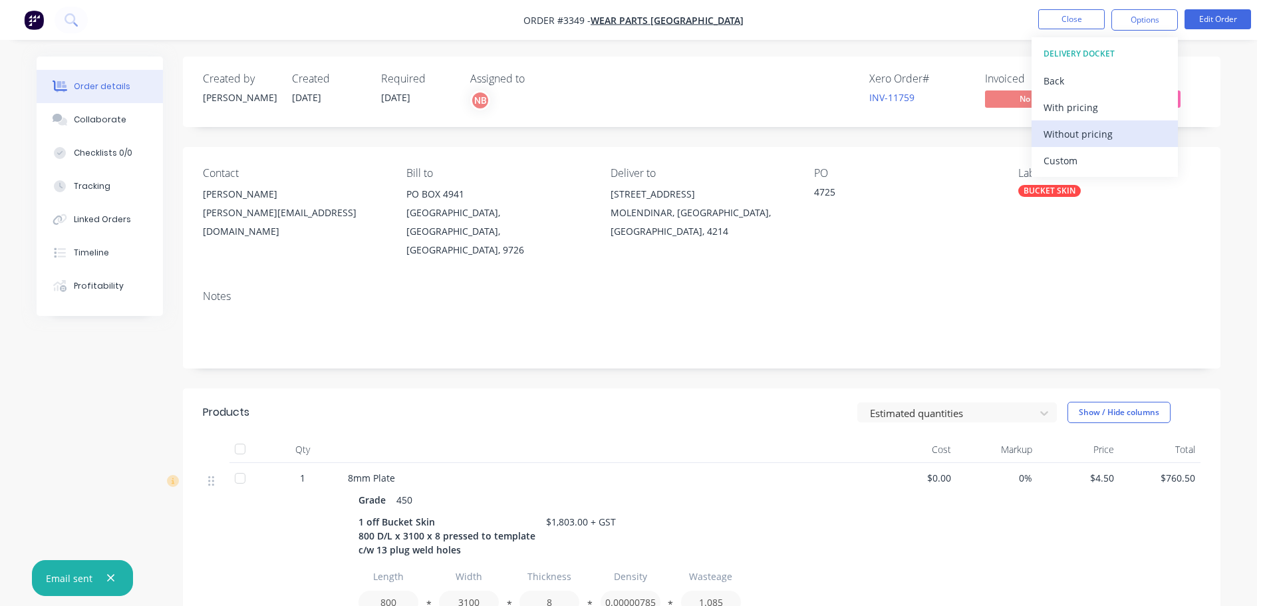
drag, startPoint x: 1095, startPoint y: 160, endPoint x: 1088, endPoint y: 136, distance: 25.0
click at [1095, 159] on div "Custom" at bounding box center [1105, 160] width 122 height 19
click at [1088, 134] on div "Without pricing" at bounding box center [1105, 133] width 122 height 19
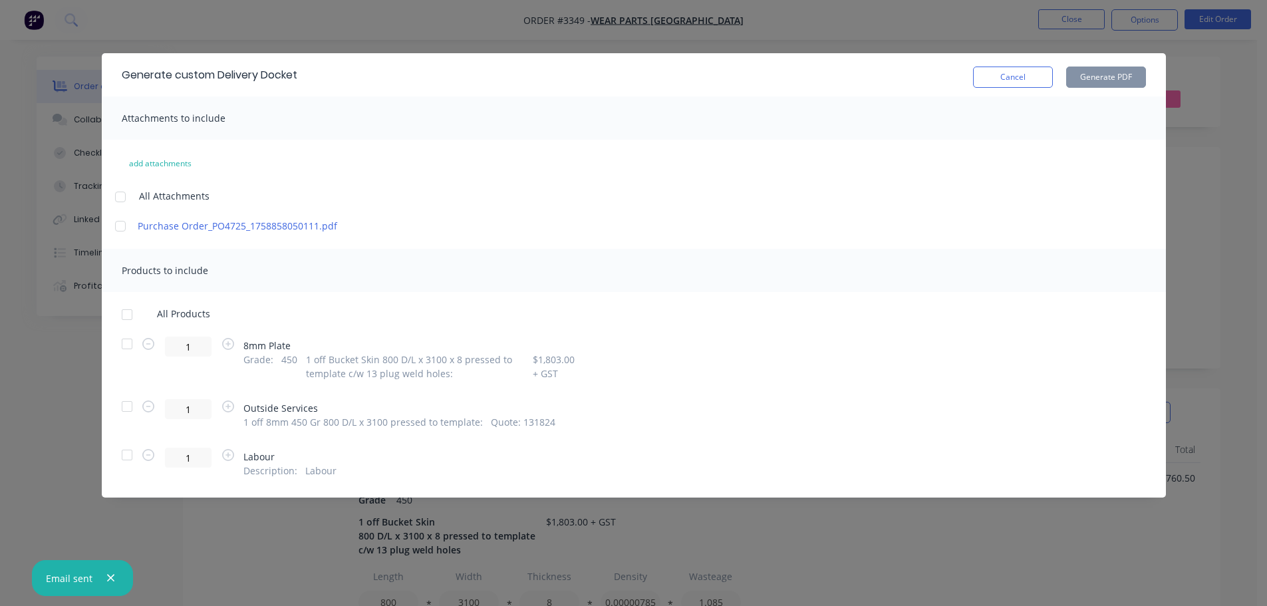
click at [131, 339] on div at bounding box center [127, 344] width 27 height 27
click at [1088, 69] on button "Generate PDF" at bounding box center [1106, 77] width 80 height 21
click at [1006, 78] on button "Cancel" at bounding box center [1013, 77] width 80 height 21
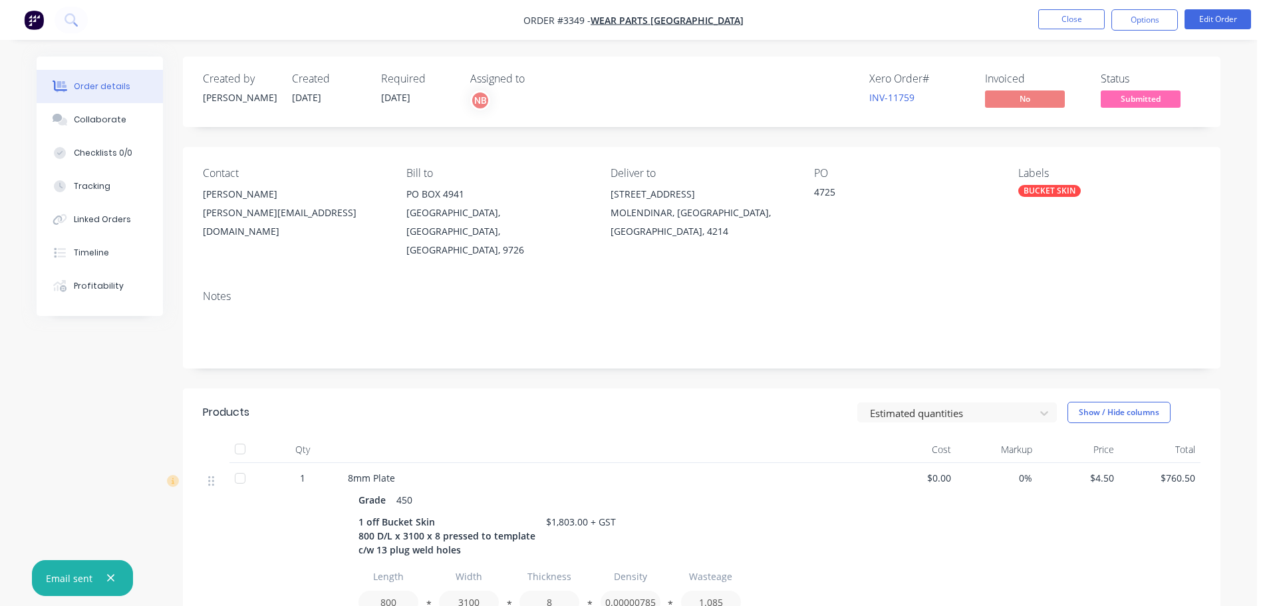
click at [1107, 36] on nav "Order #3349 - Wear Parts [GEOGRAPHIC_DATA] Close Options Edit Order" at bounding box center [633, 20] width 1267 height 40
click at [1144, 20] on button "Options" at bounding box center [1144, 19] width 67 height 21
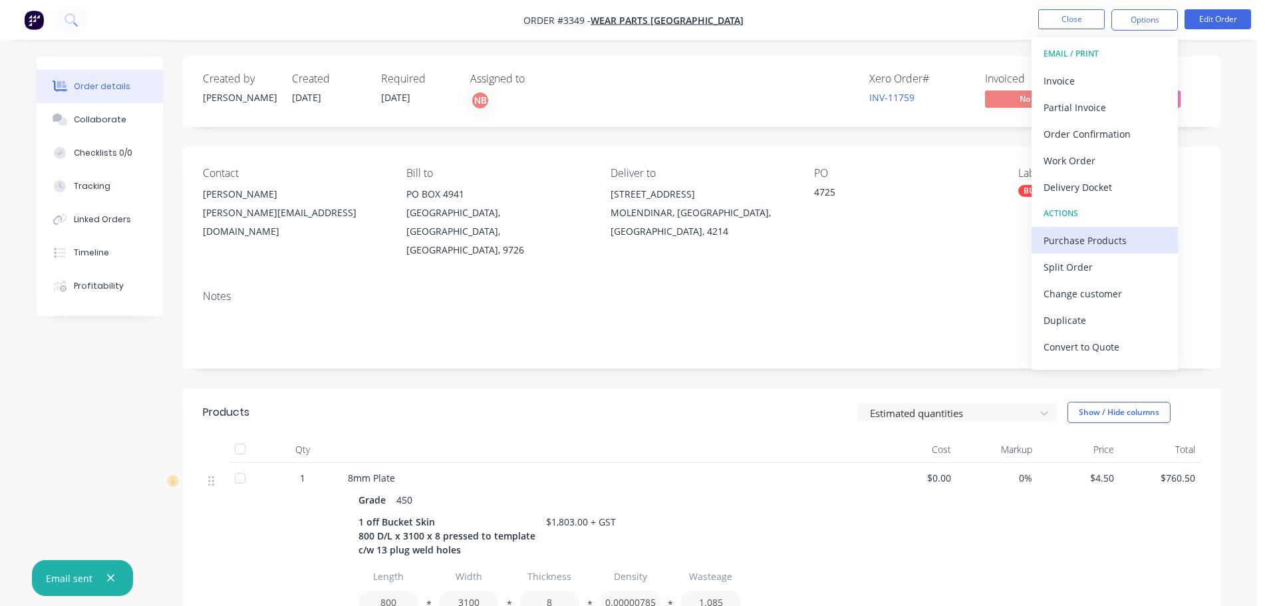
click at [1083, 245] on div "Purchase Products" at bounding box center [1105, 240] width 122 height 19
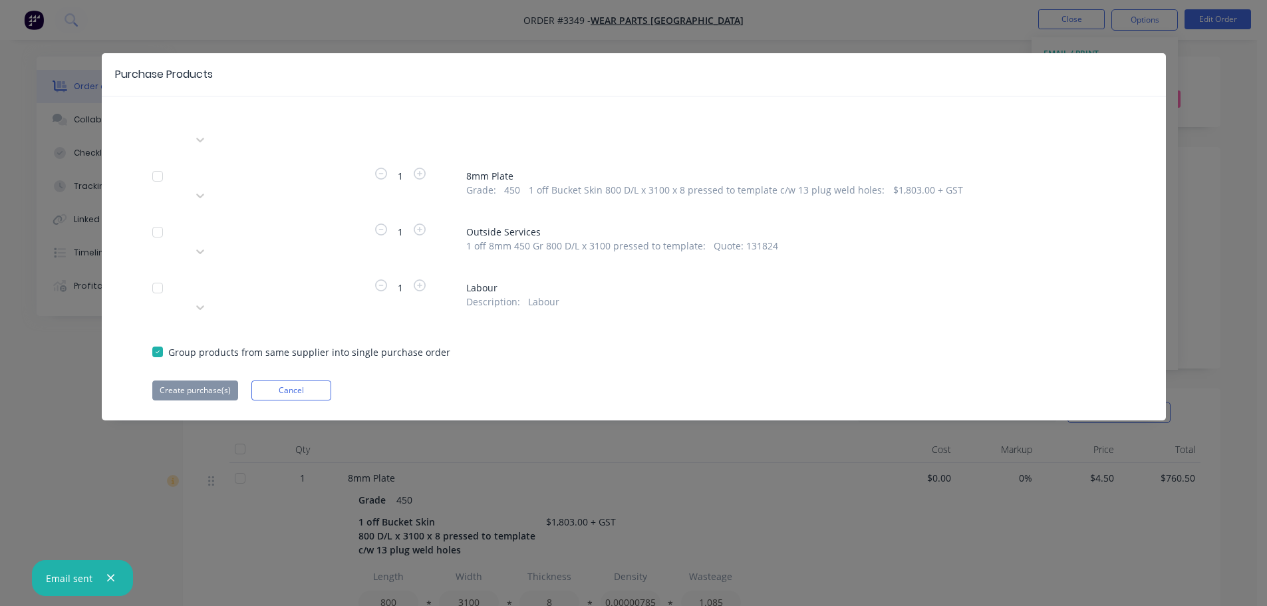
click at [306, 221] on div at bounding box center [288, 229] width 192 height 17
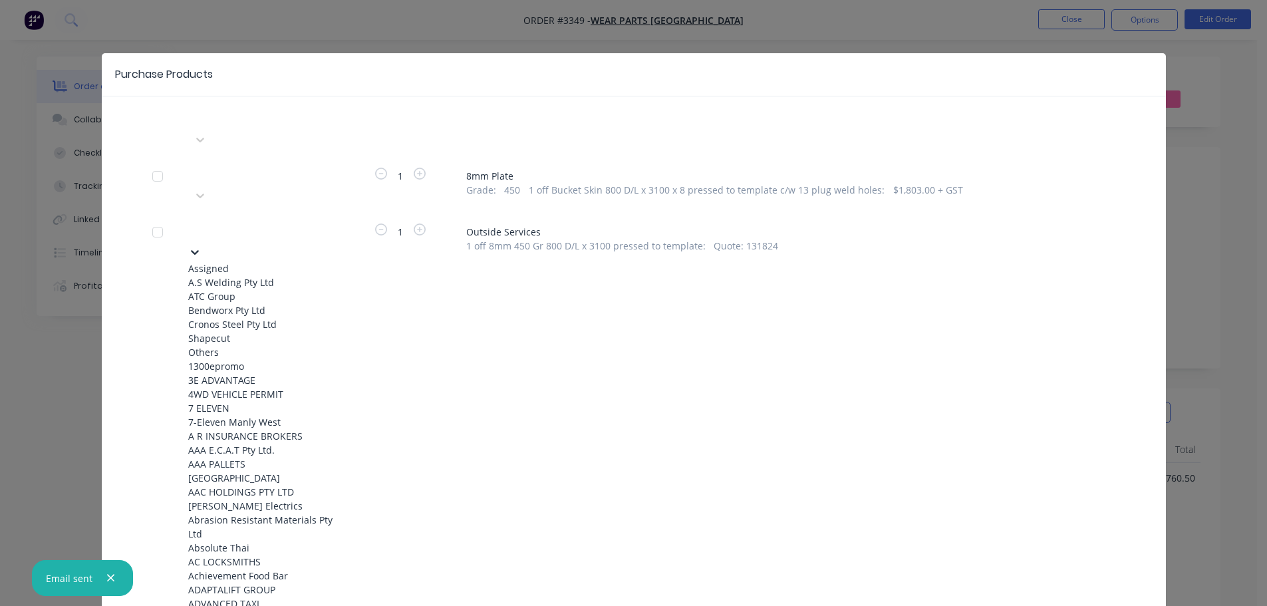
click at [230, 303] on div "Bendworx Pty Ltd" at bounding box center [261, 310] width 146 height 14
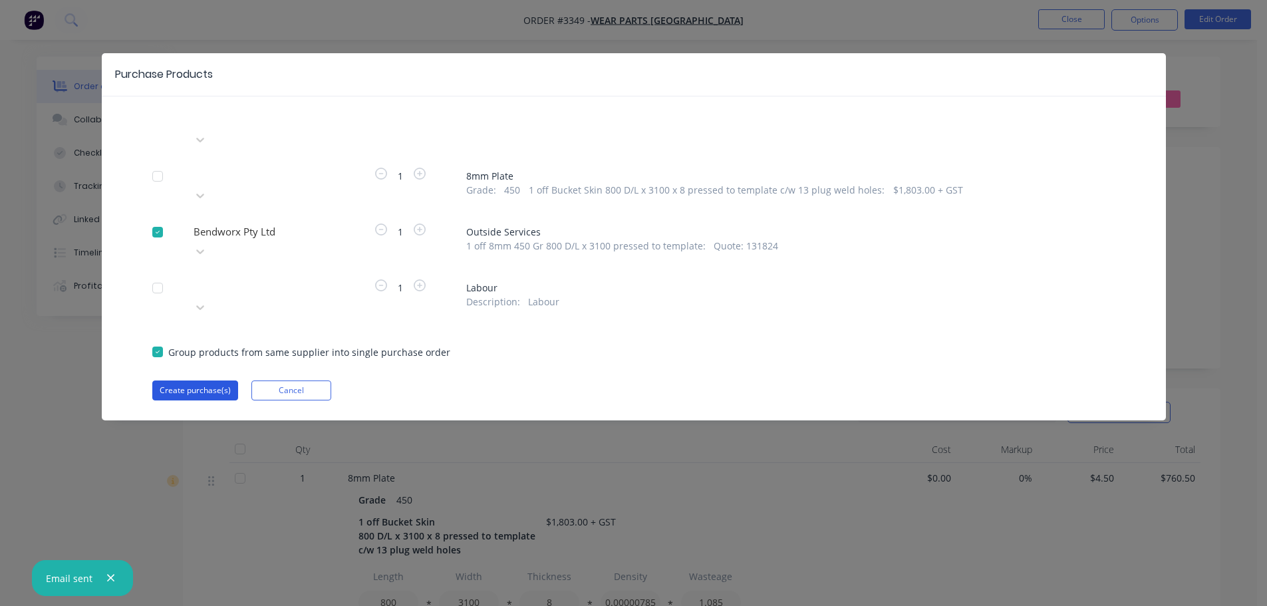
click at [210, 380] on button "Create purchase(s)" at bounding box center [195, 390] width 86 height 20
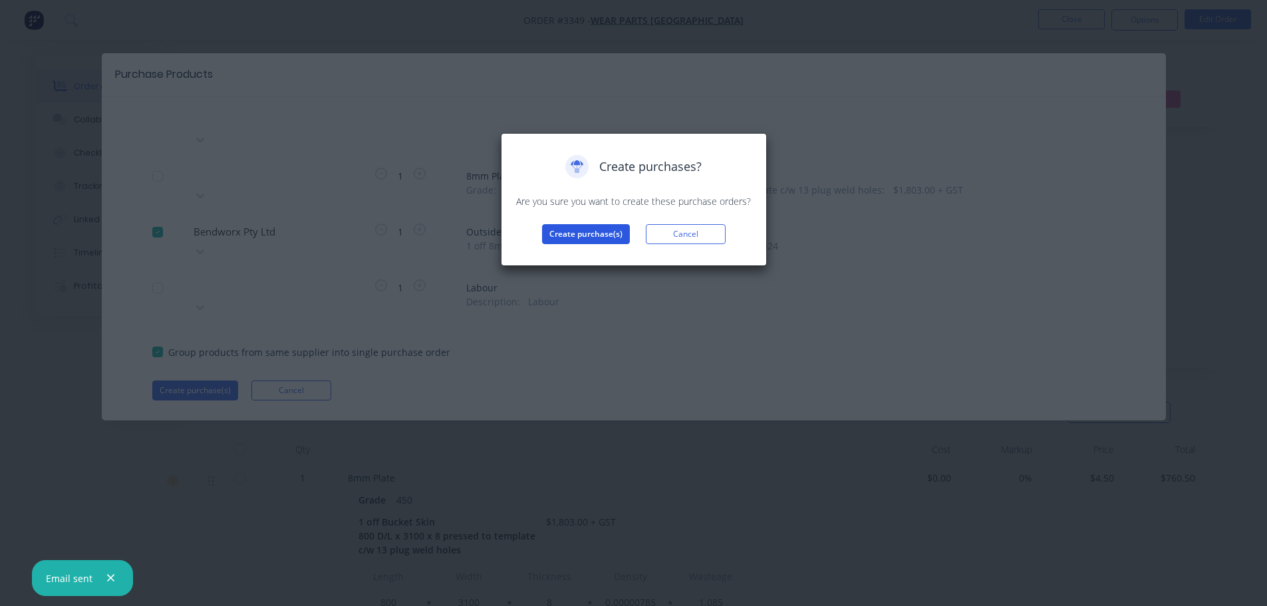
click at [589, 231] on button "Create purchase(s)" at bounding box center [586, 234] width 88 height 20
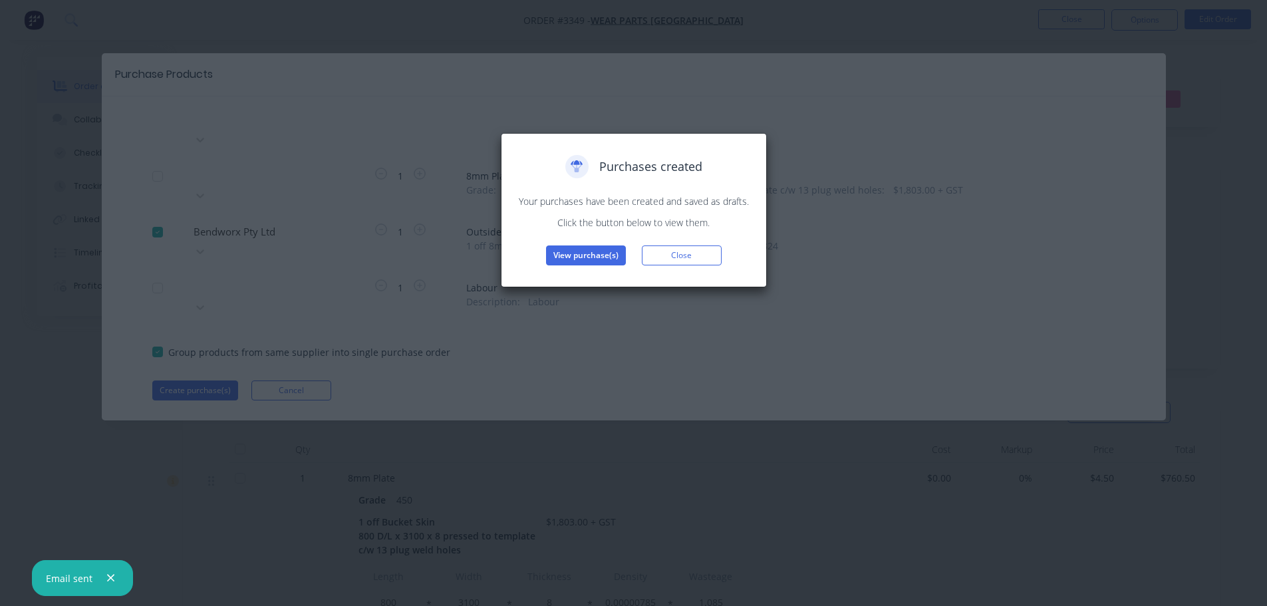
click at [563, 252] on button "View purchase(s)" at bounding box center [586, 255] width 80 height 20
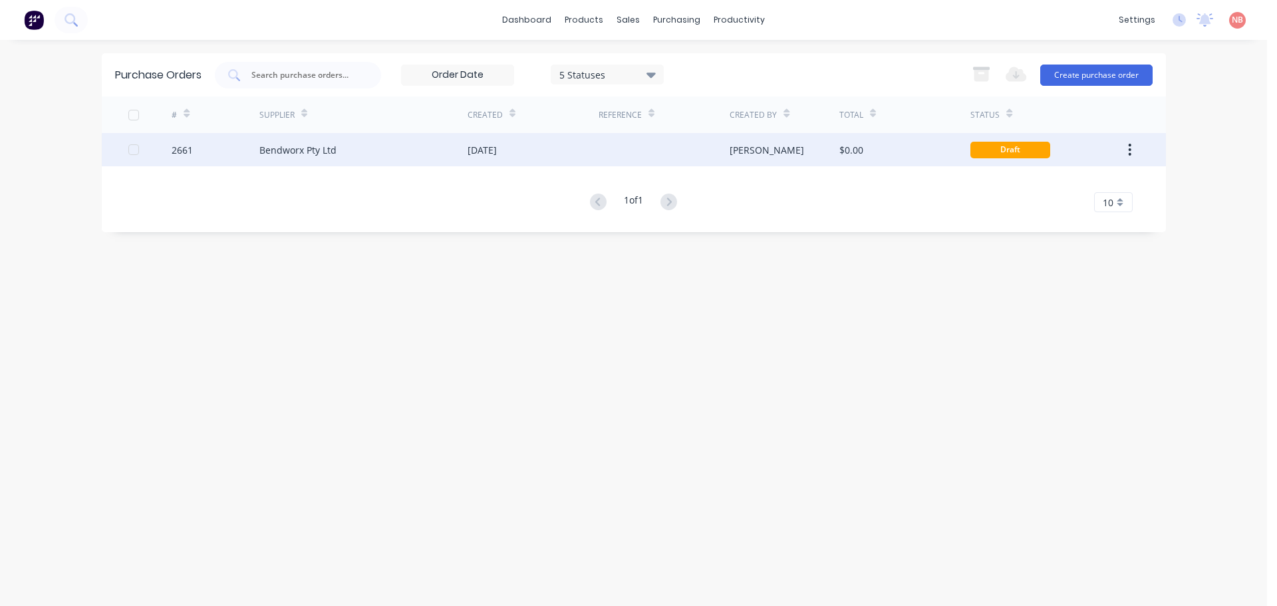
click at [525, 146] on div "[DATE]" at bounding box center [533, 149] width 131 height 33
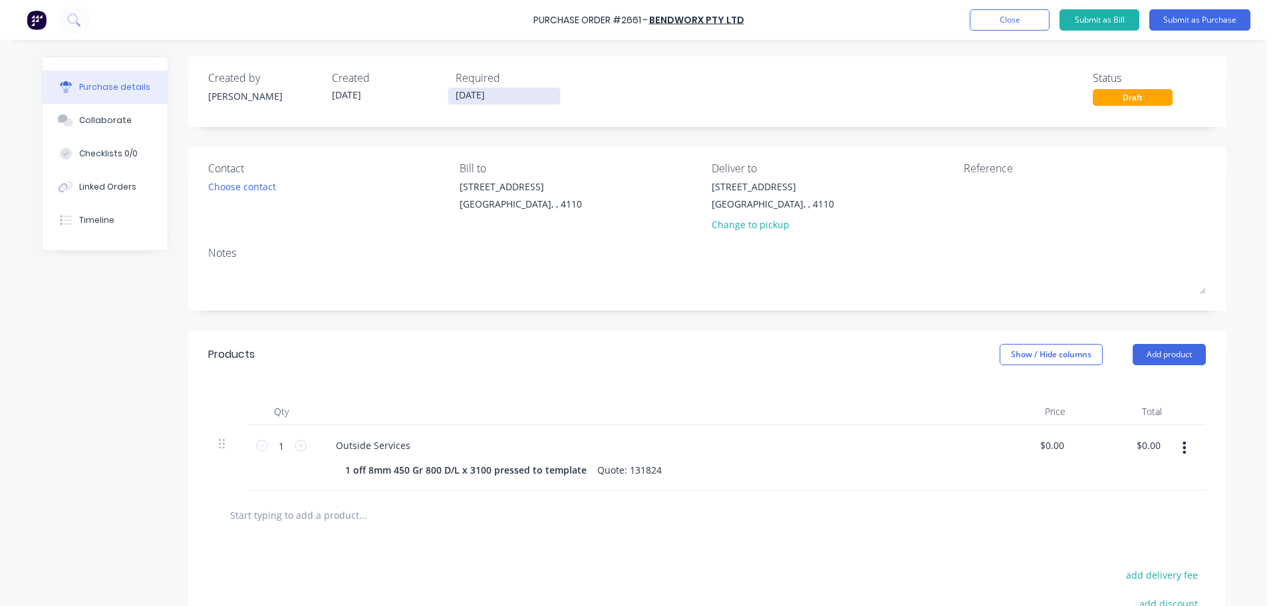
click at [478, 87] on label "[DATE]" at bounding box center [504, 96] width 113 height 18
click at [478, 88] on input "[DATE]" at bounding box center [504, 96] width 112 height 17
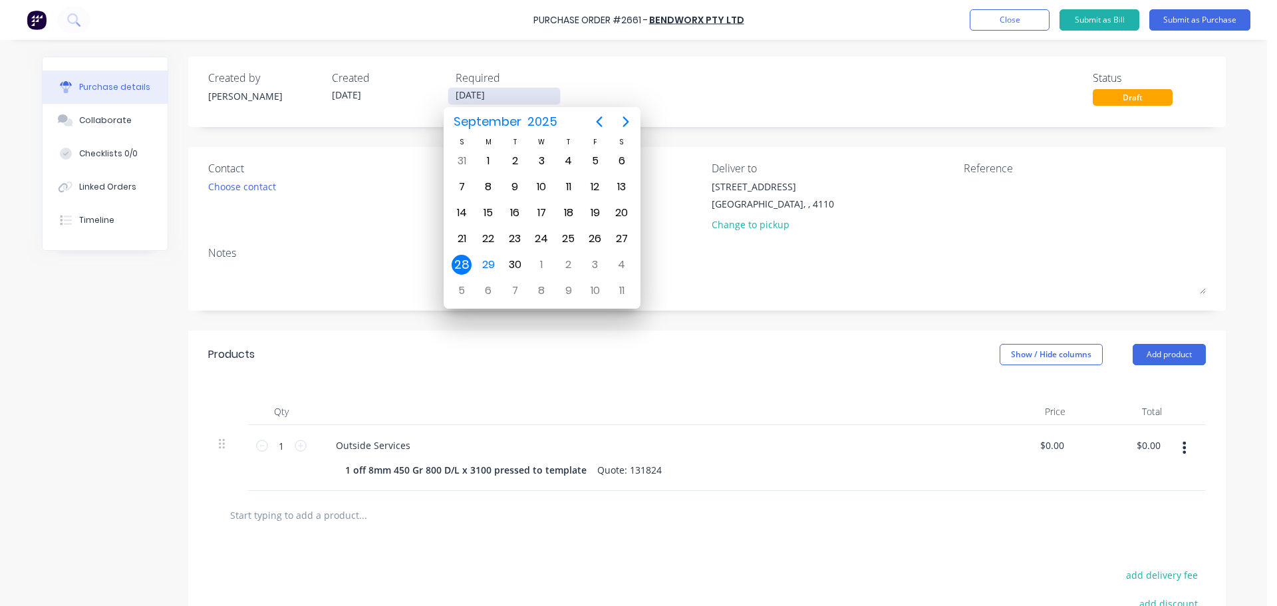
click at [485, 93] on input "[DATE]" at bounding box center [504, 96] width 112 height 17
click at [490, 291] on div "6" at bounding box center [488, 291] width 20 height 20
type input "[DATE]"
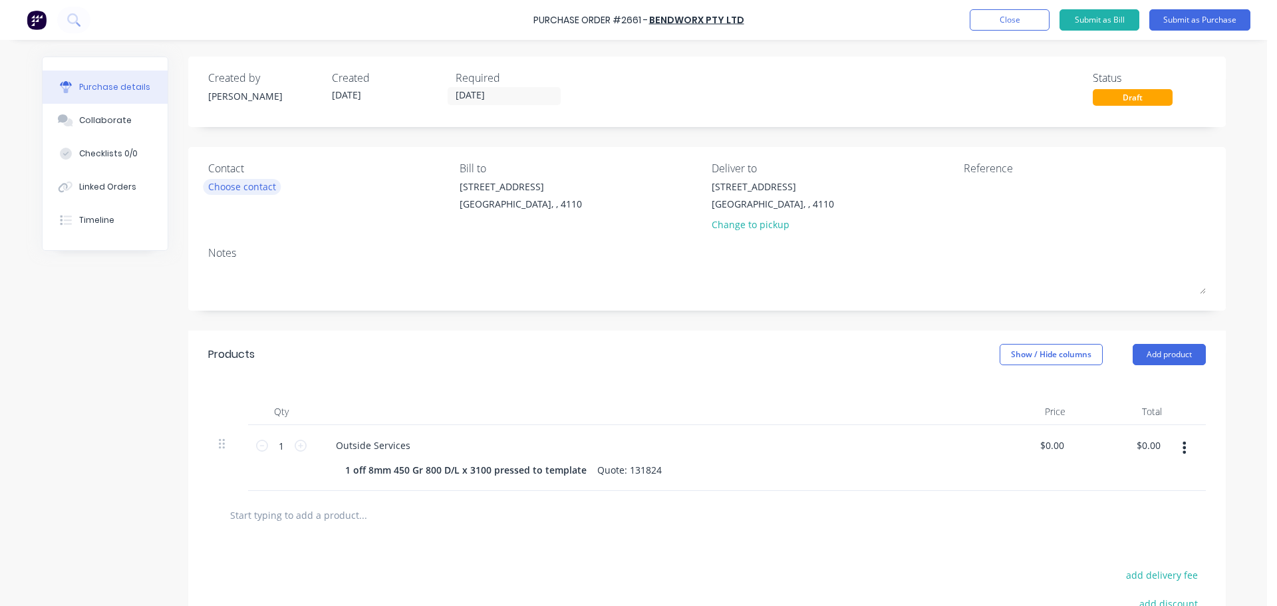
click at [255, 186] on div "Choose contact" at bounding box center [242, 187] width 68 height 14
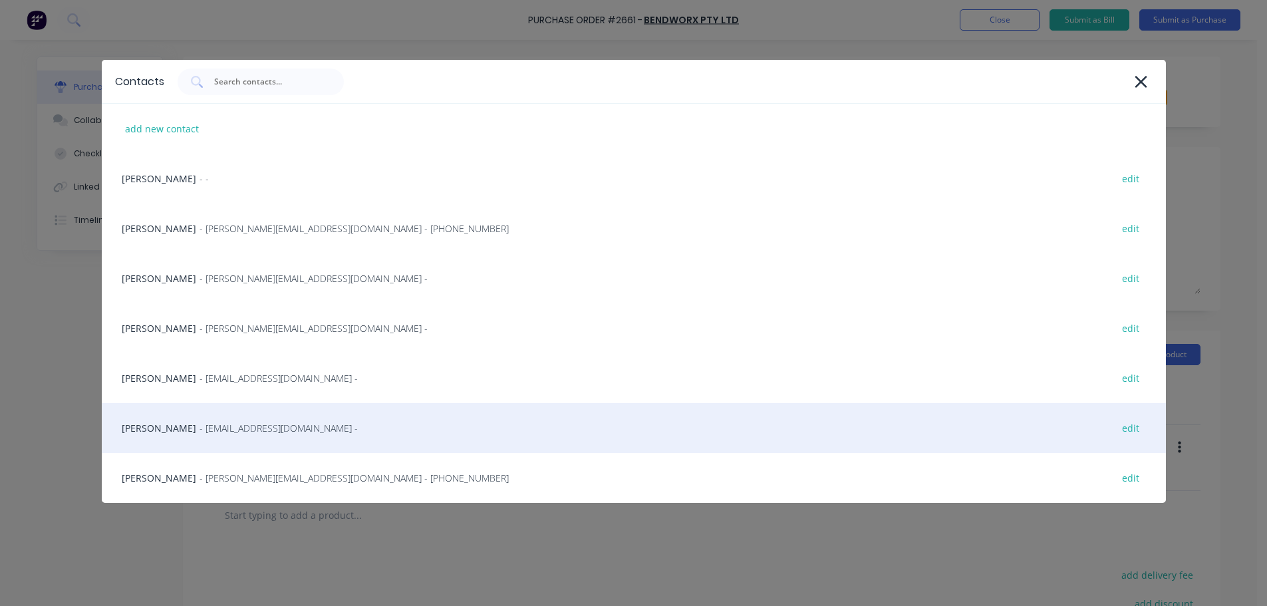
click at [186, 426] on div "[PERSON_NAME] - [EMAIL_ADDRESS][DOMAIN_NAME] - edit" at bounding box center [634, 428] width 1064 height 50
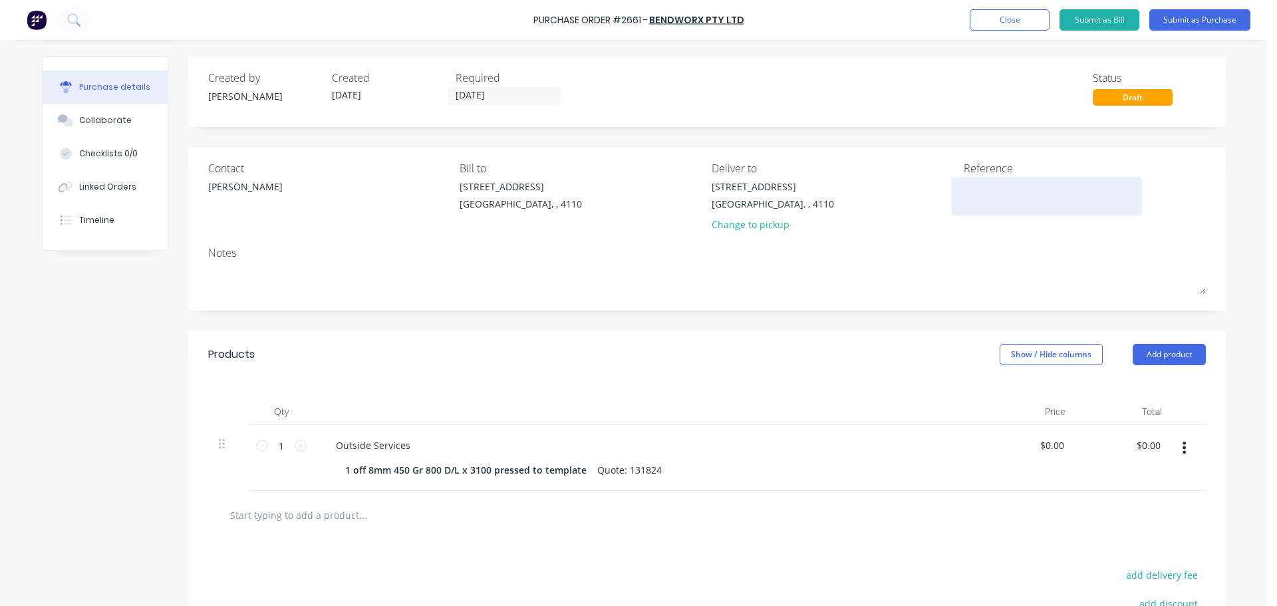
click at [974, 184] on textarea at bounding box center [1047, 195] width 166 height 30
type textarea "8mm Skin WPA"
click at [1047, 442] on input "0.00" at bounding box center [1051, 445] width 31 height 19
click at [1047, 442] on input "0.00" at bounding box center [1054, 445] width 25 height 19
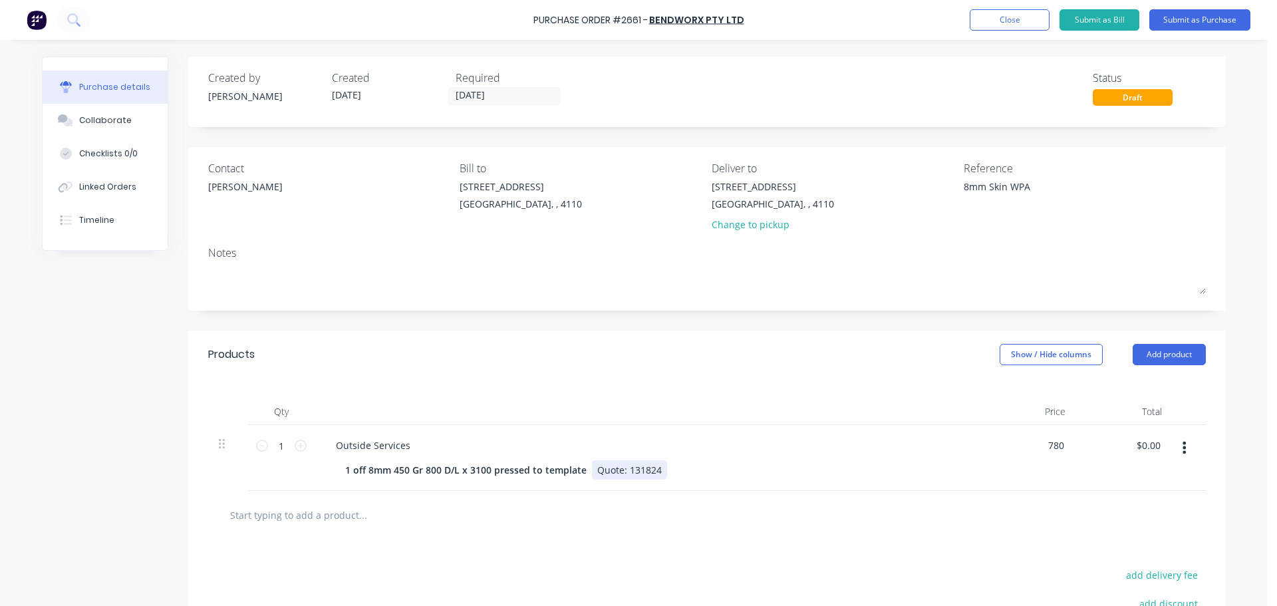
type input "$780.00"
click at [905, 481] on div "Outside Services 1 off 8mm 450 Gr 800 D/L x 3100 pressed to template Quote: 131…" at bounding box center [647, 458] width 665 height 66
click at [742, 390] on div "Qty Price Total 1 1 Outside Services 1 off 8mm 450 Gr 800 D/L x 3100 pressed to…" at bounding box center [707, 434] width 1038 height 112
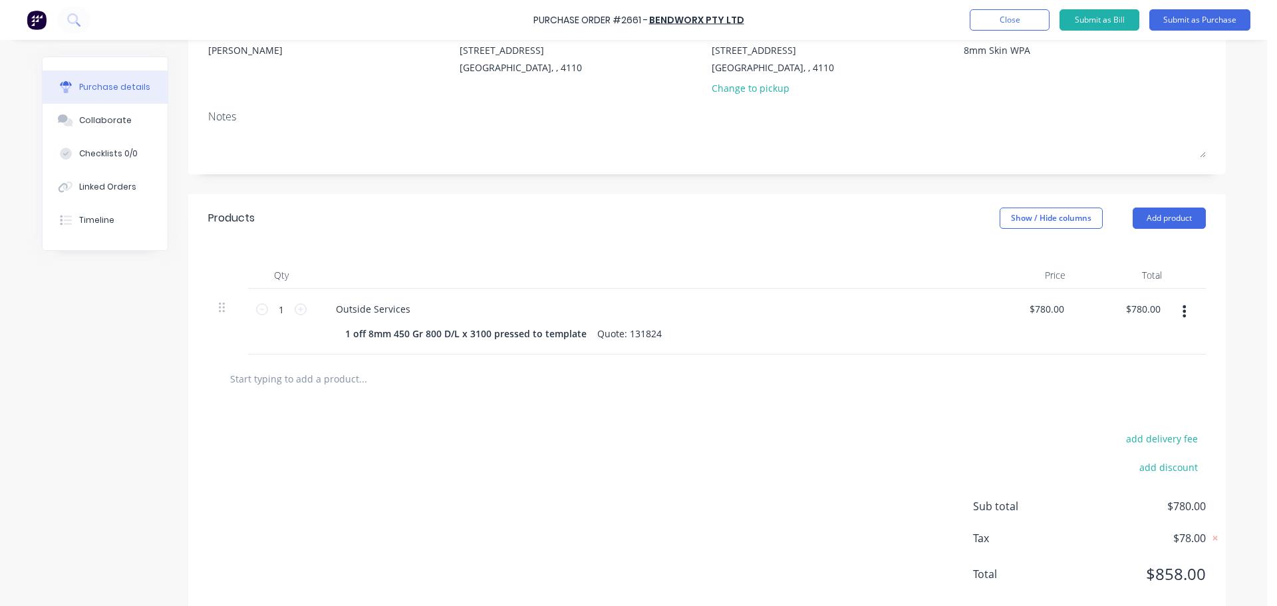
scroll to position [166, 0]
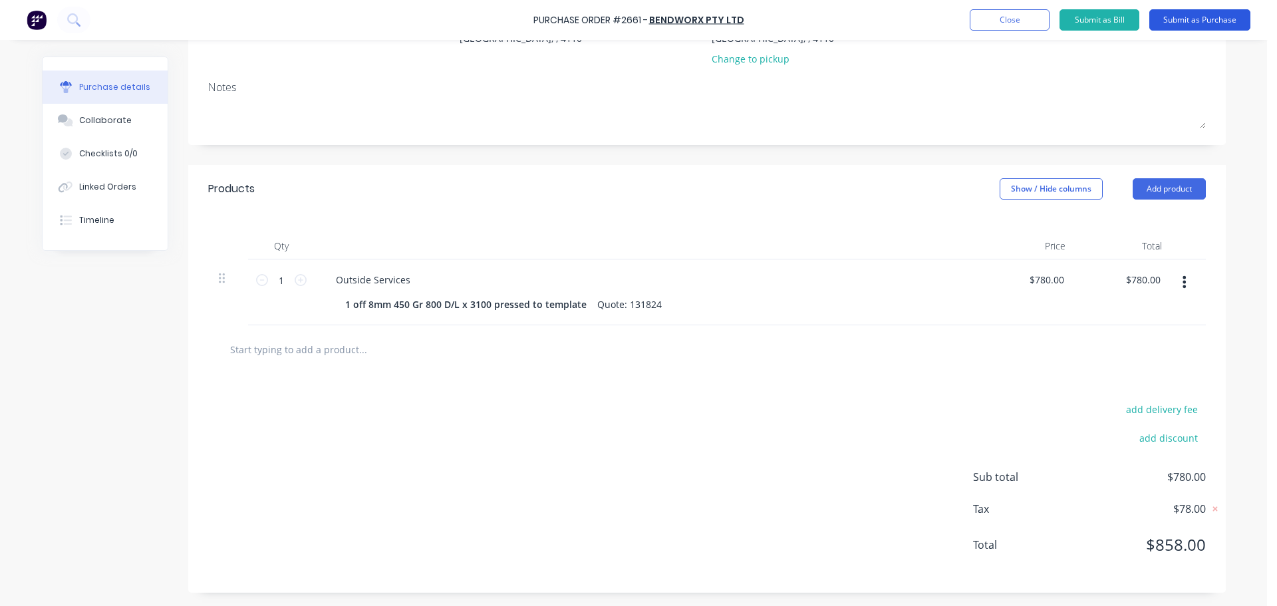
click at [1161, 21] on button "Submit as Purchase" at bounding box center [1199, 19] width 101 height 21
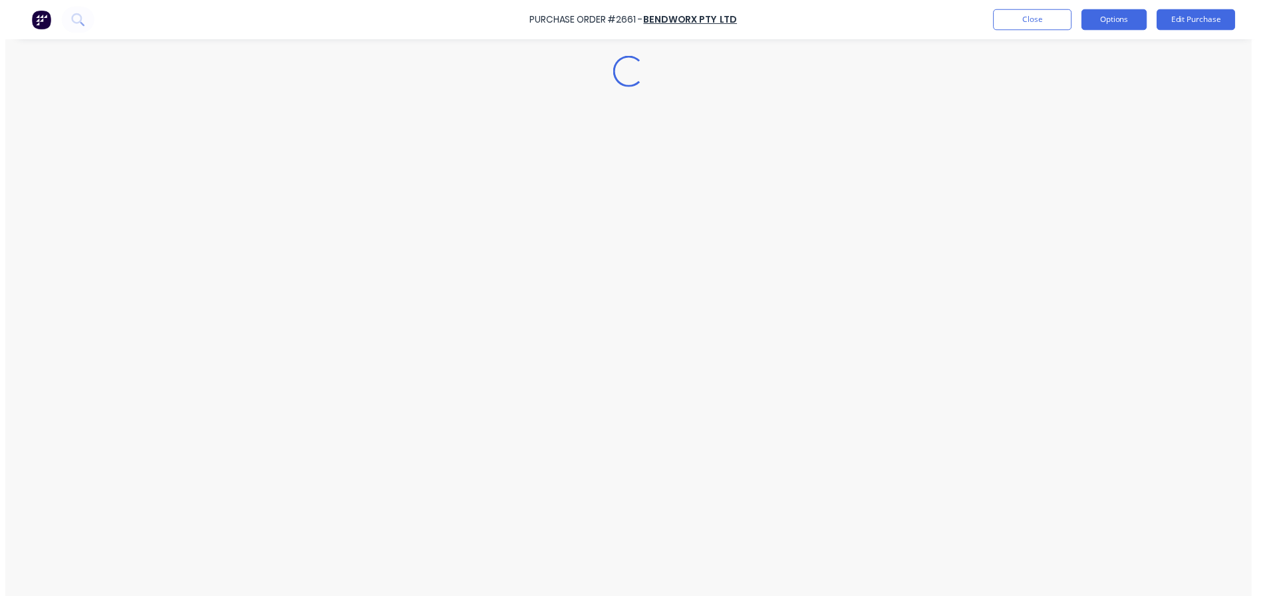
scroll to position [0, 0]
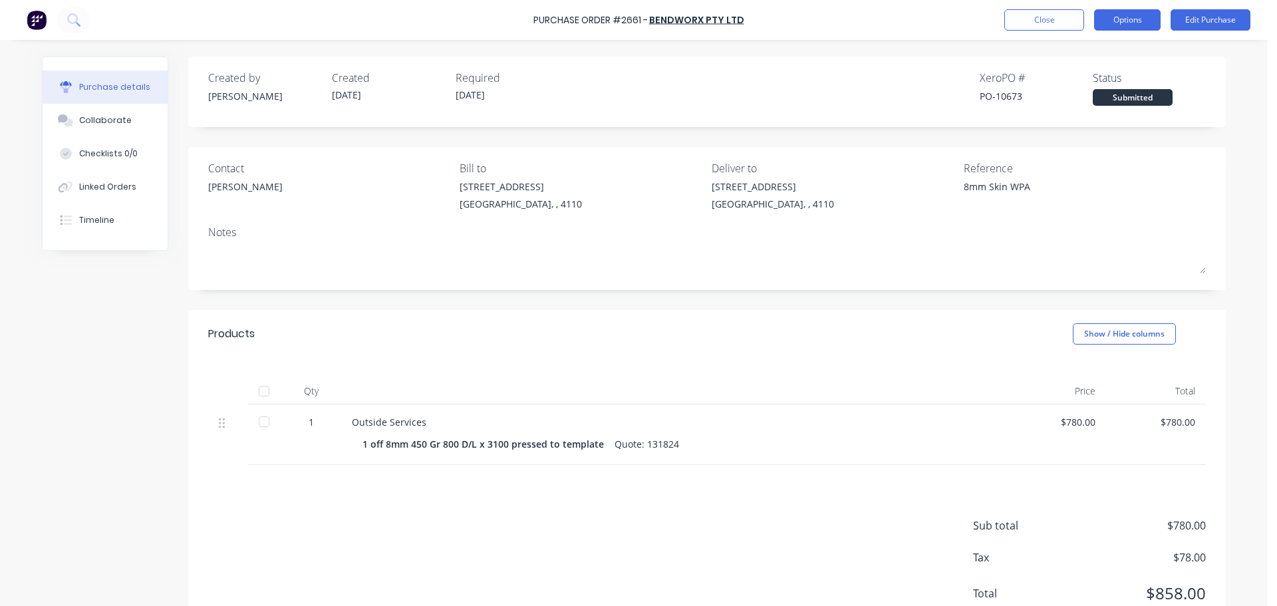
click at [1119, 19] on button "Options" at bounding box center [1127, 19] width 67 height 21
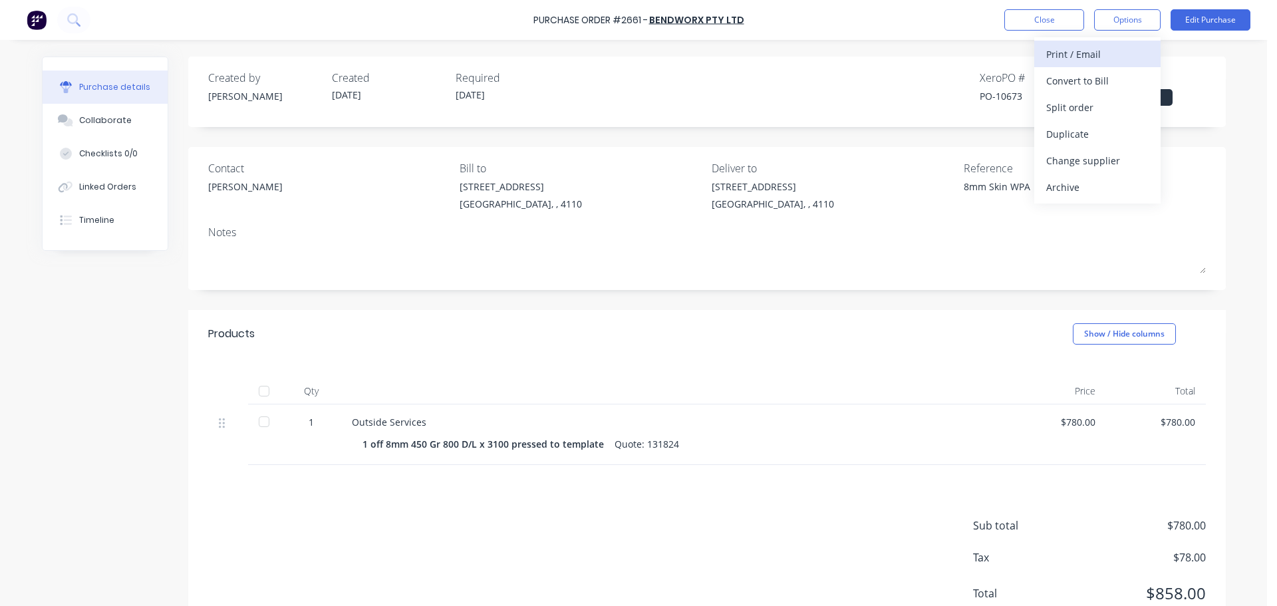
click at [1097, 47] on div "Print / Email" at bounding box center [1097, 54] width 102 height 19
click at [1083, 76] on div "With pricing" at bounding box center [1097, 80] width 102 height 19
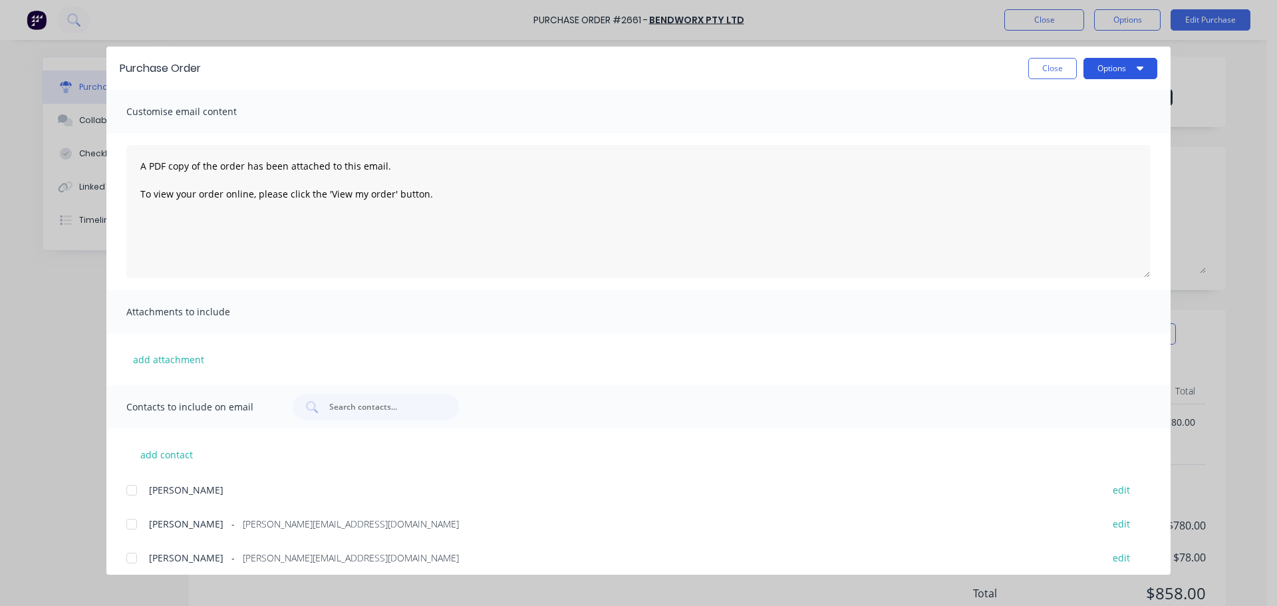
click at [1101, 69] on button "Options" at bounding box center [1120, 68] width 74 height 21
click at [1083, 119] on div "Print" at bounding box center [1094, 128] width 102 height 19
click at [125, 563] on div at bounding box center [131, 558] width 27 height 27
click at [1139, 67] on icon "button" at bounding box center [1140, 69] width 7 height 4
click at [1091, 155] on div "Email" at bounding box center [1094, 155] width 102 height 19
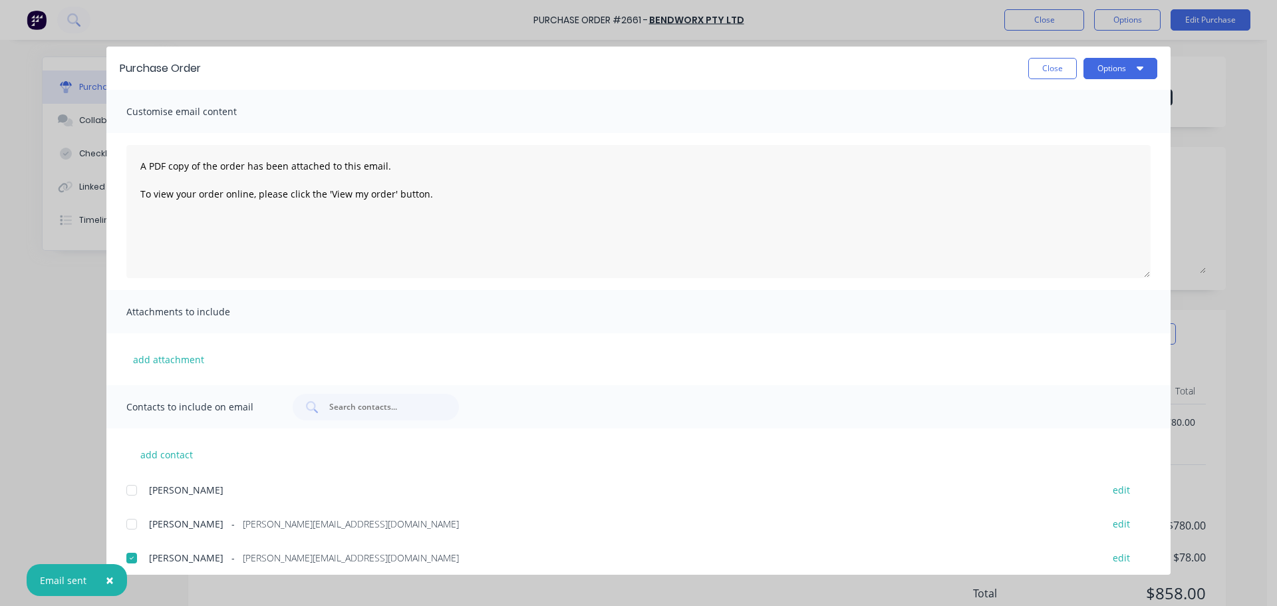
drag, startPoint x: 1034, startPoint y: 65, endPoint x: 1028, endPoint y: 51, distance: 14.9
click at [1034, 65] on button "Close" at bounding box center [1052, 68] width 49 height 21
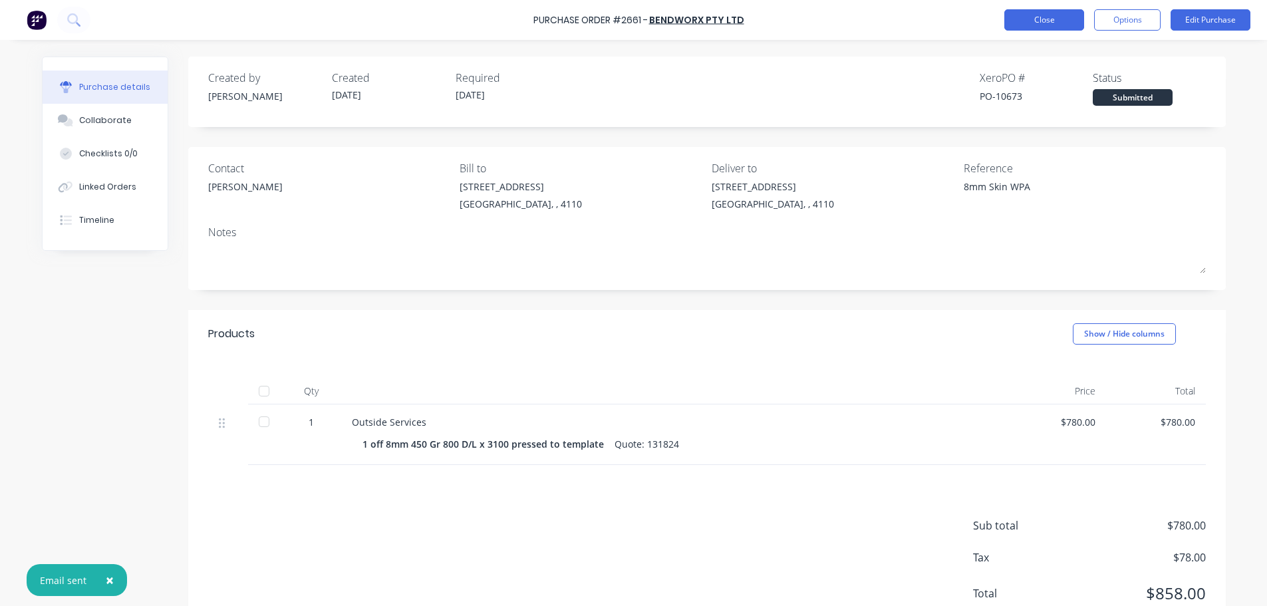
click at [1011, 20] on button "Close" at bounding box center [1044, 19] width 80 height 21
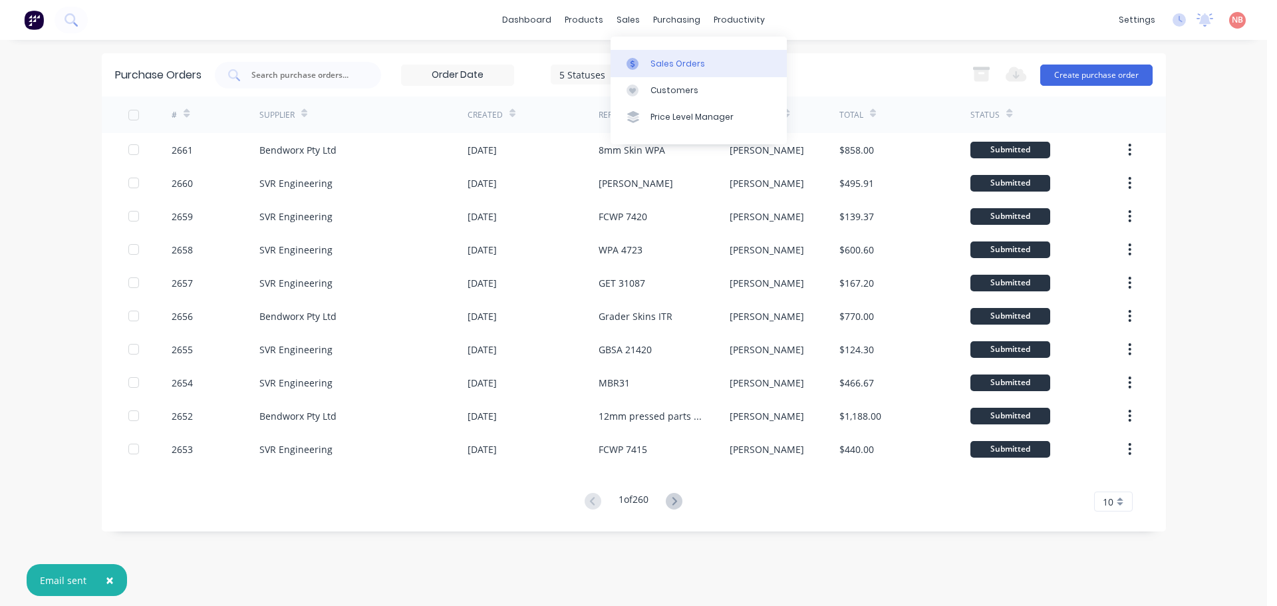
drag, startPoint x: 632, startPoint y: 26, endPoint x: 641, endPoint y: 59, distance: 33.9
click at [641, 59] on div at bounding box center [636, 64] width 20 height 12
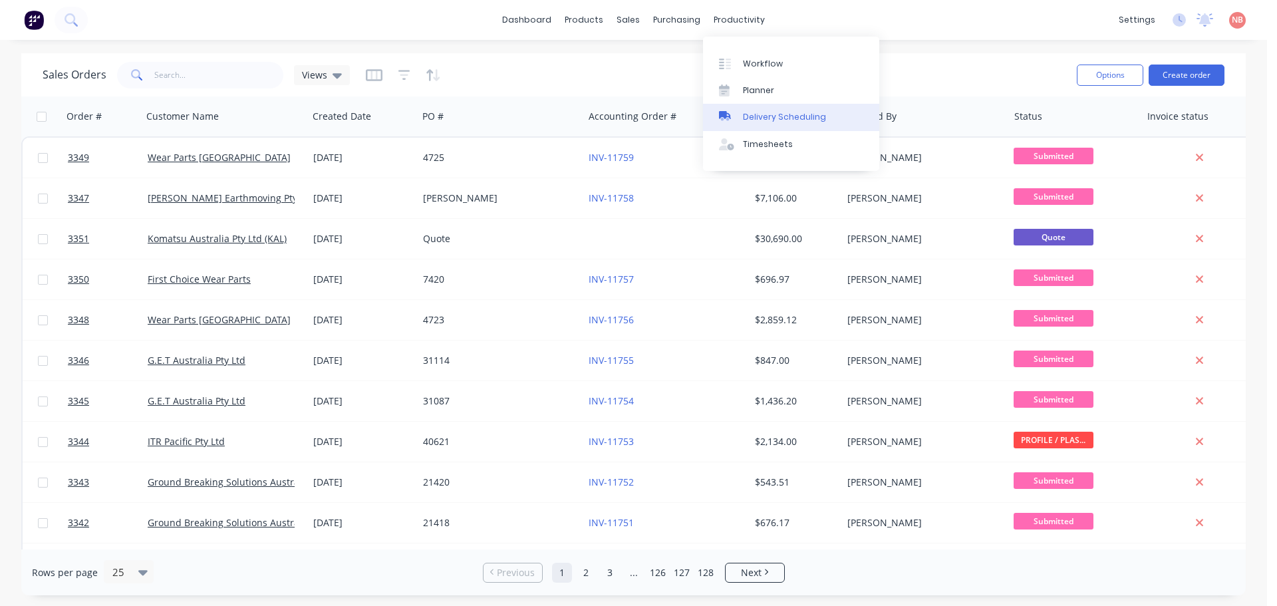
drag, startPoint x: 748, startPoint y: 58, endPoint x: 732, endPoint y: 121, distance: 65.0
click at [748, 58] on div "Workflow" at bounding box center [763, 64] width 40 height 12
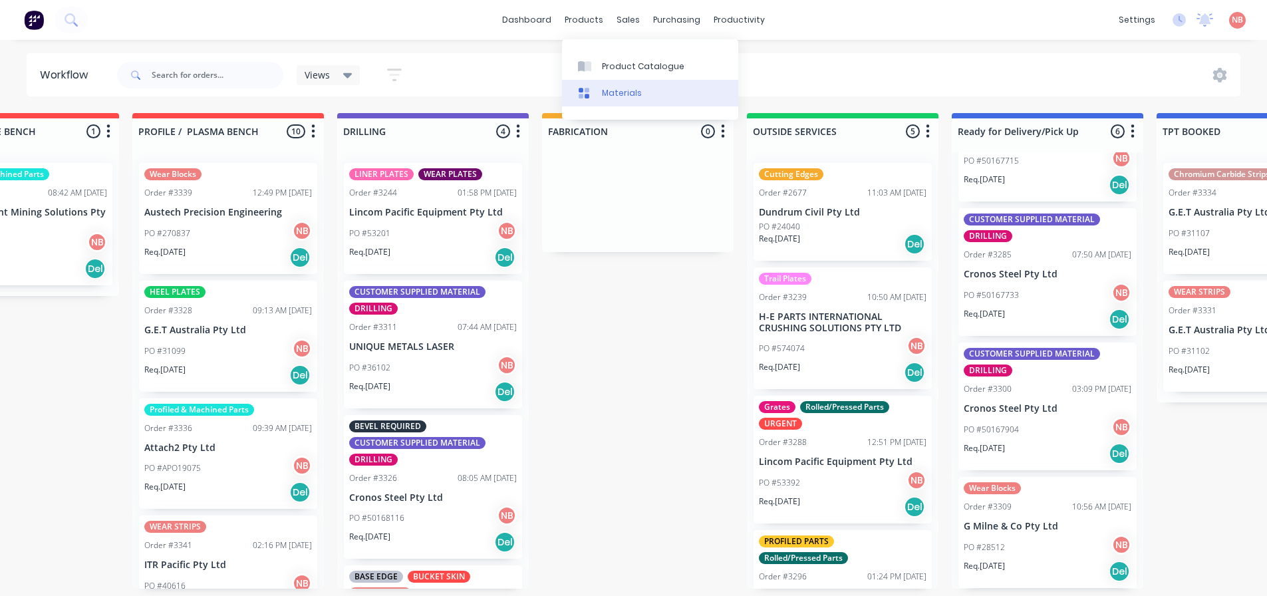
click at [609, 80] on link "Materials" at bounding box center [650, 93] width 176 height 27
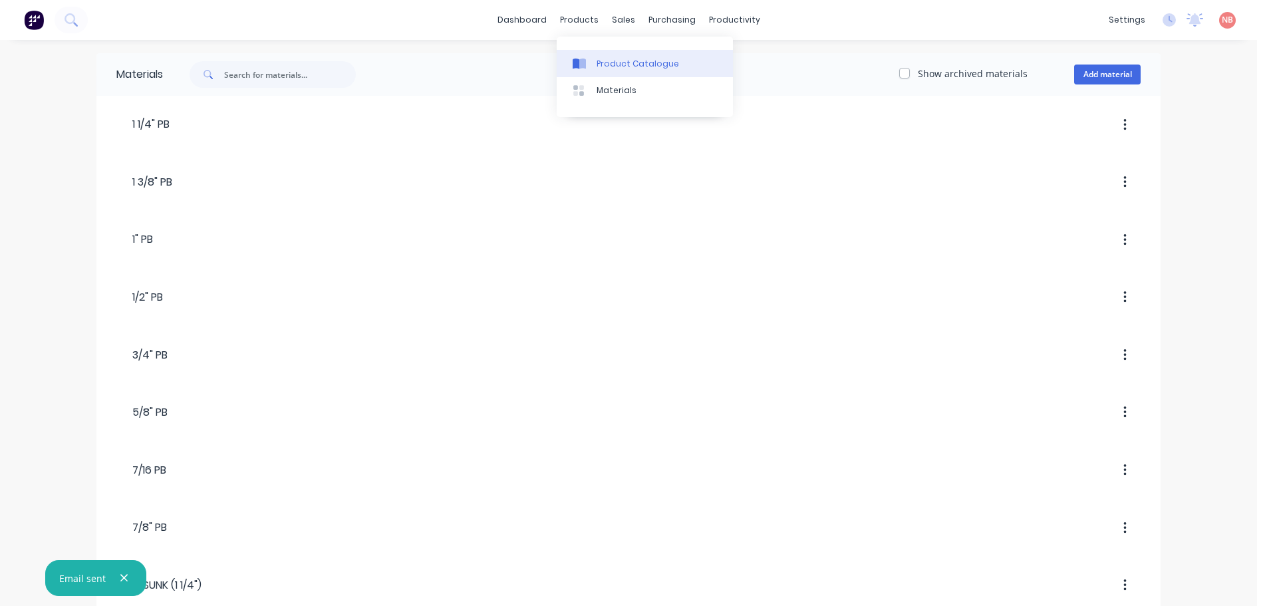
click at [582, 58] on icon at bounding box center [579, 64] width 13 height 12
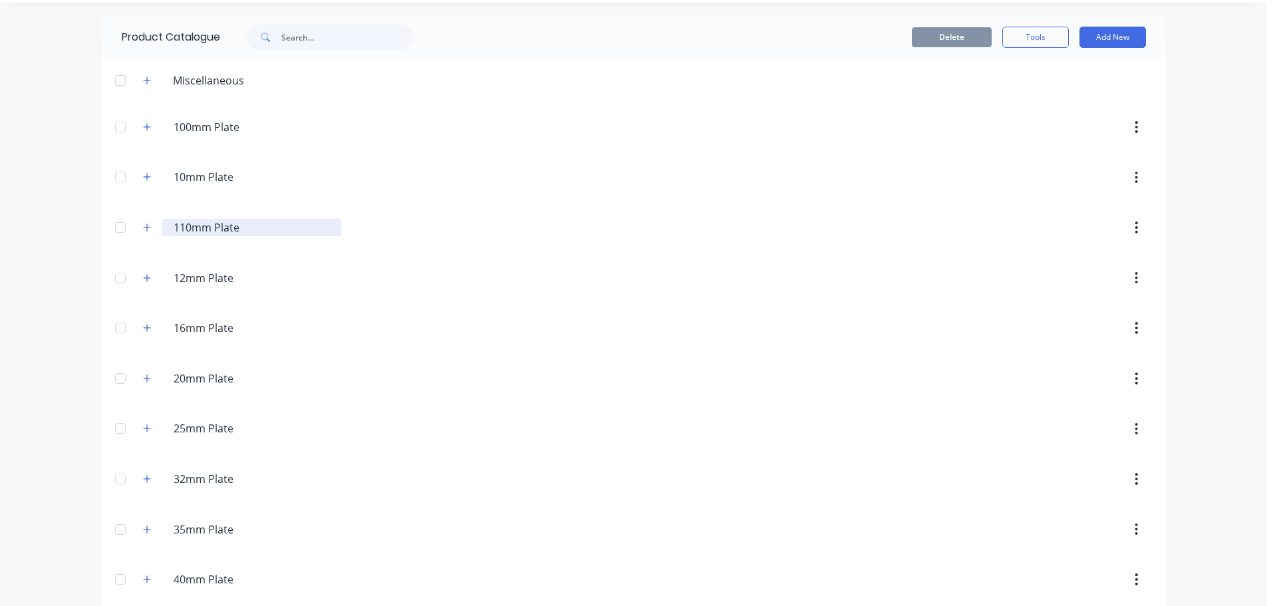
scroll to position [67, 0]
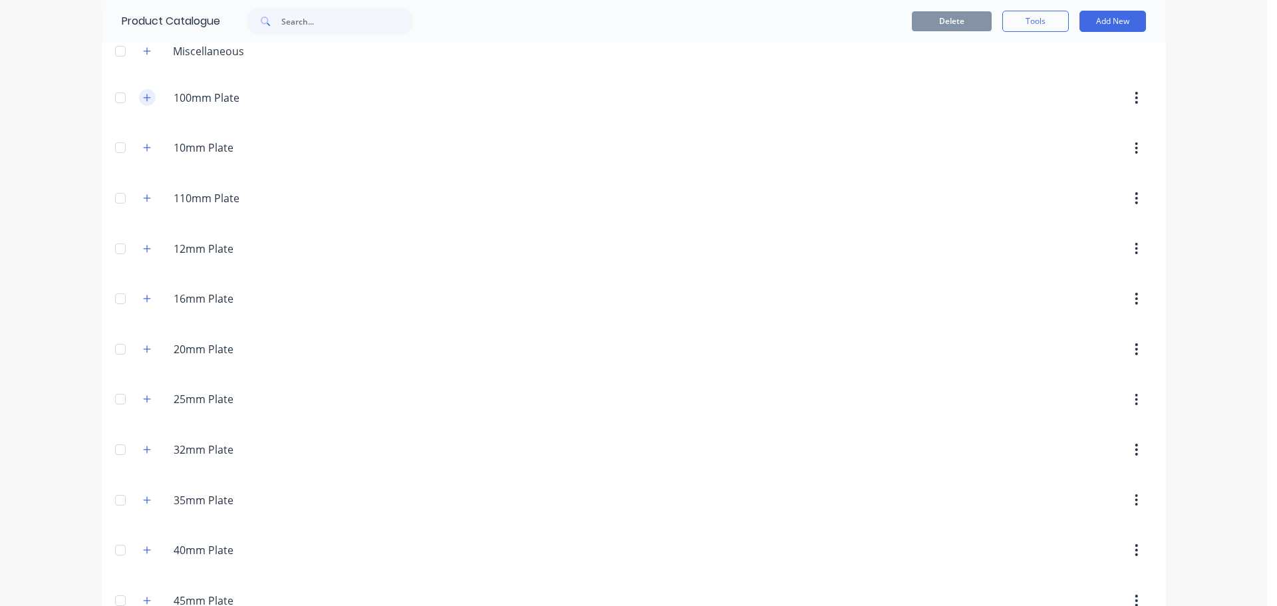
click at [147, 92] on button "button" at bounding box center [147, 97] width 17 height 17
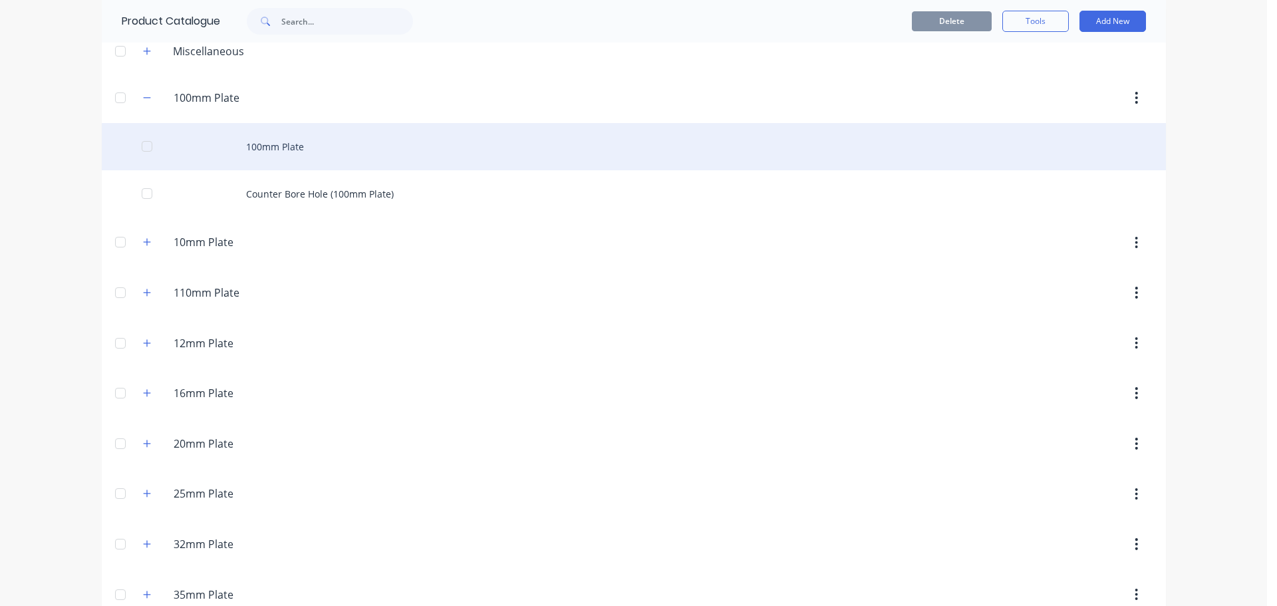
click at [239, 141] on div "100mm Plate" at bounding box center [634, 146] width 1064 height 47
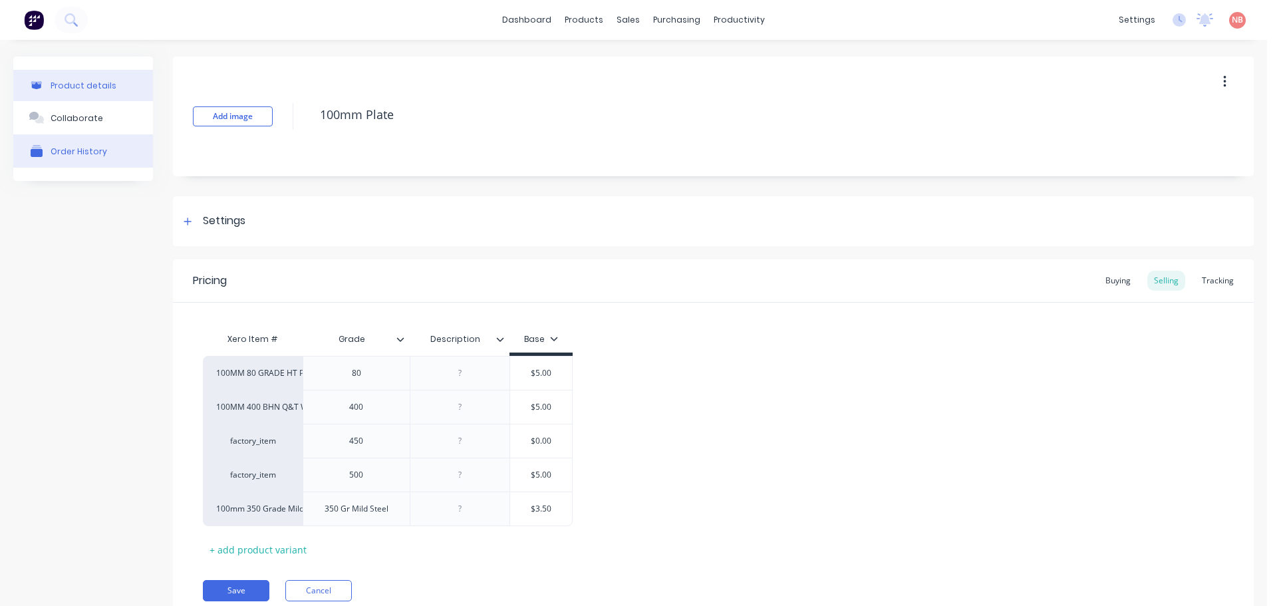
click at [88, 157] on button "Order History" at bounding box center [83, 150] width 140 height 33
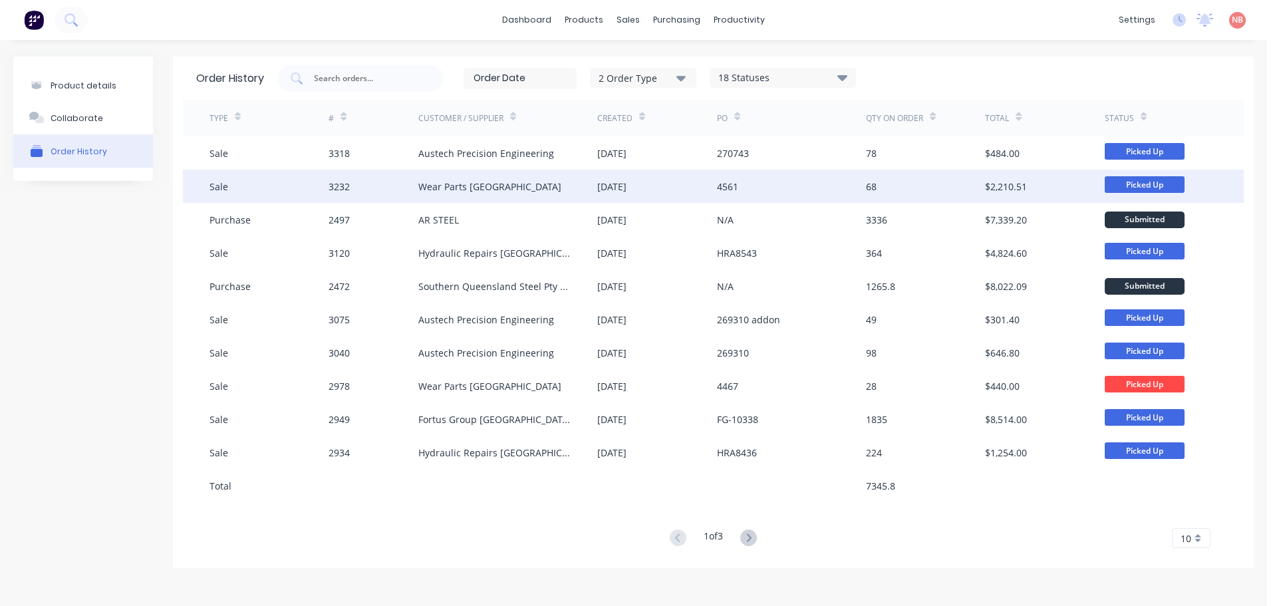
click at [617, 188] on div "[DATE]" at bounding box center [611, 187] width 29 height 14
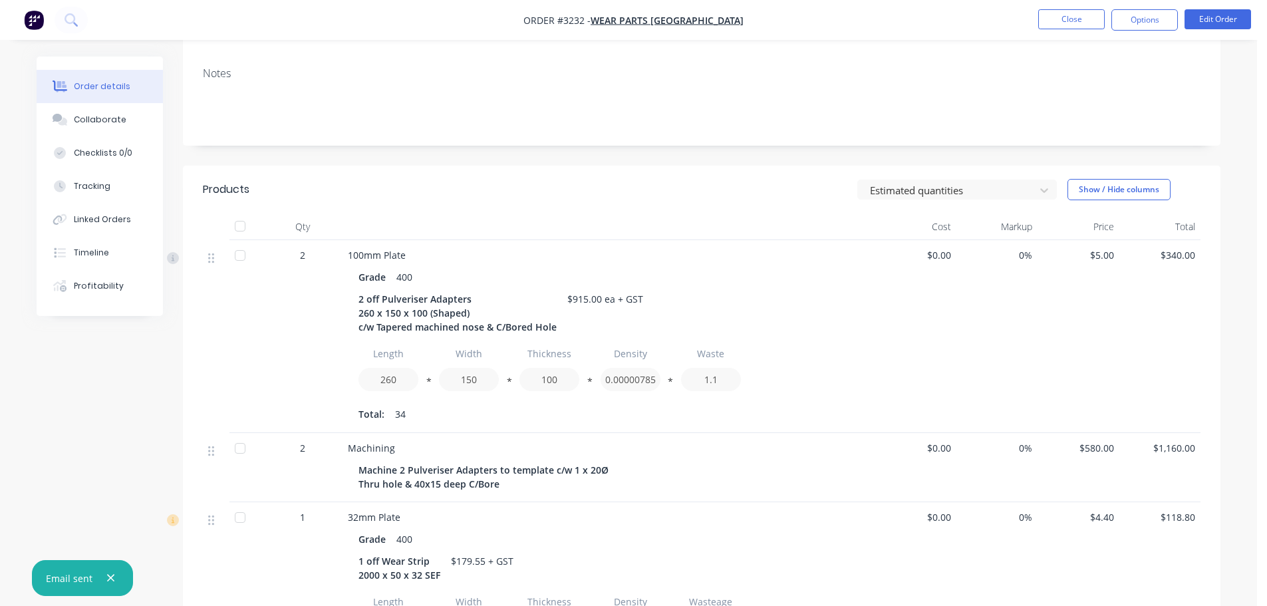
scroll to position [200, 0]
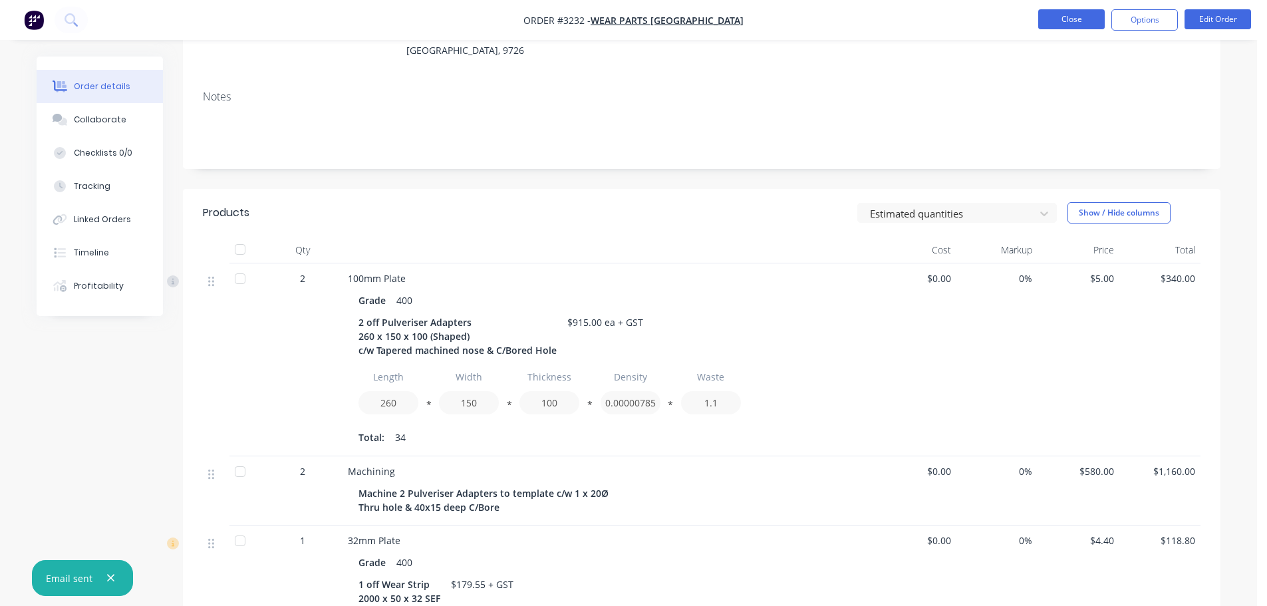
click at [1041, 17] on button "Close" at bounding box center [1071, 19] width 67 height 20
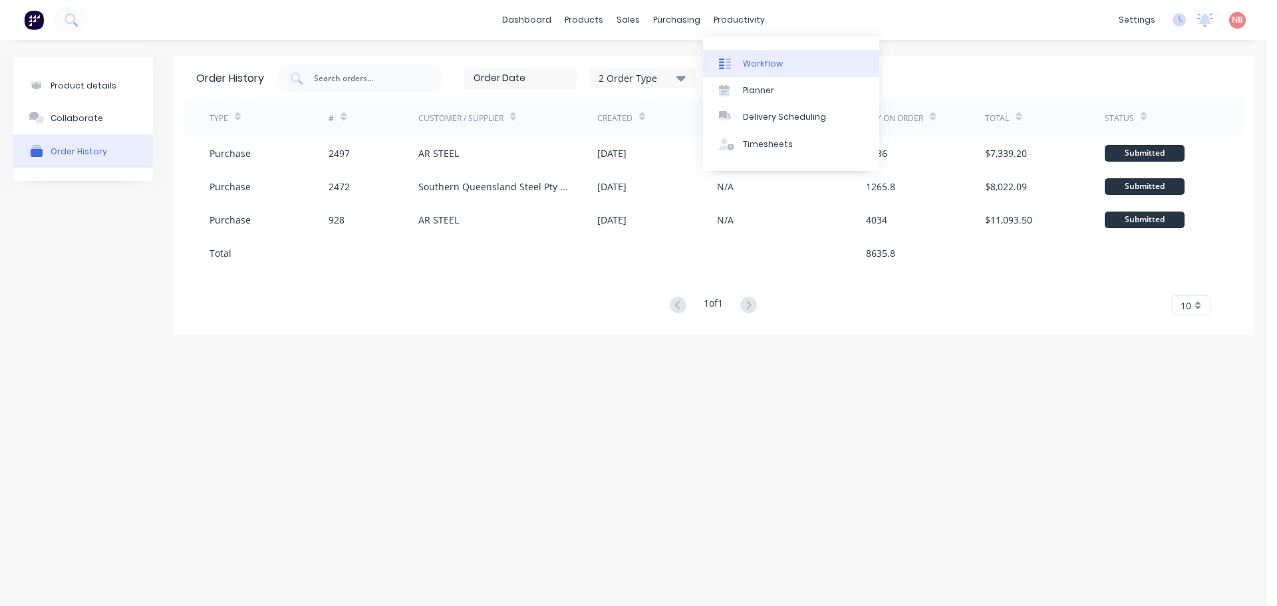
click at [752, 56] on link "Workflow" at bounding box center [791, 63] width 176 height 27
